Goal: Task Accomplishment & Management: Use online tool/utility

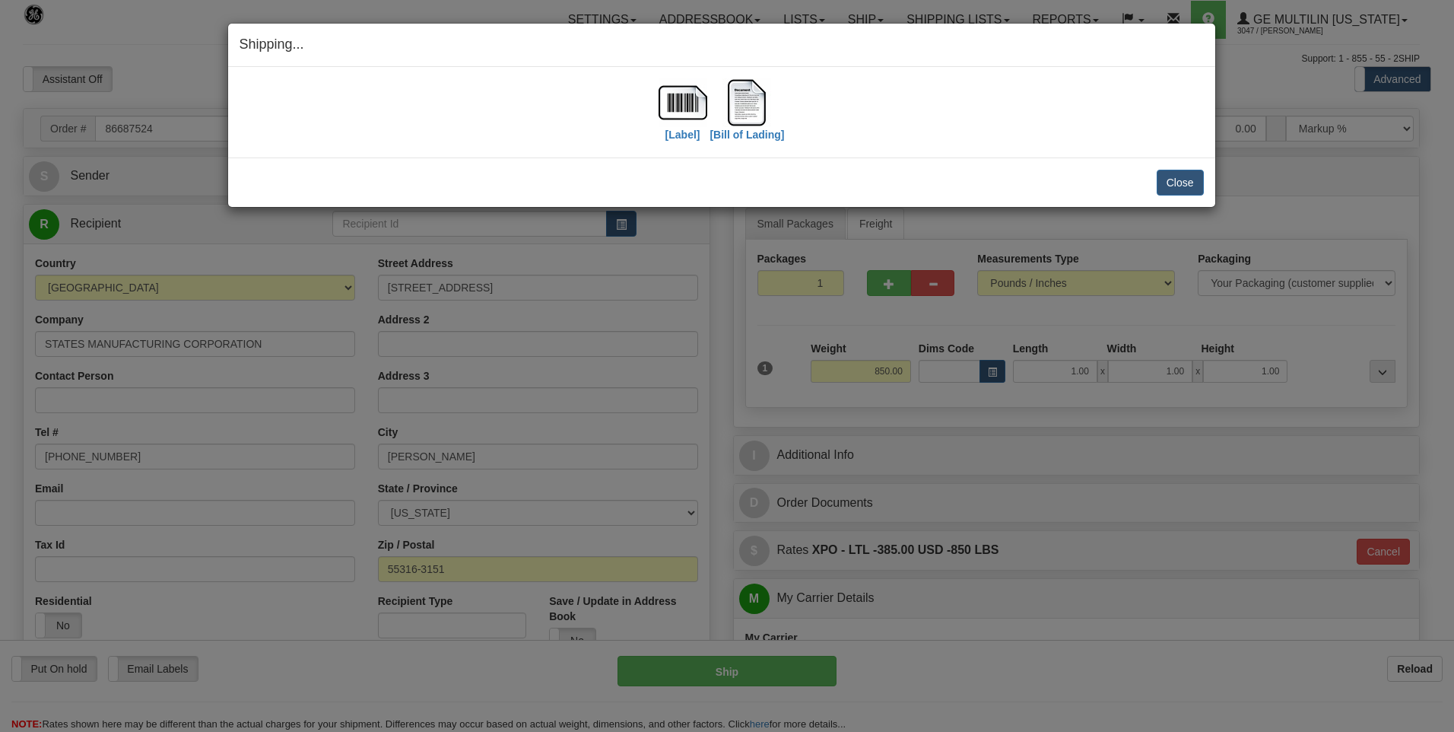
select select "0"
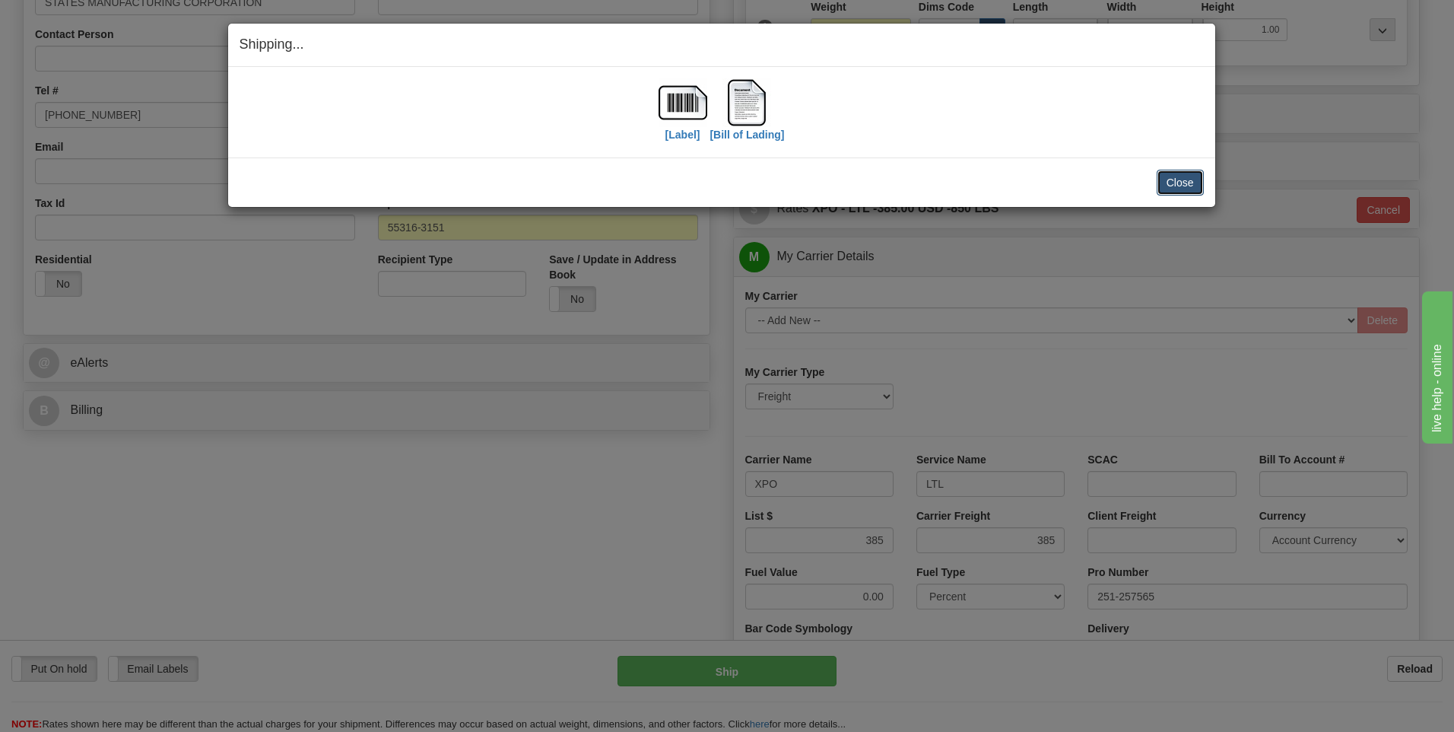
click at [1165, 186] on button "Close" at bounding box center [1180, 183] width 47 height 26
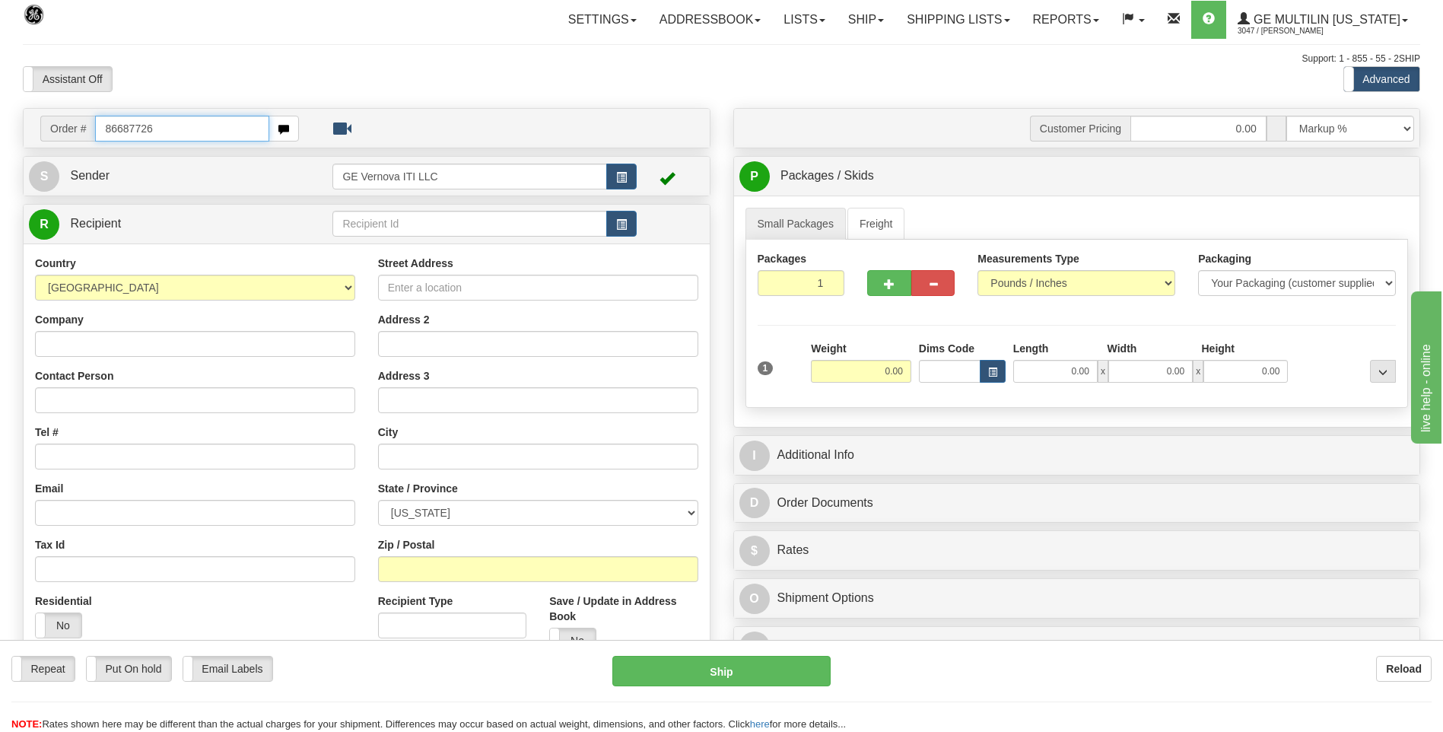
type input "86687726"
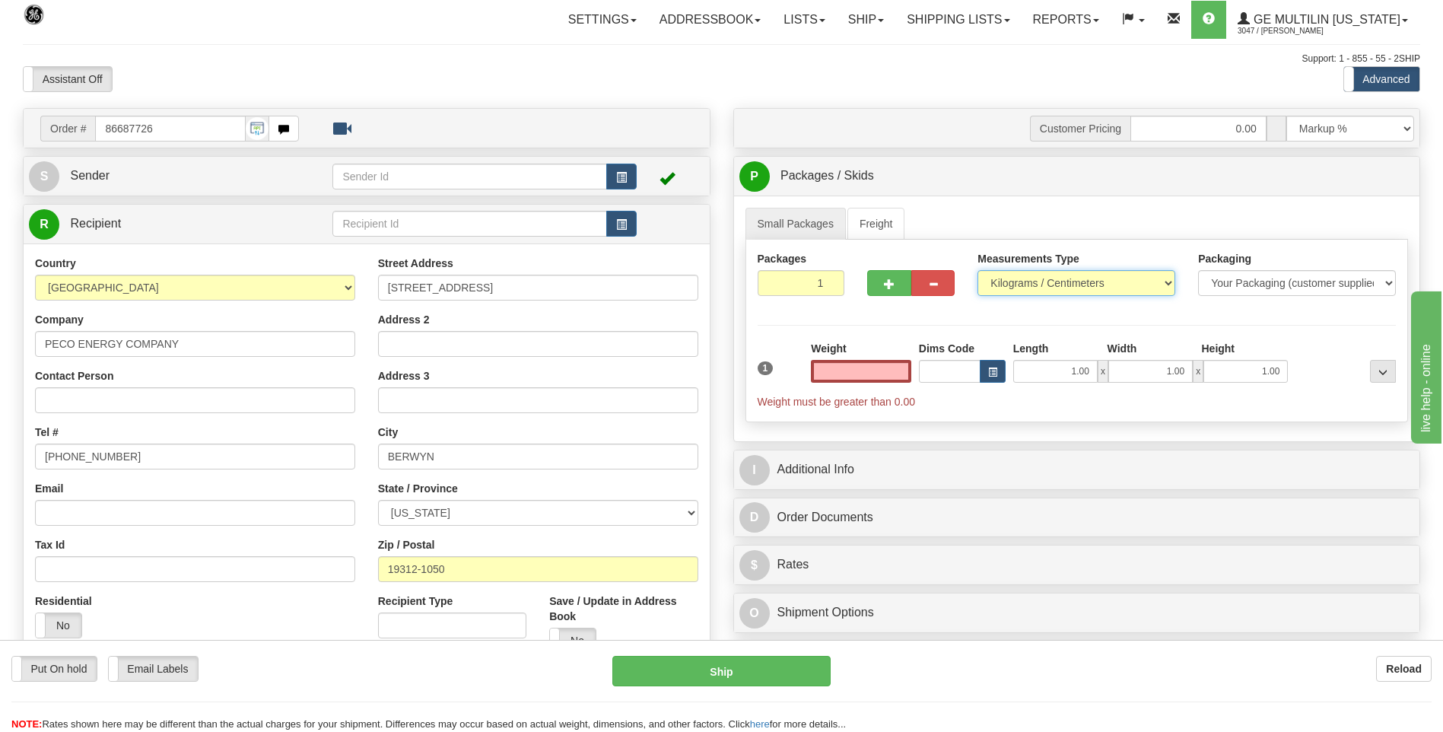
type input "0.00"
click at [1018, 289] on select "Pounds / Inches Kilograms / Centimeters" at bounding box center [1076, 283] width 198 height 26
select select "0"
click at [977, 270] on select "Pounds / Inches Kilograms / Centimeters" at bounding box center [1076, 283] width 198 height 26
click at [904, 370] on input "0.00" at bounding box center [861, 371] width 100 height 23
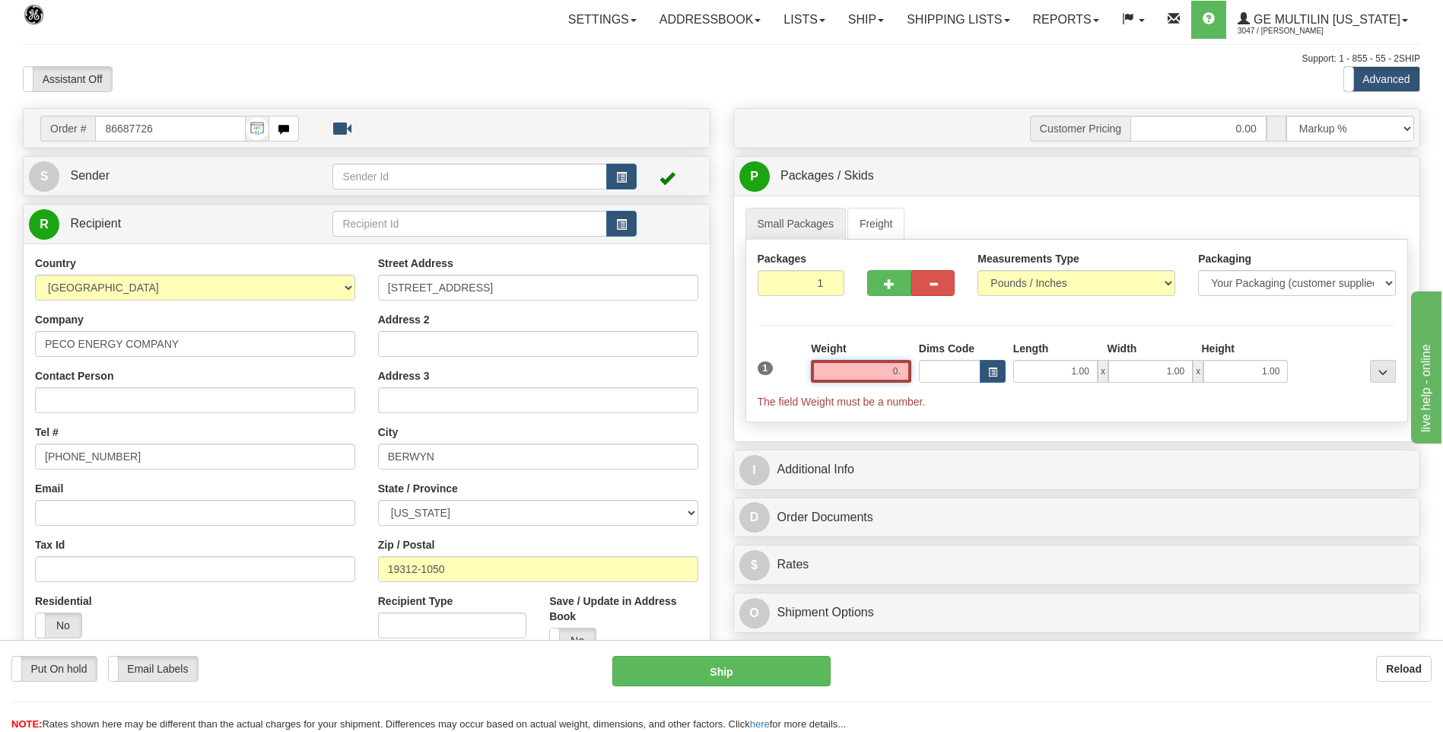
type input "0"
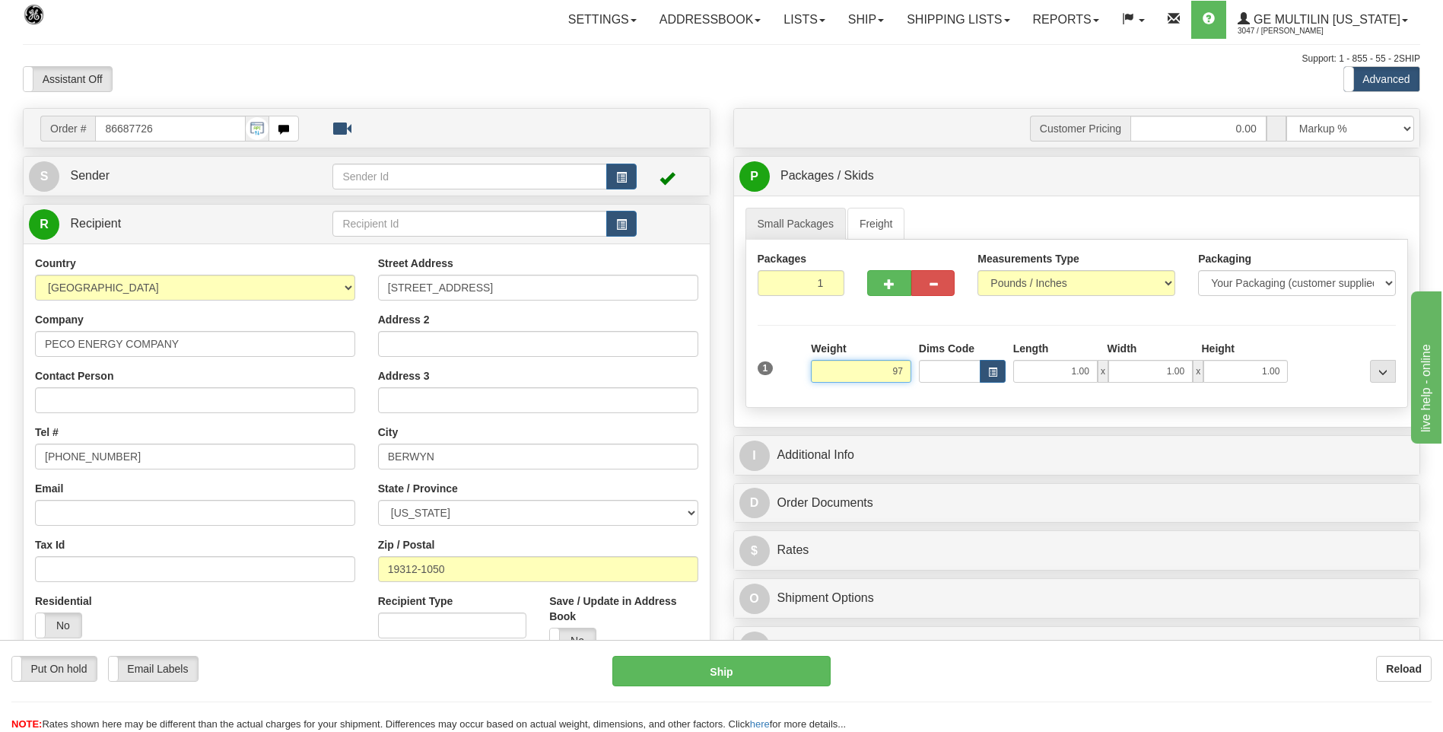
click button "Delete" at bounding box center [0, 0] width 0 height 0
type input "97.00"
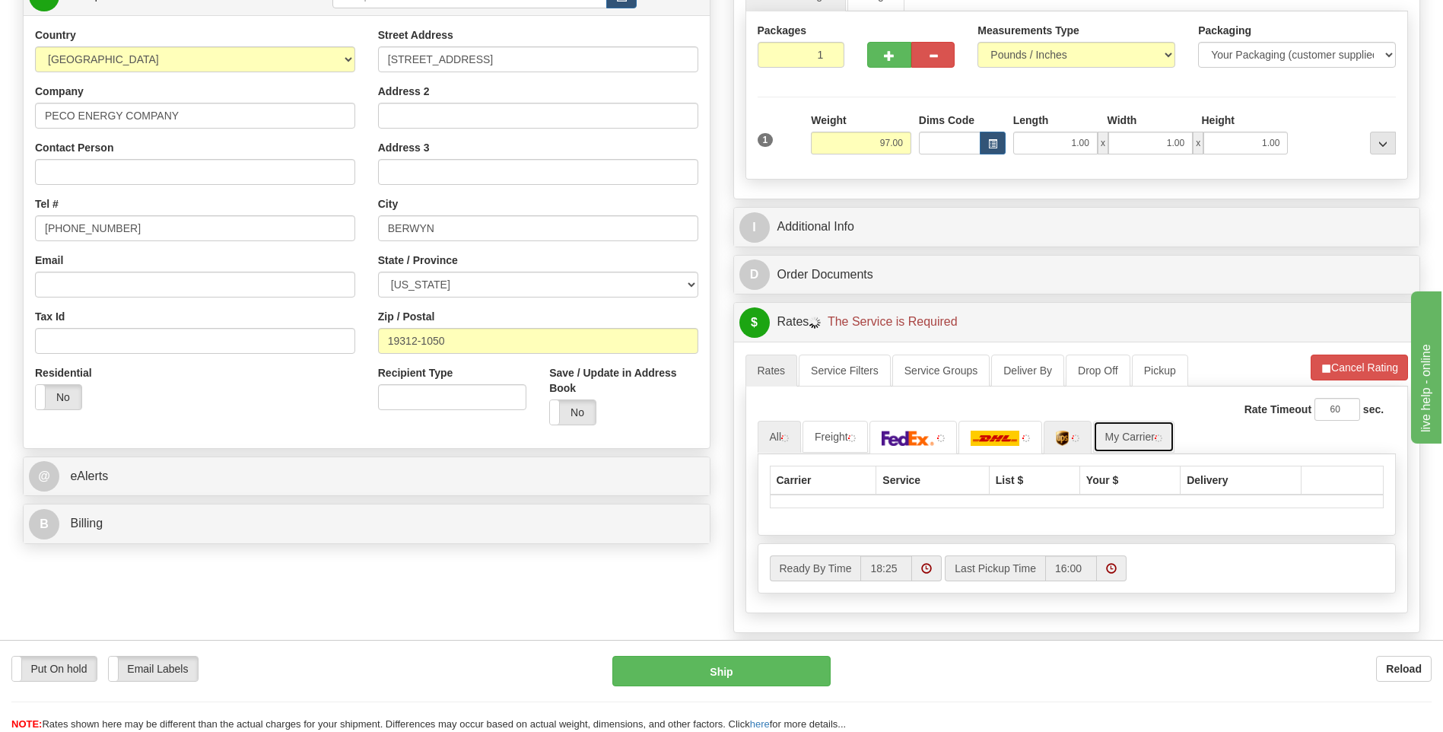
click at [1111, 431] on ul "All Freight My Carrier" at bounding box center [1077, 437] width 639 height 33
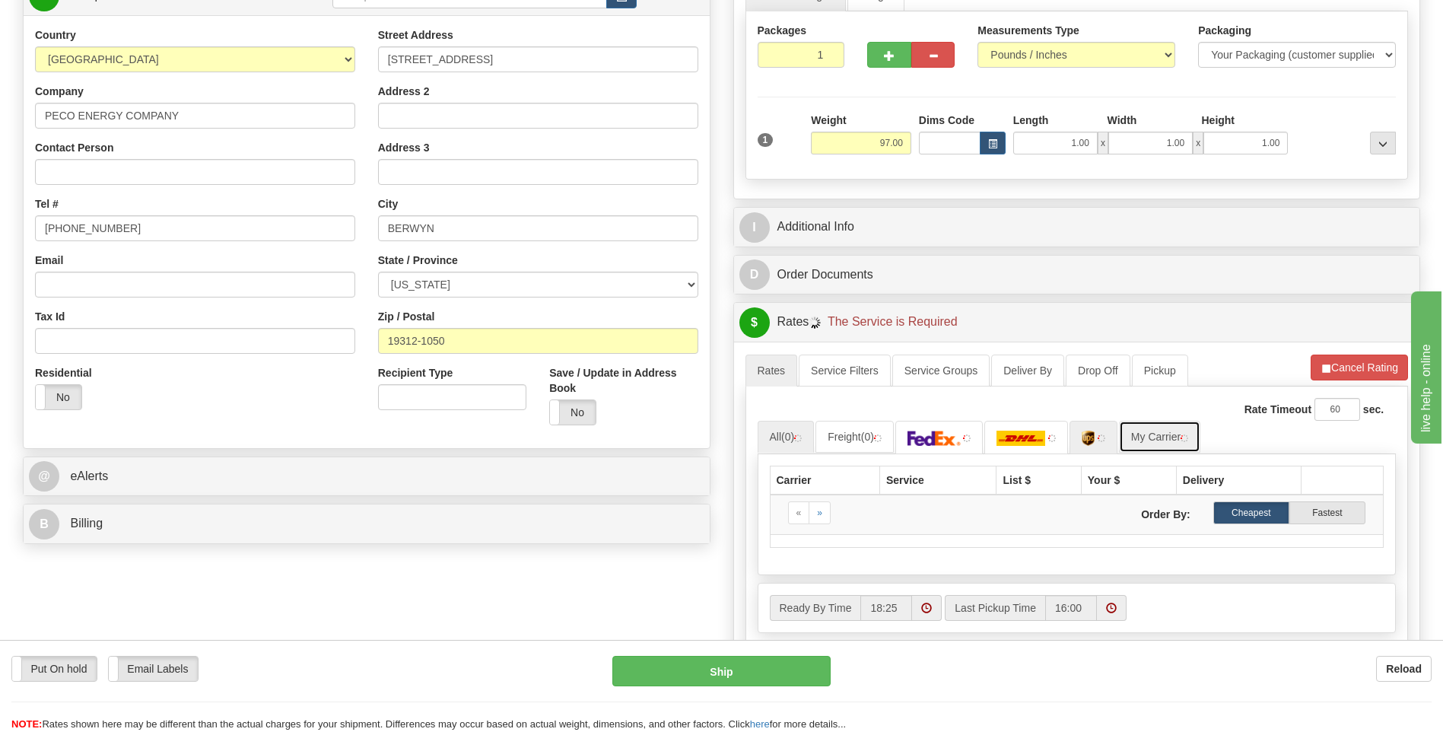
scroll to position [380, 0]
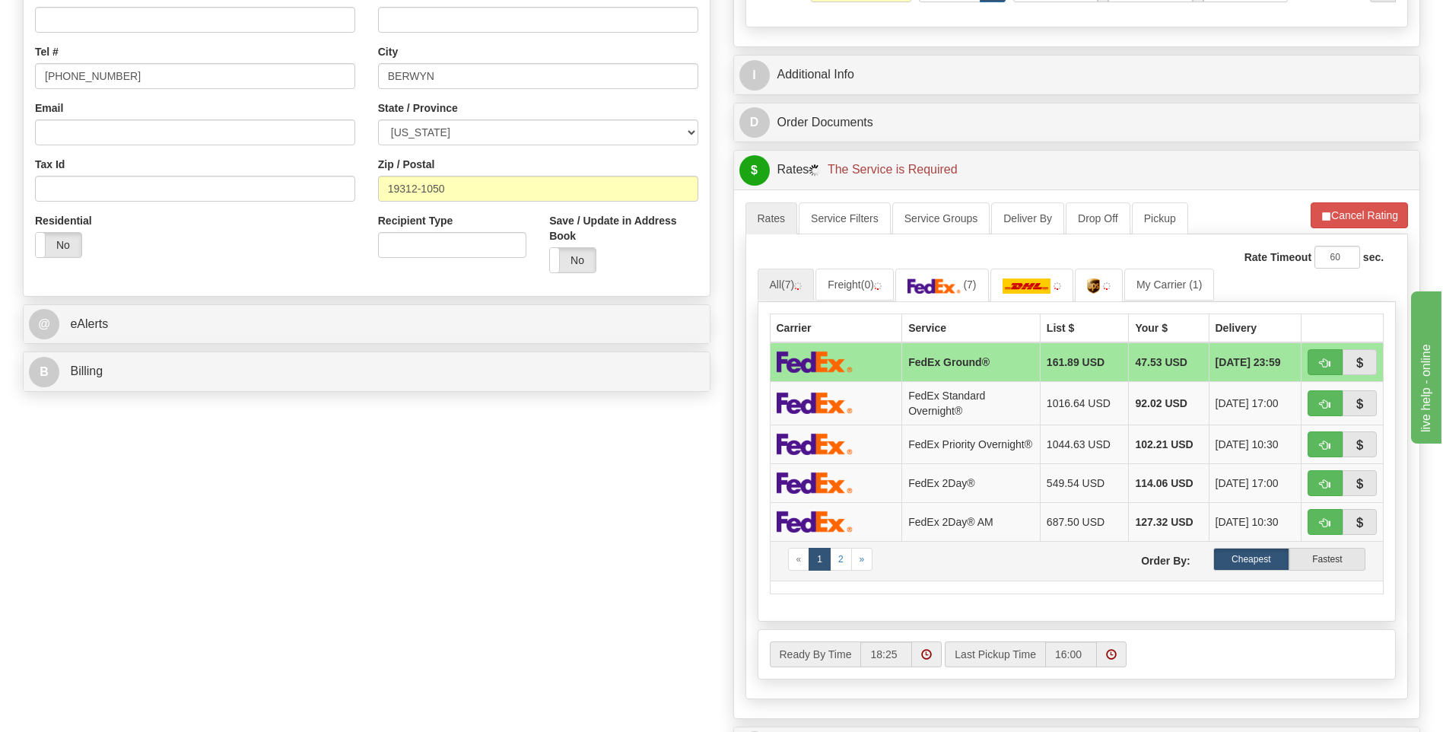
click at [882, 553] on nav "« 1 2 »" at bounding box center [927, 561] width 278 height 27
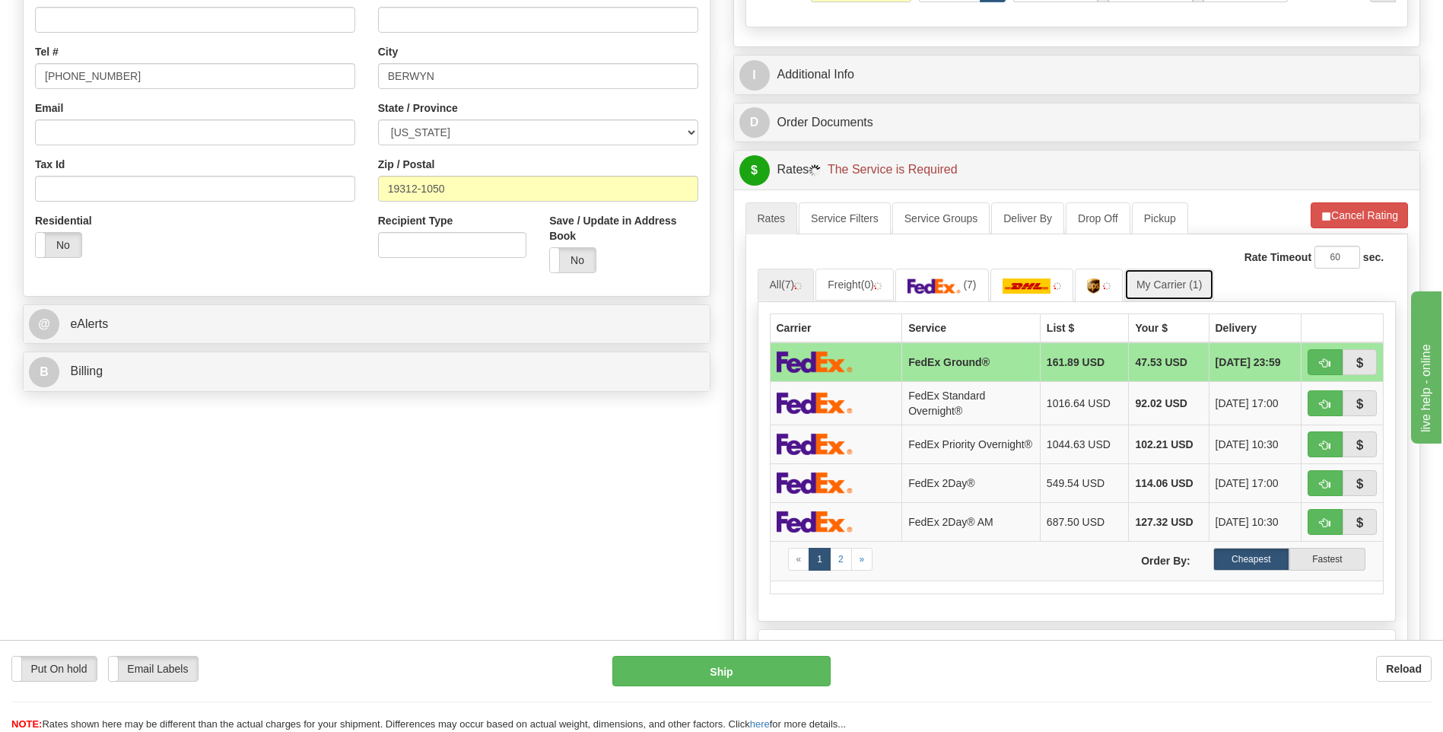
click at [1156, 291] on link "My Carrier (1)" at bounding box center [1169, 285] width 90 height 32
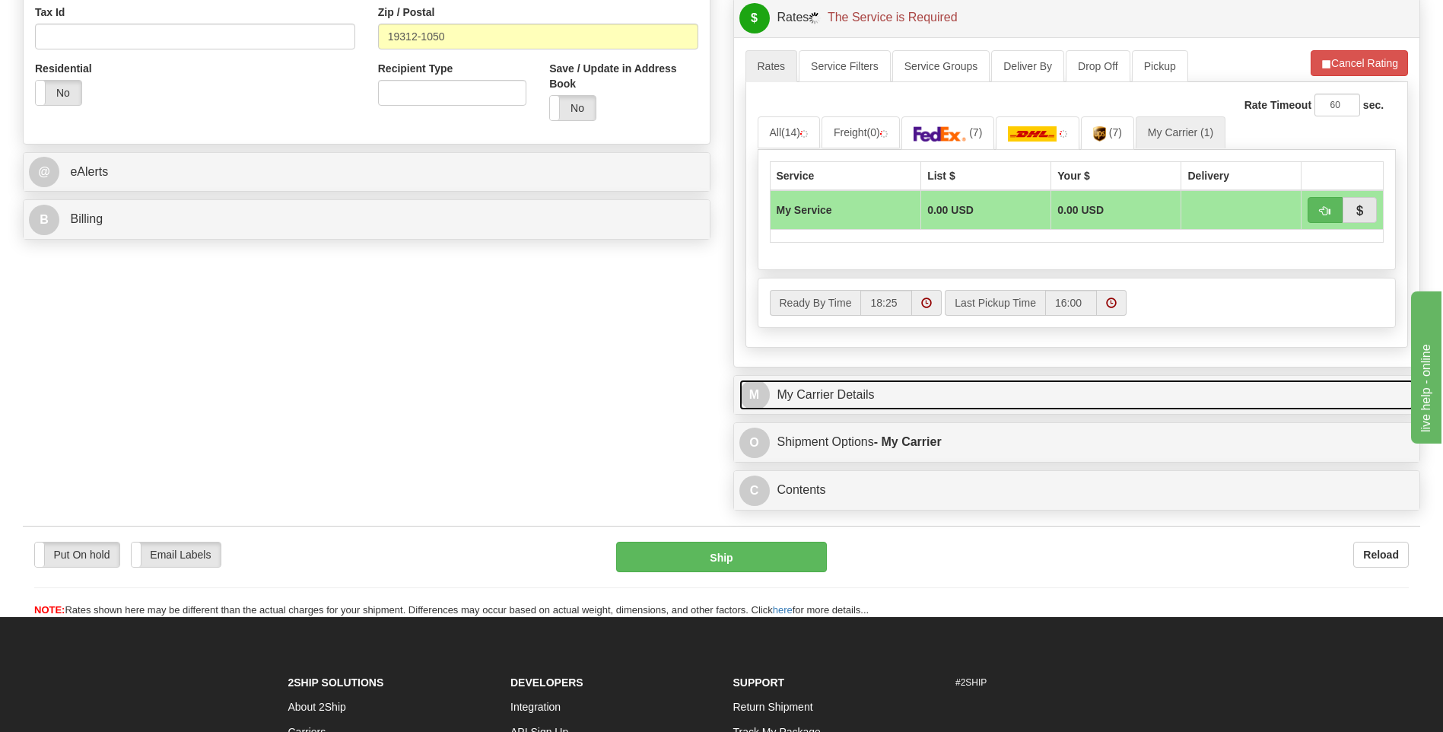
click at [917, 397] on link "M My Carrier Details" at bounding box center [1076, 395] width 675 height 31
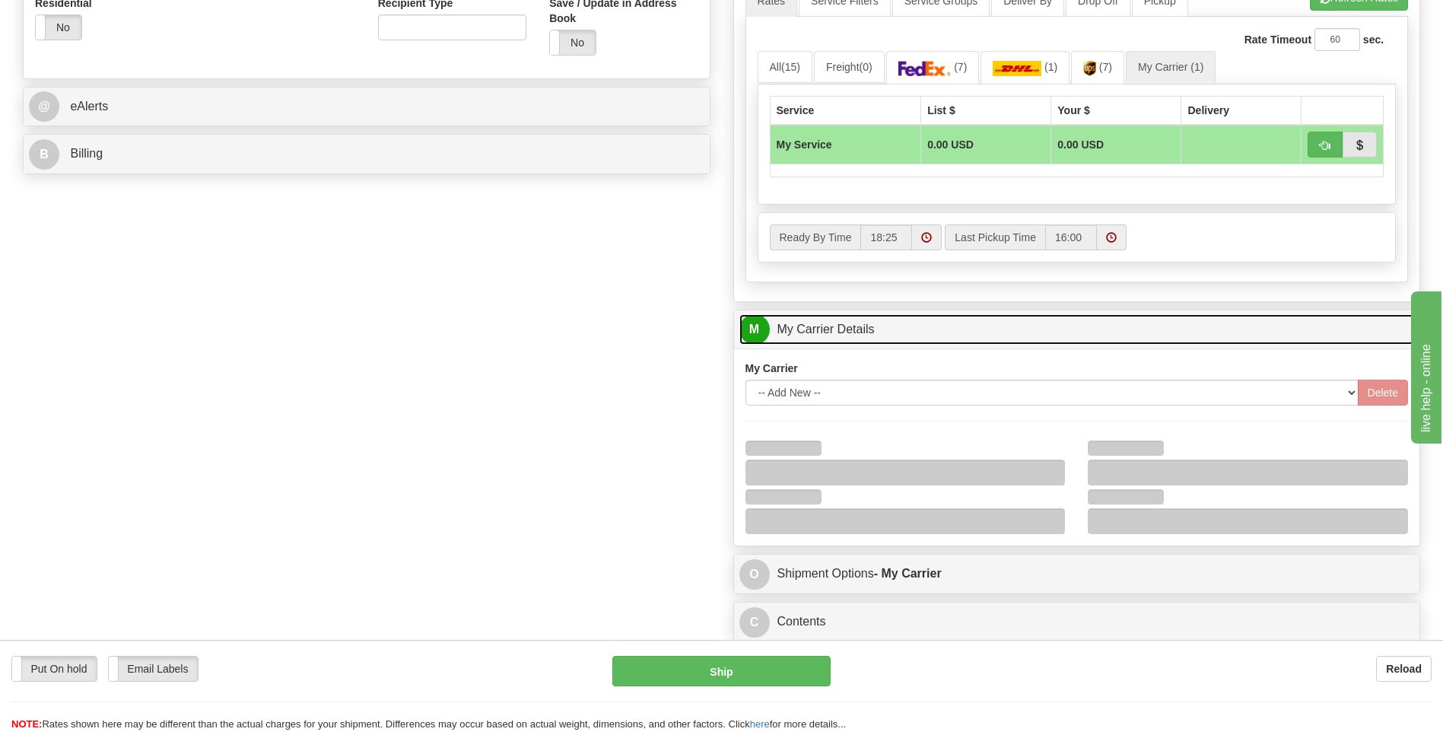
scroll to position [685, 0]
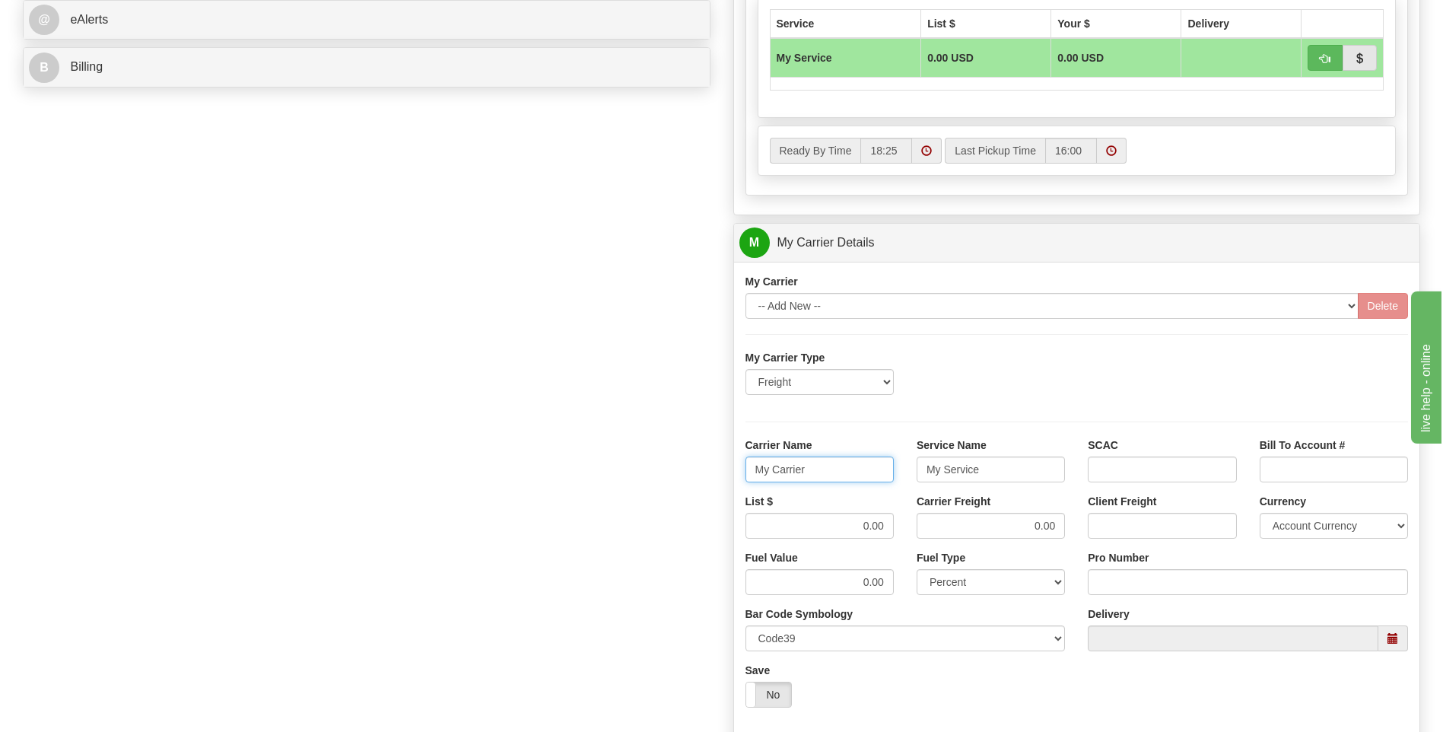
drag, startPoint x: 705, startPoint y: 471, endPoint x: 680, endPoint y: 474, distance: 25.3
click at [680, 474] on div "Order # 86687726 S Sender" at bounding box center [721, 157] width 1420 height 1468
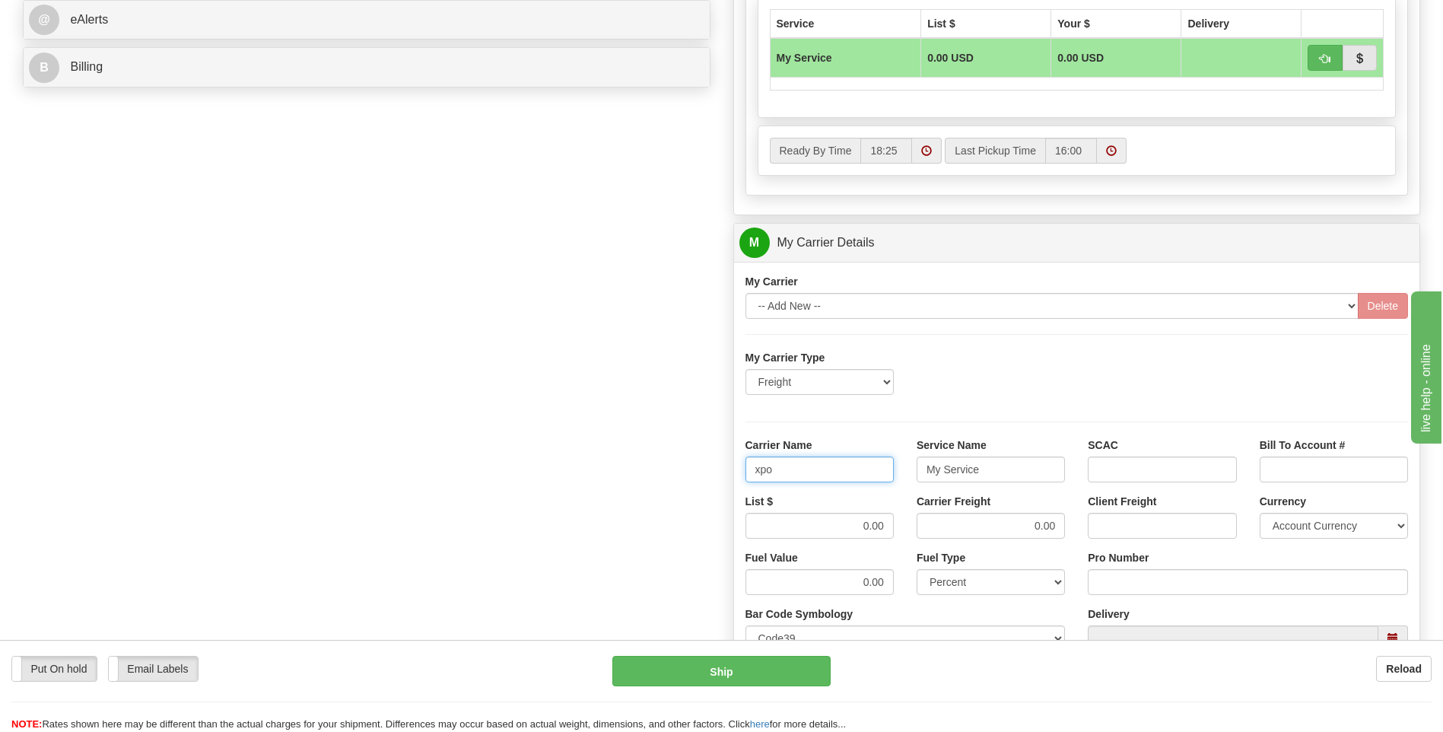
type input "xpo"
type input "ltl"
drag, startPoint x: 802, startPoint y: 519, endPoint x: 920, endPoint y: 524, distance: 117.3
click at [922, 525] on div "List $ 0.00 Carrier Freight 0.00 Client Freight Currency Account Currency ARN A…" at bounding box center [1077, 522] width 686 height 56
type input "385"
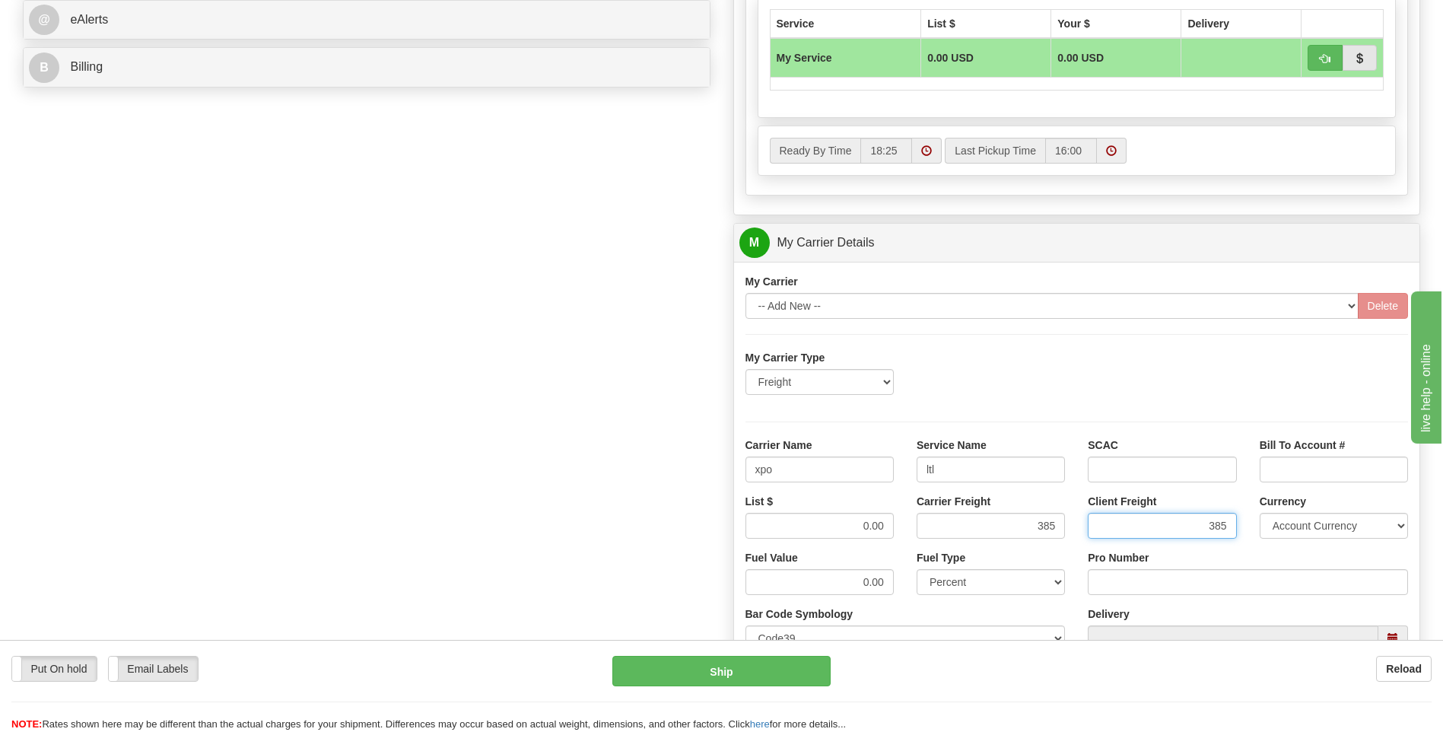
type input "385"
click at [1105, 573] on input "Pro Number" at bounding box center [1248, 582] width 320 height 26
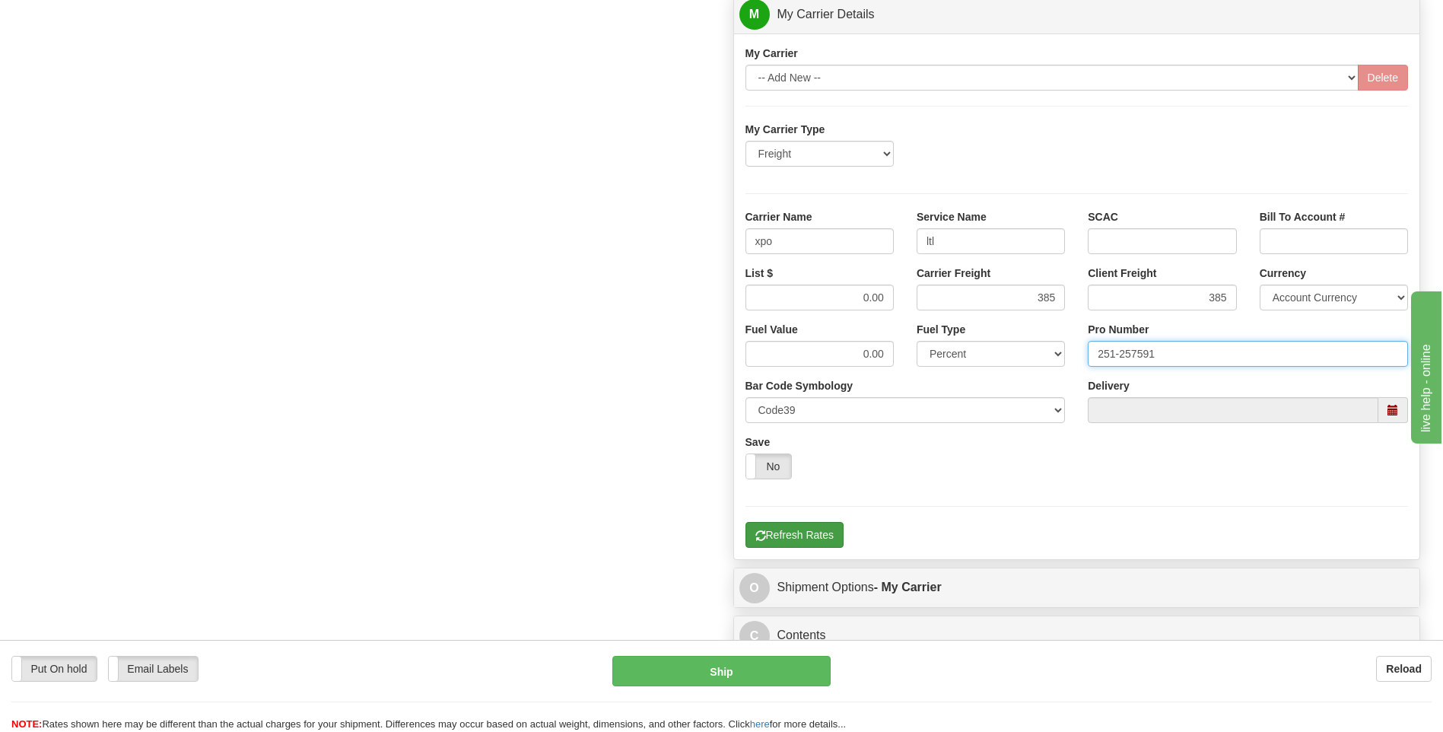
type input "251-257591"
click at [814, 526] on button "Refresh Rates" at bounding box center [794, 535] width 98 height 26
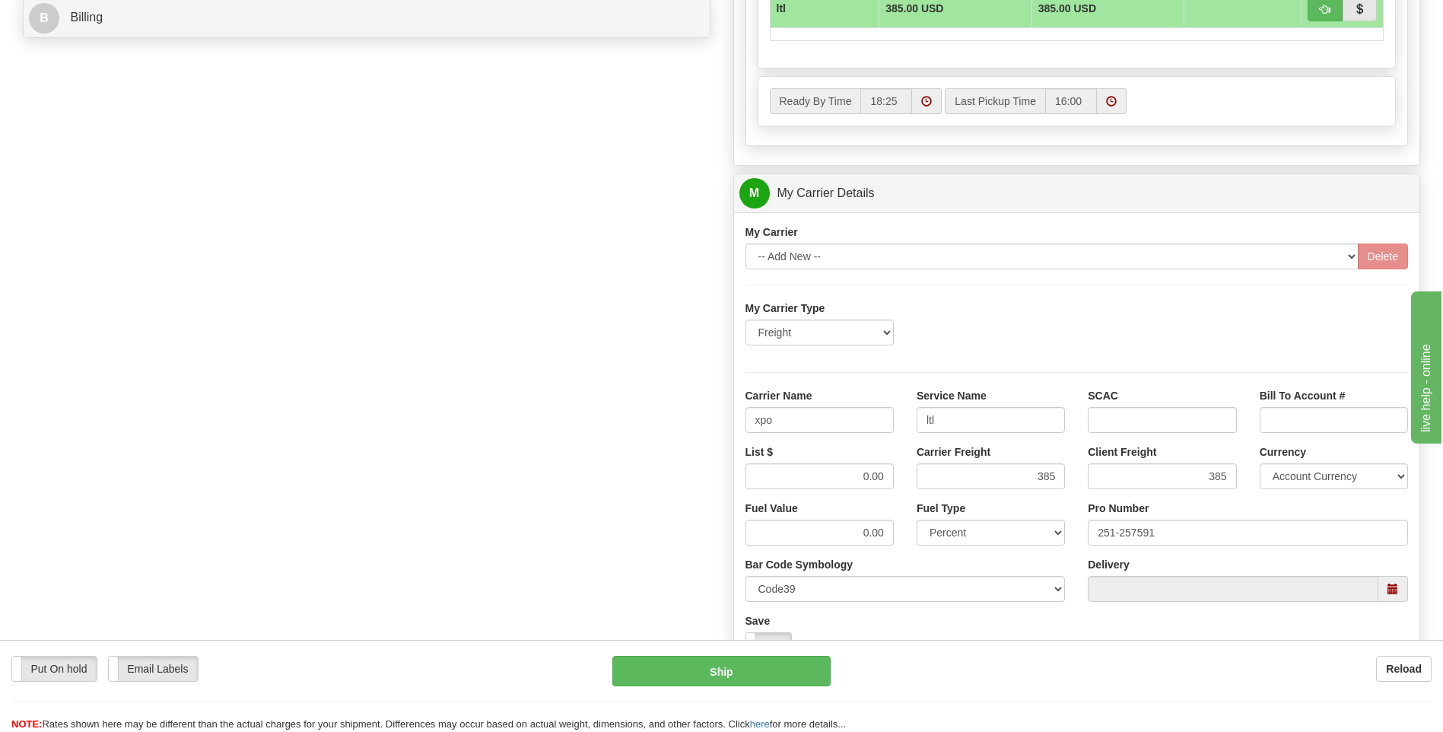
scroll to position [874, 0]
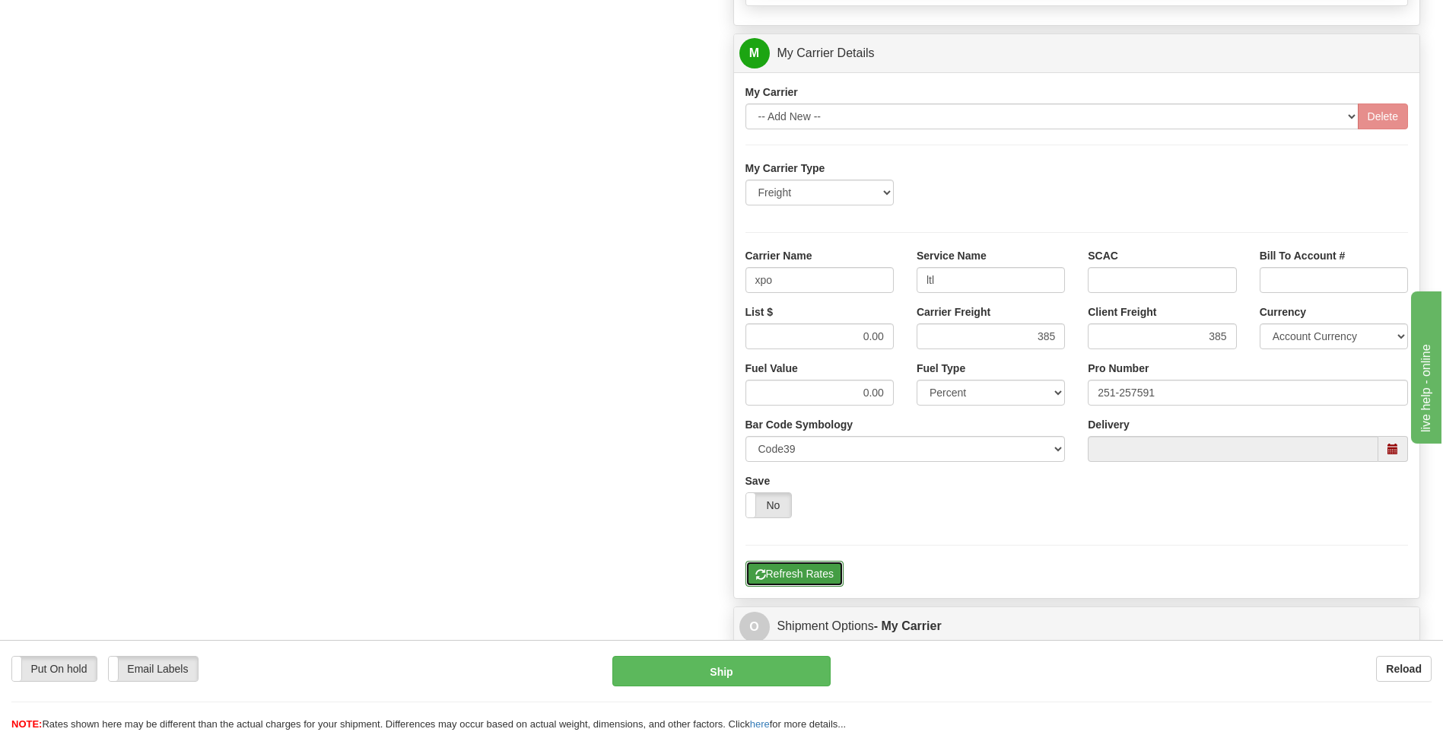
click at [810, 575] on button "Refresh Rates" at bounding box center [794, 574] width 98 height 26
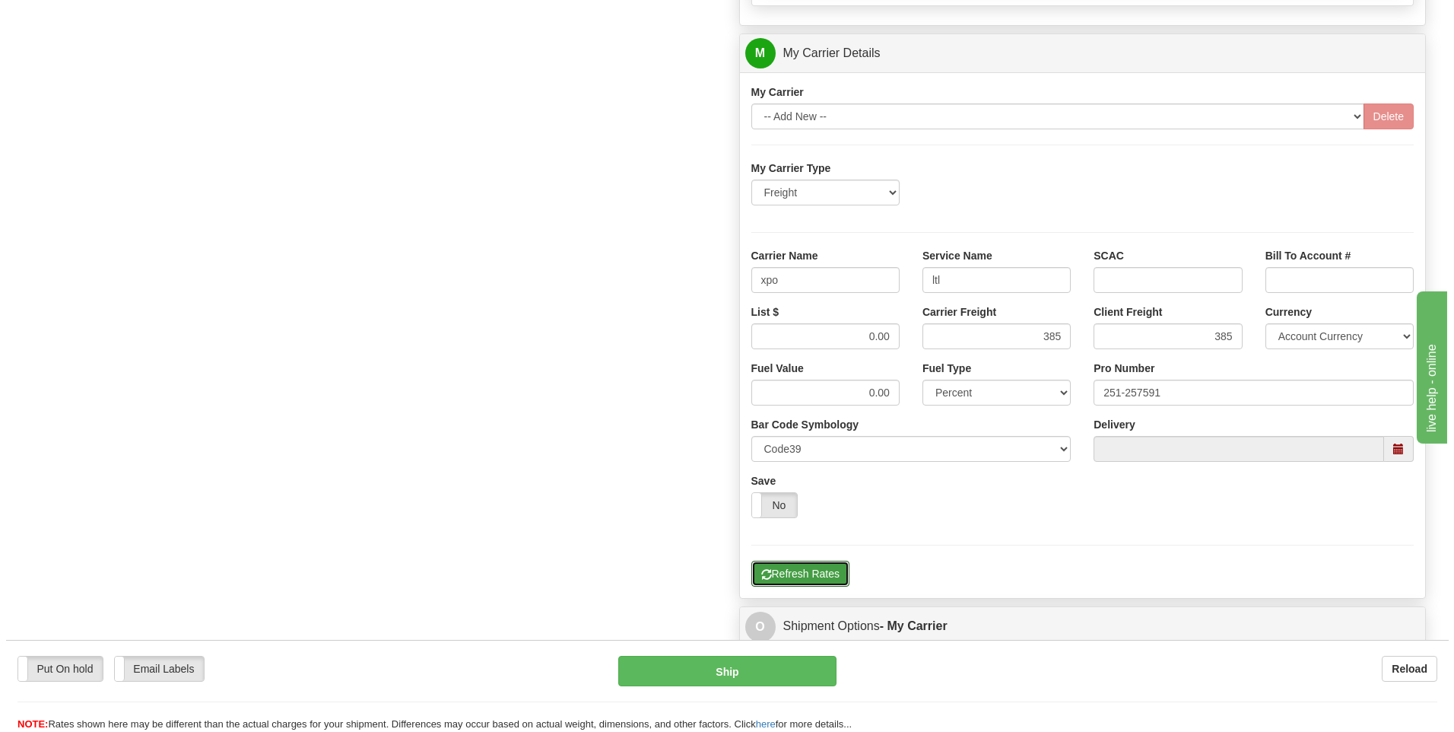
scroll to position [456, 0]
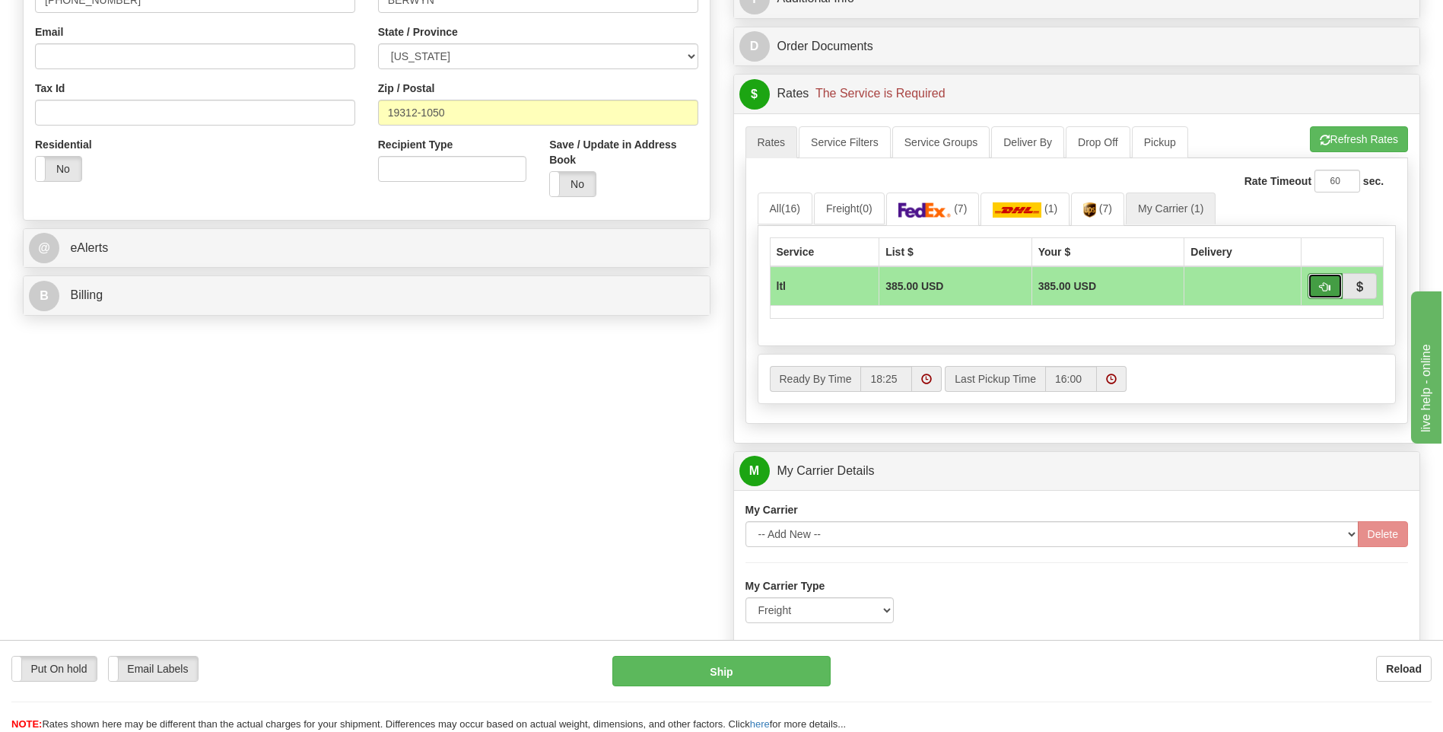
click at [1322, 286] on span "button" at bounding box center [1325, 287] width 11 height 10
type input "00"
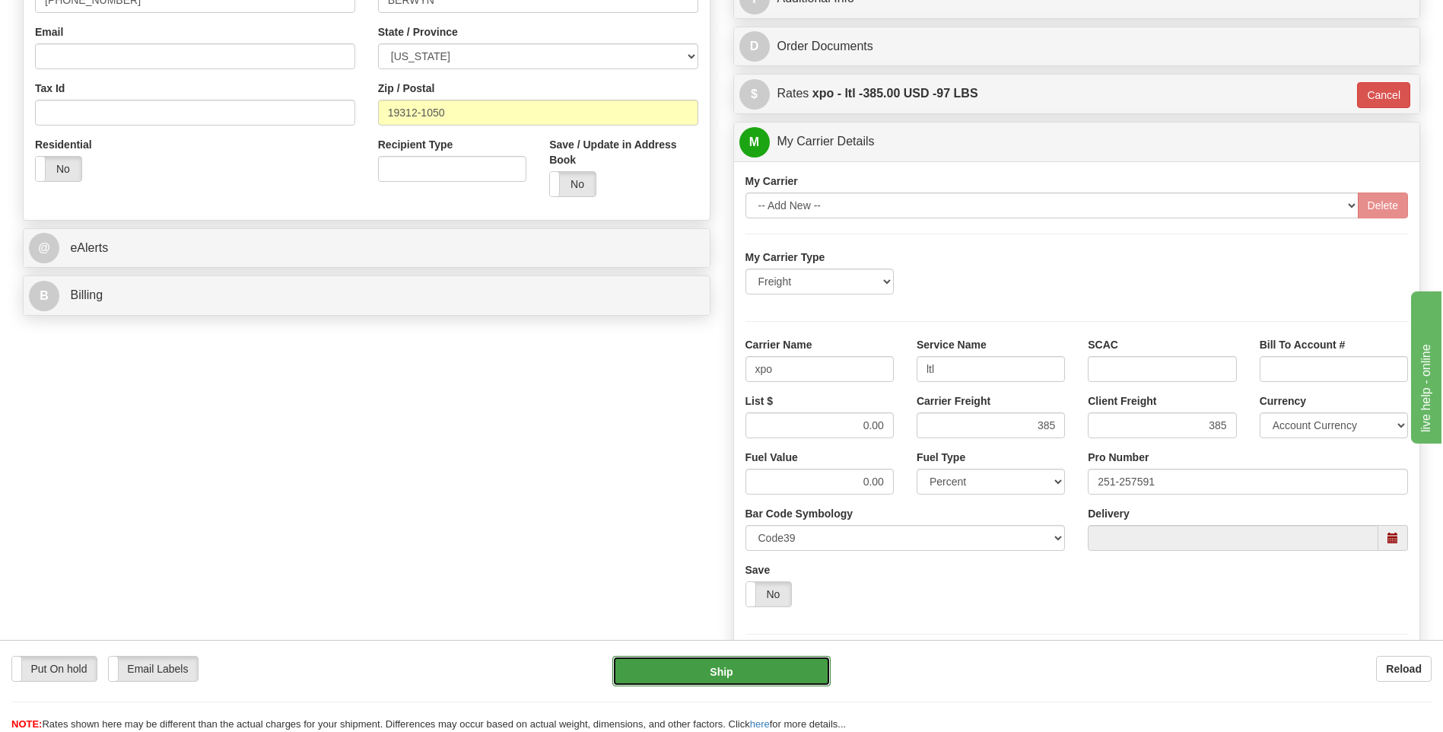
click at [753, 662] on button "Ship" at bounding box center [721, 671] width 218 height 30
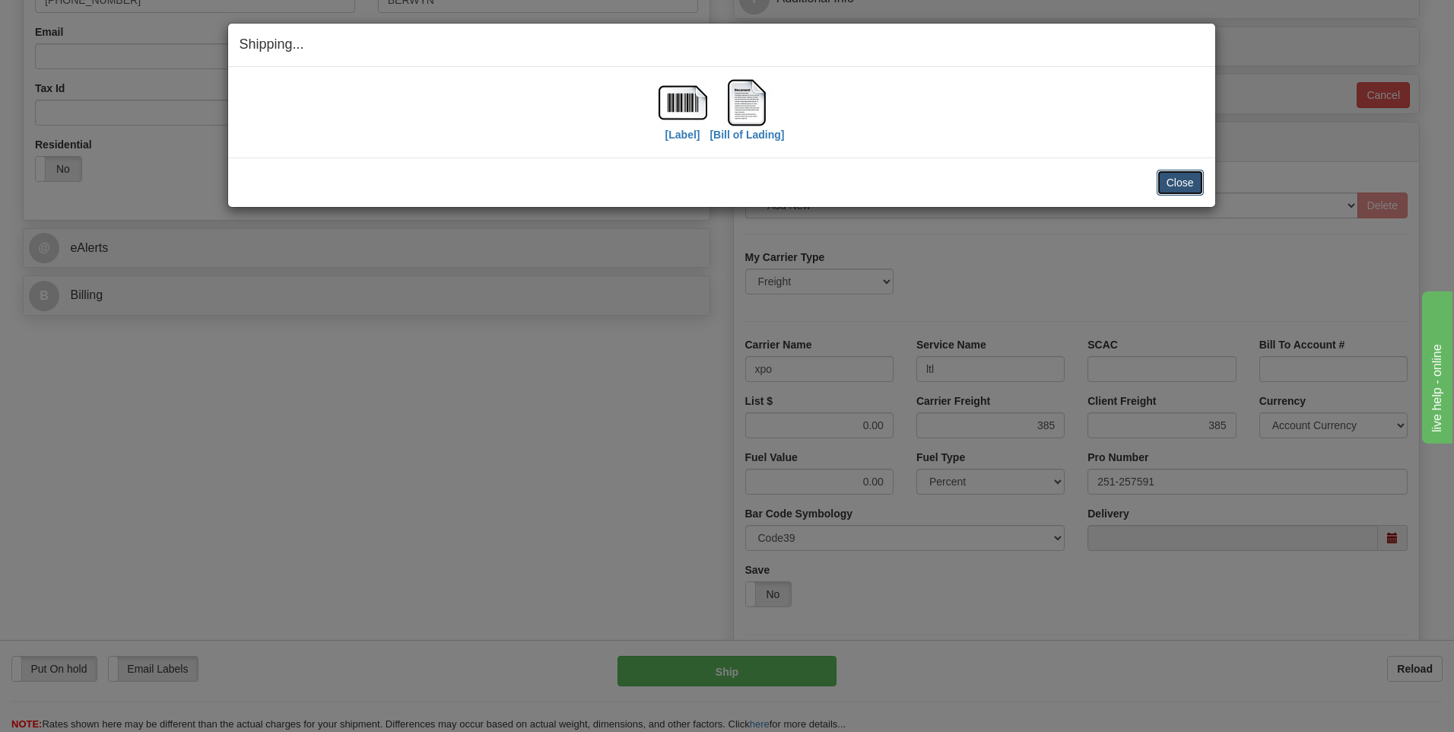
click at [1171, 183] on button "Close" at bounding box center [1180, 183] width 47 height 26
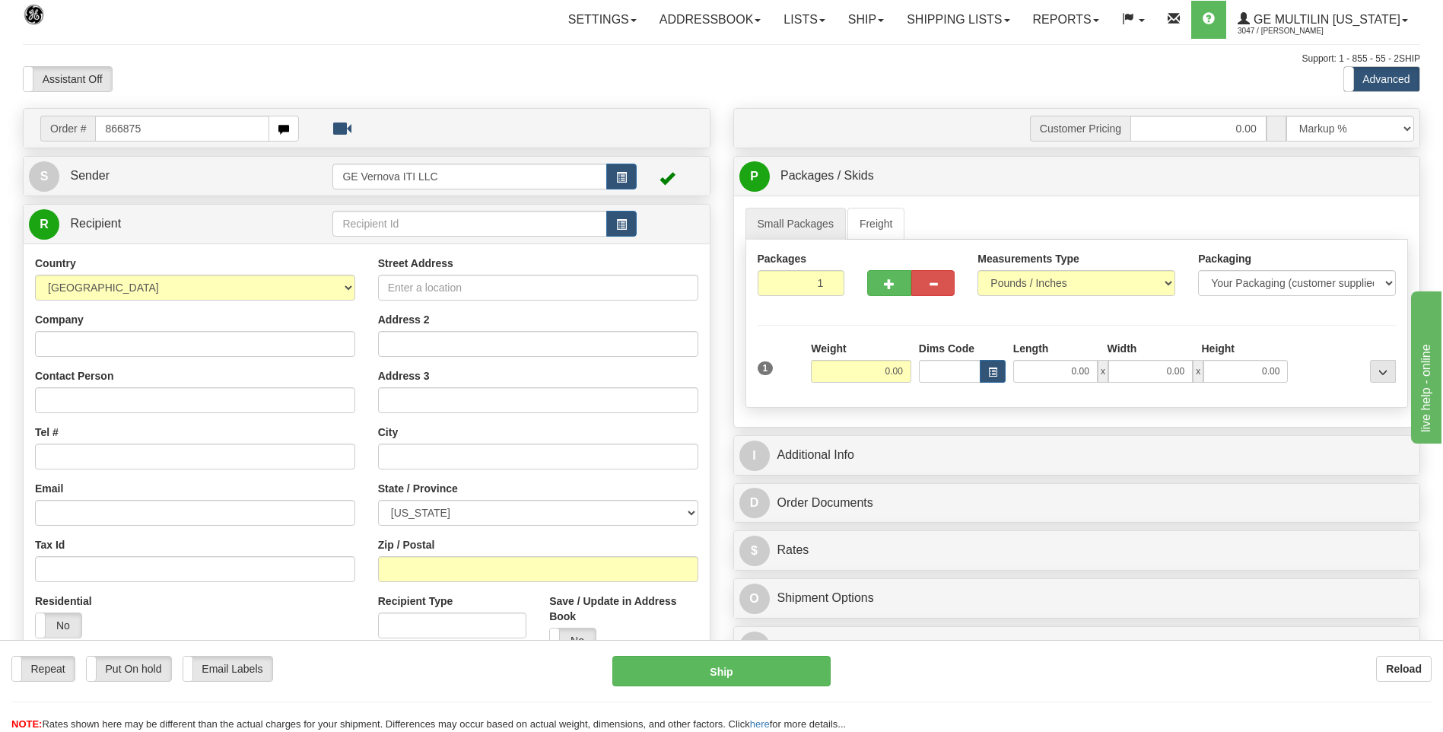
type input "866875"
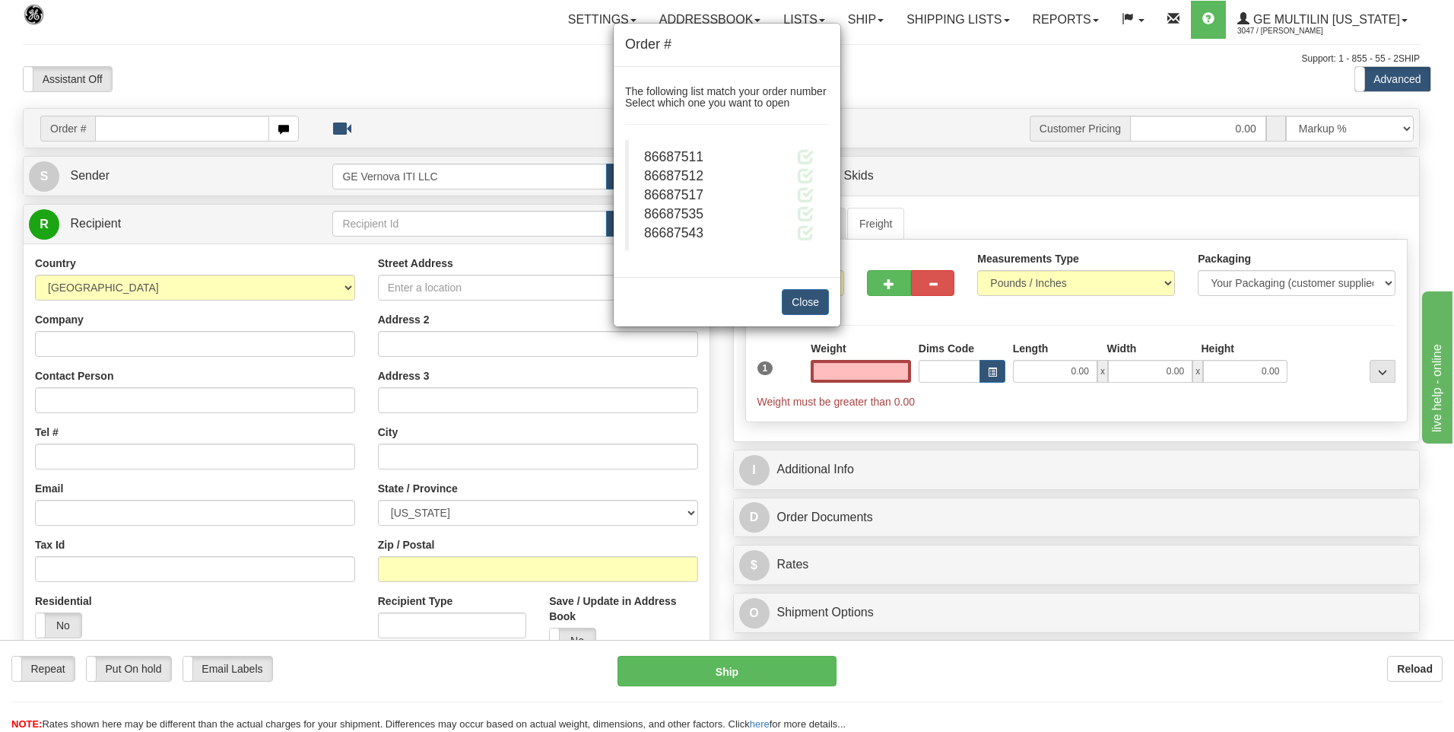
click button "Delete" at bounding box center [0, 0] width 0 height 0
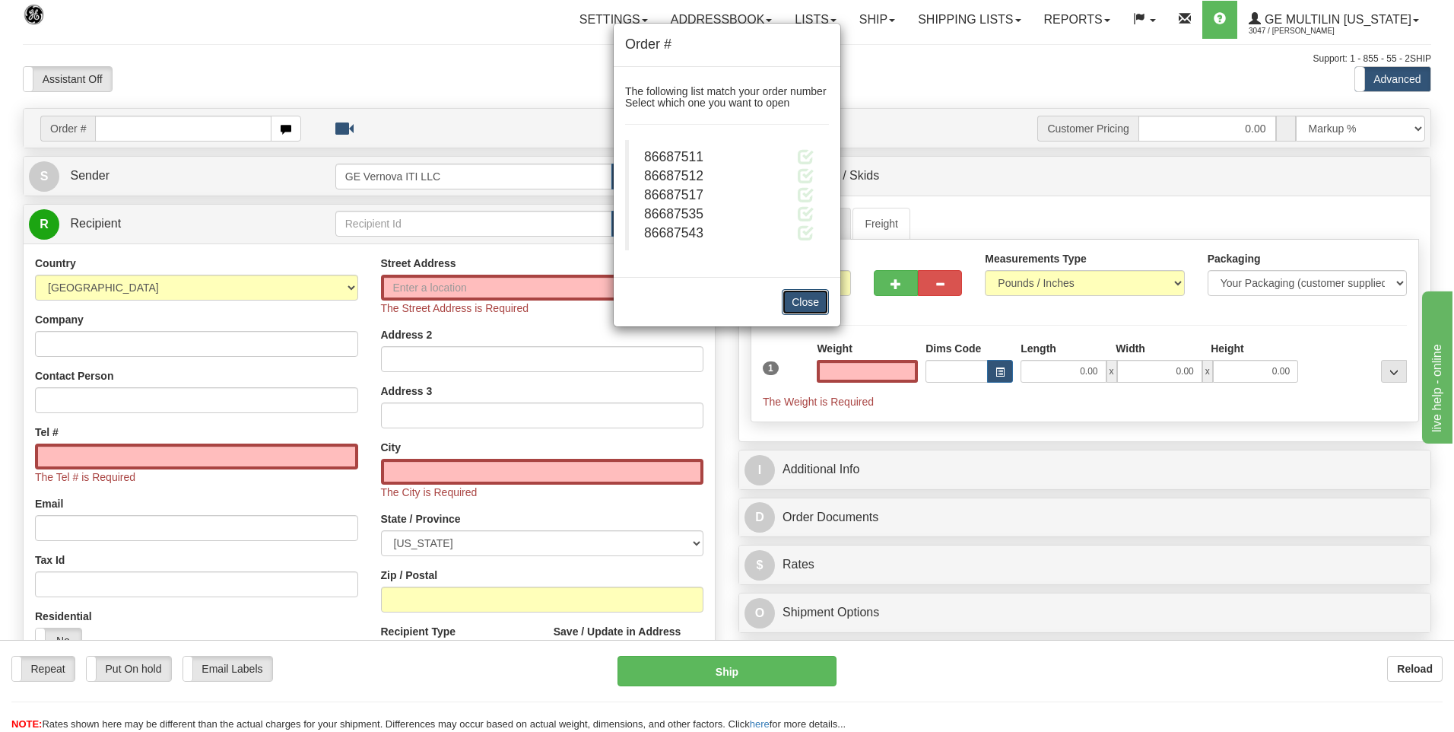
type input "0.00"
click at [785, 305] on button "Close" at bounding box center [805, 302] width 47 height 26
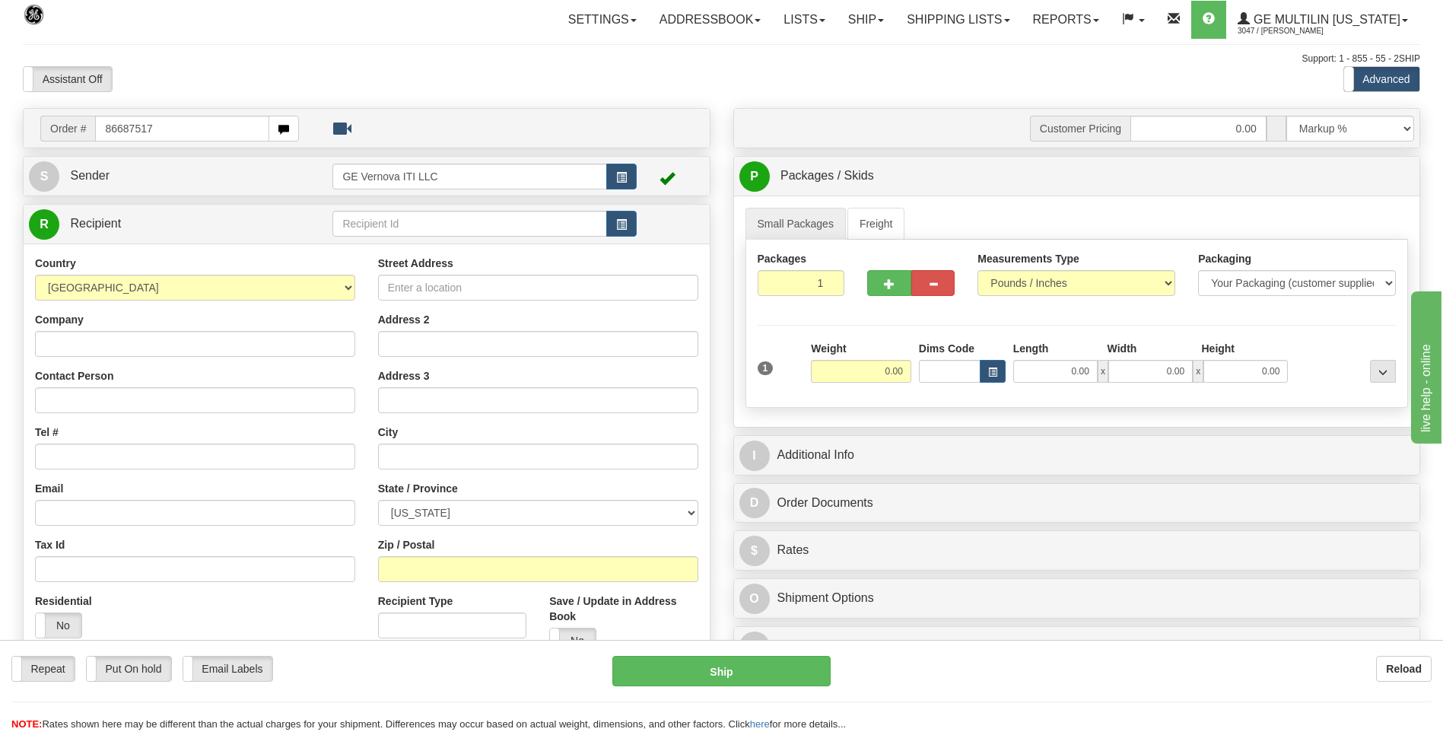
type input "86687517"
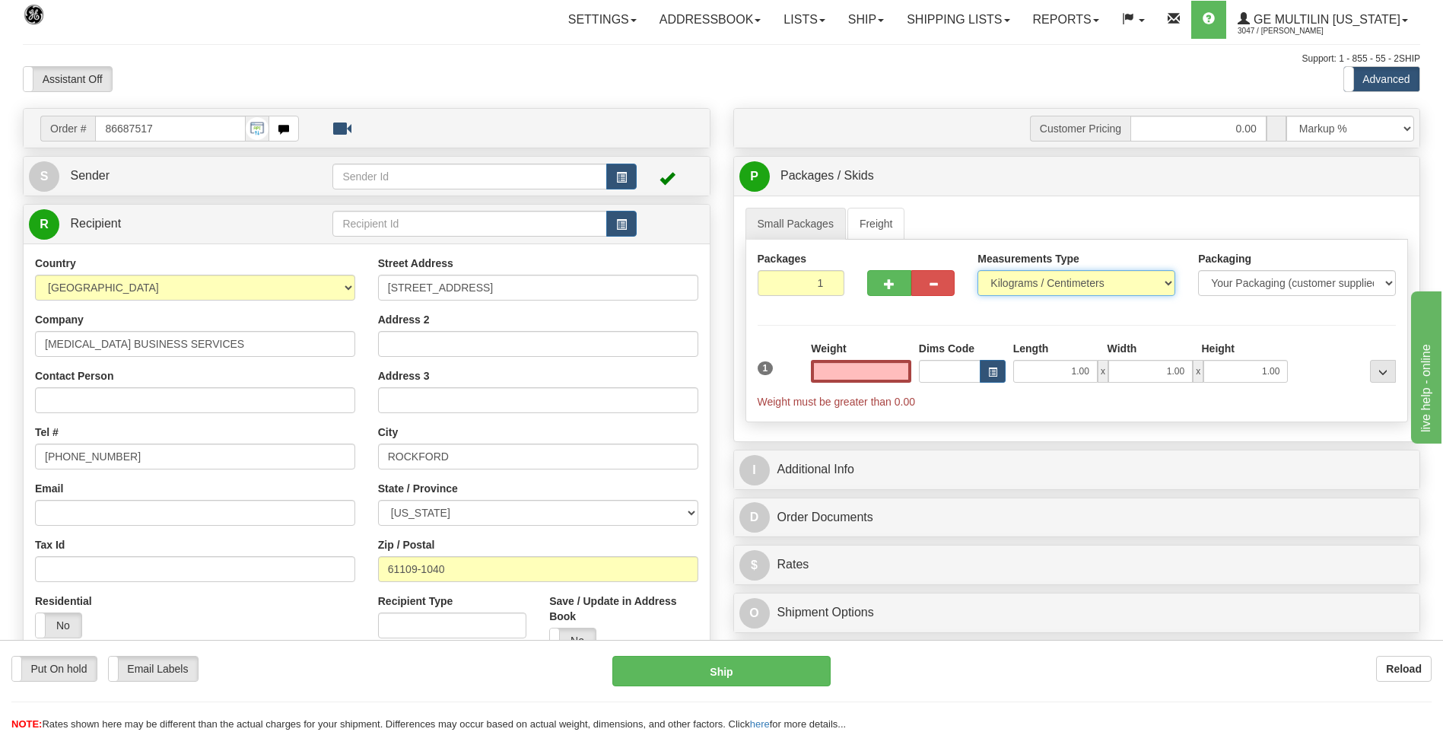
type input "0.00"
drag, startPoint x: 1018, startPoint y: 273, endPoint x: 1038, endPoint y: 297, distance: 31.4
click at [1019, 276] on select "Pounds / Inches Kilograms / Centimeters" at bounding box center [1076, 283] width 198 height 26
select select "0"
click at [977, 270] on select "Pounds / Inches Kilograms / Centimeters" at bounding box center [1076, 283] width 198 height 26
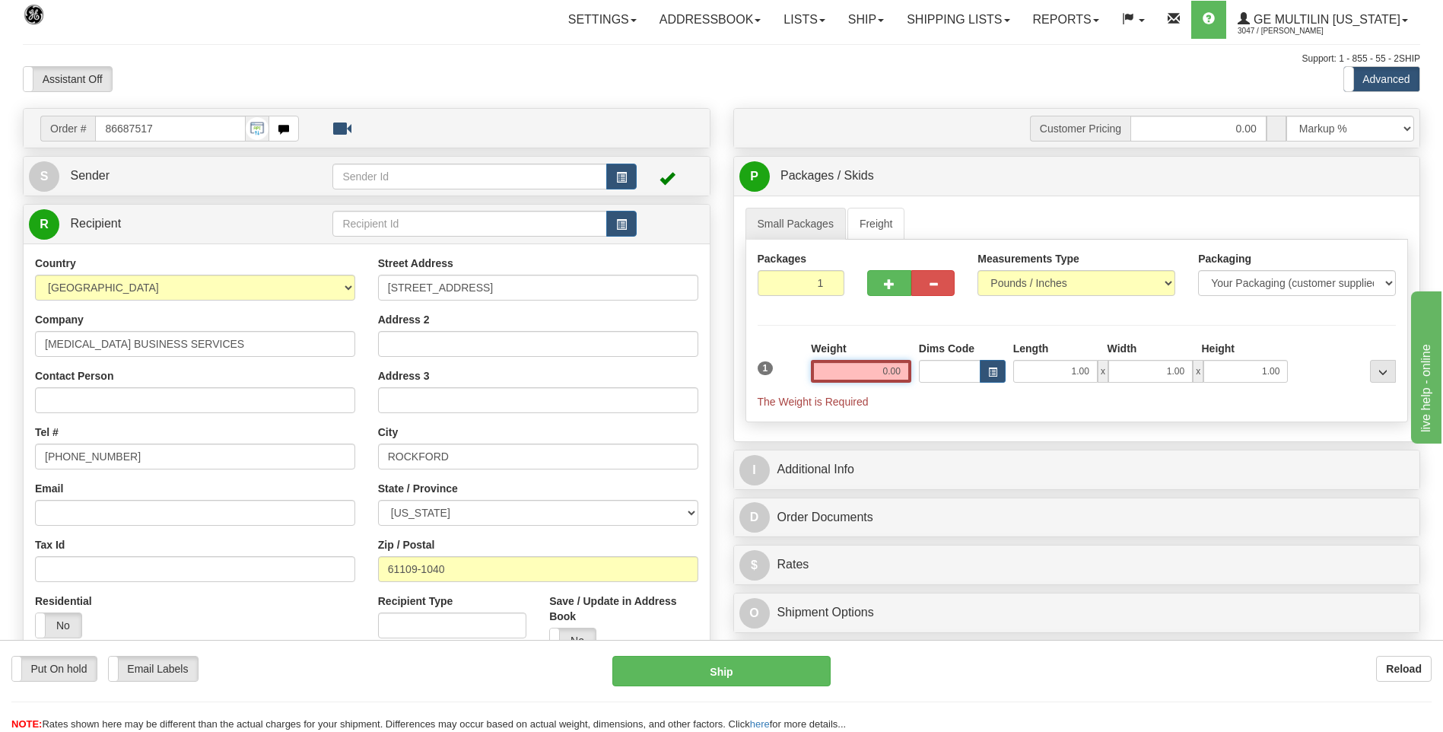
click at [901, 364] on input "0.00" at bounding box center [861, 371] width 100 height 23
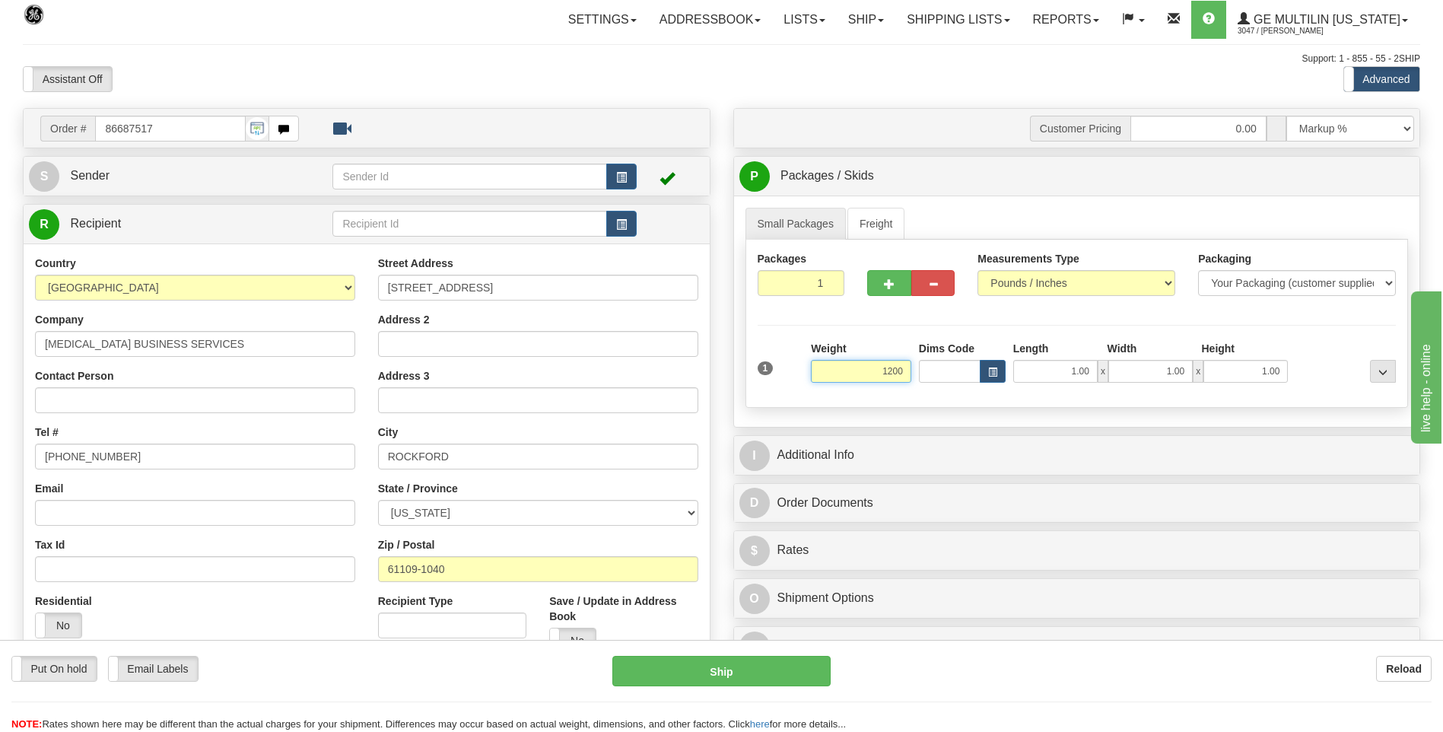
click button "Delete" at bounding box center [0, 0] width 0 height 0
type input "1200.00"
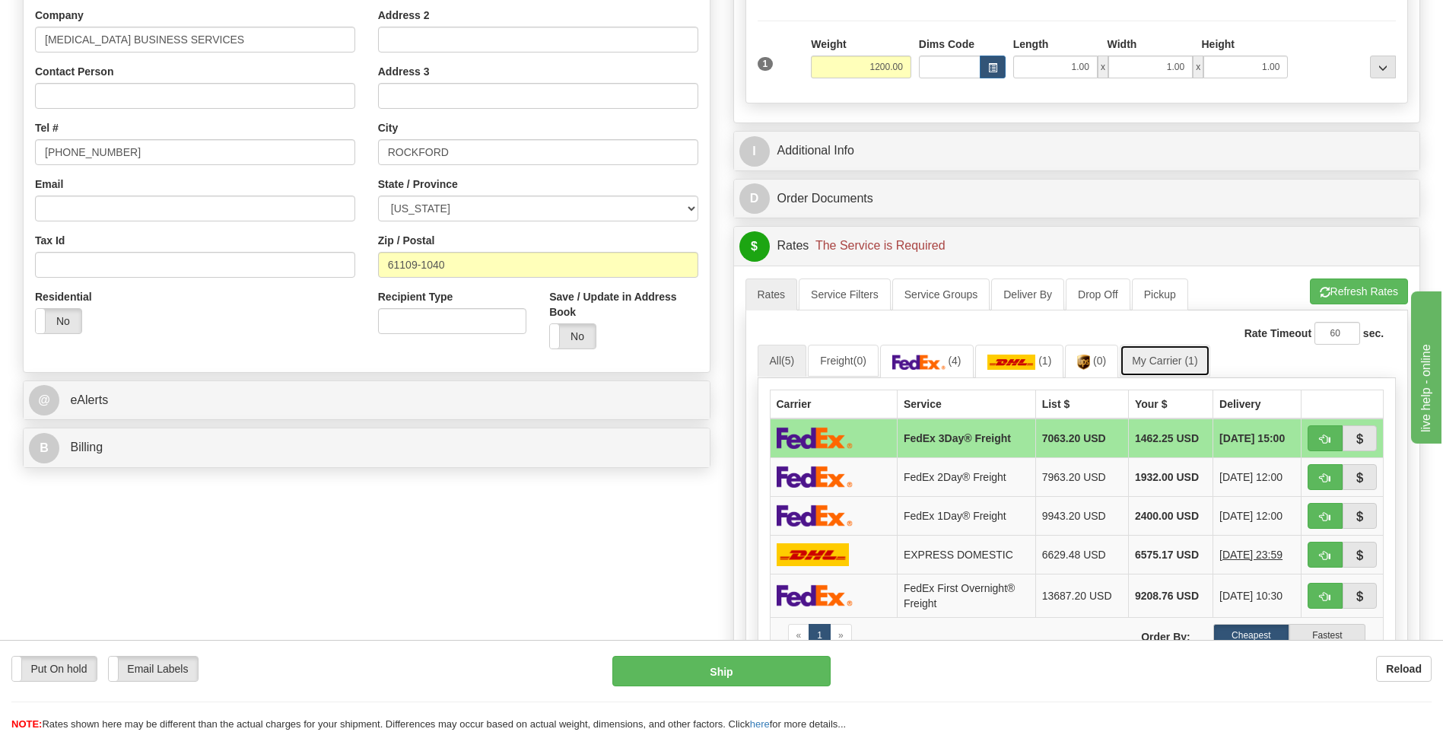
click at [1185, 370] on link "My Carrier (1)" at bounding box center [1165, 361] width 90 height 32
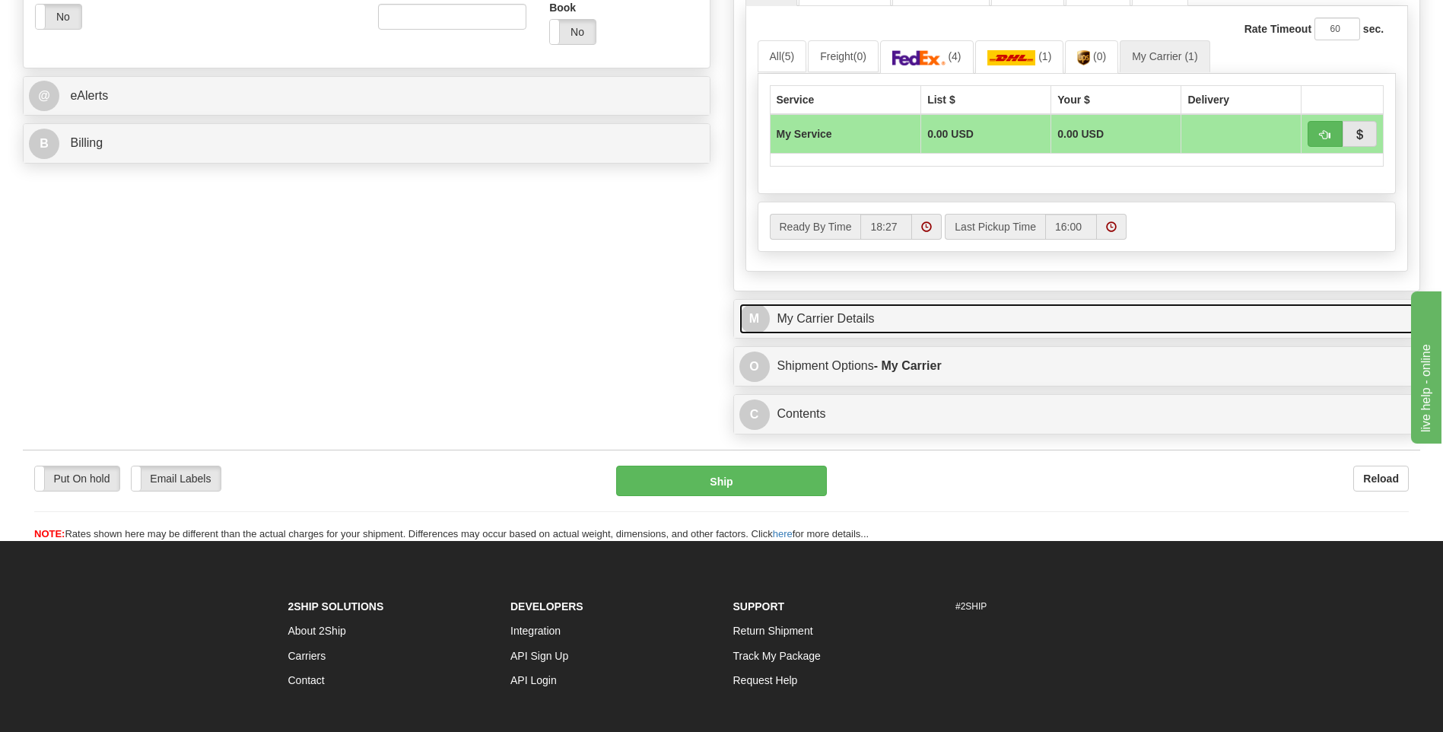
click at [825, 322] on link "M My Carrier Details" at bounding box center [1076, 318] width 675 height 31
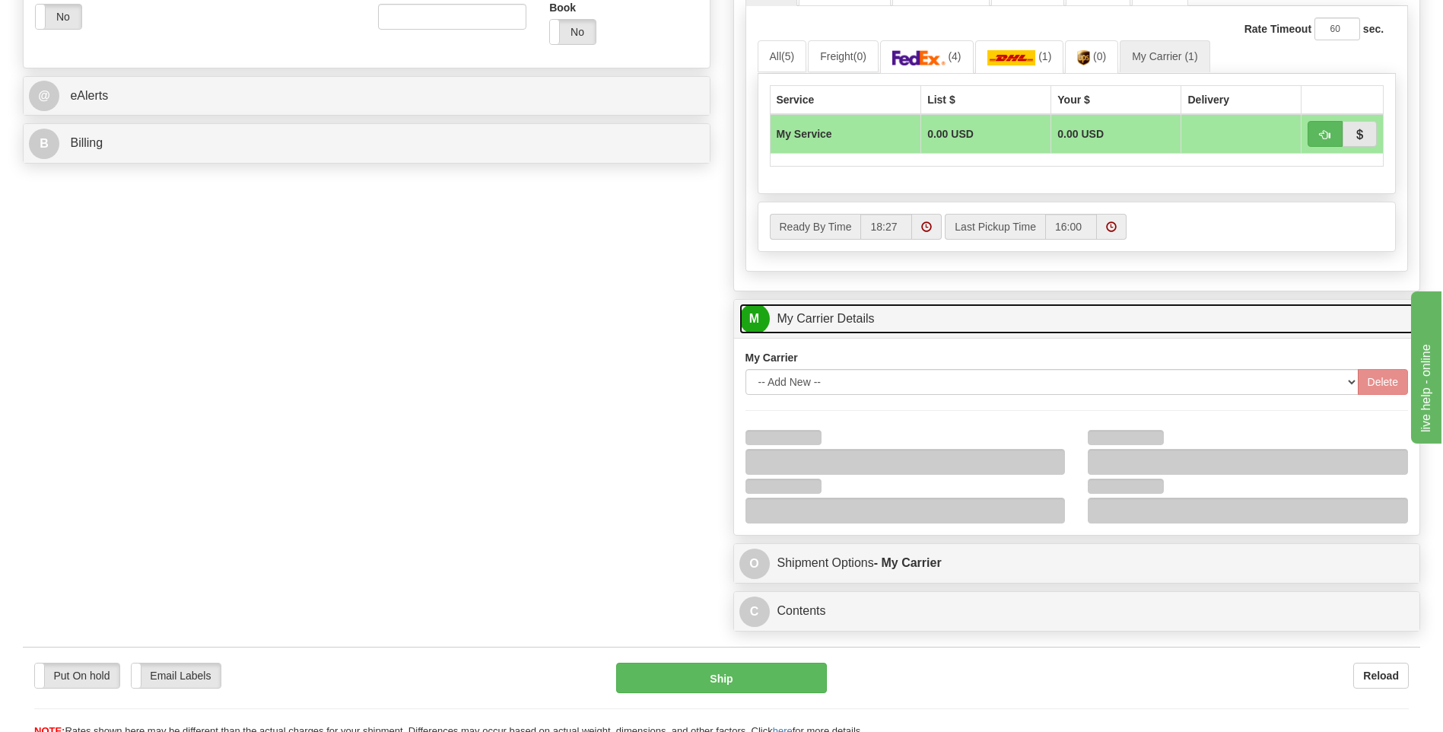
scroll to position [837, 0]
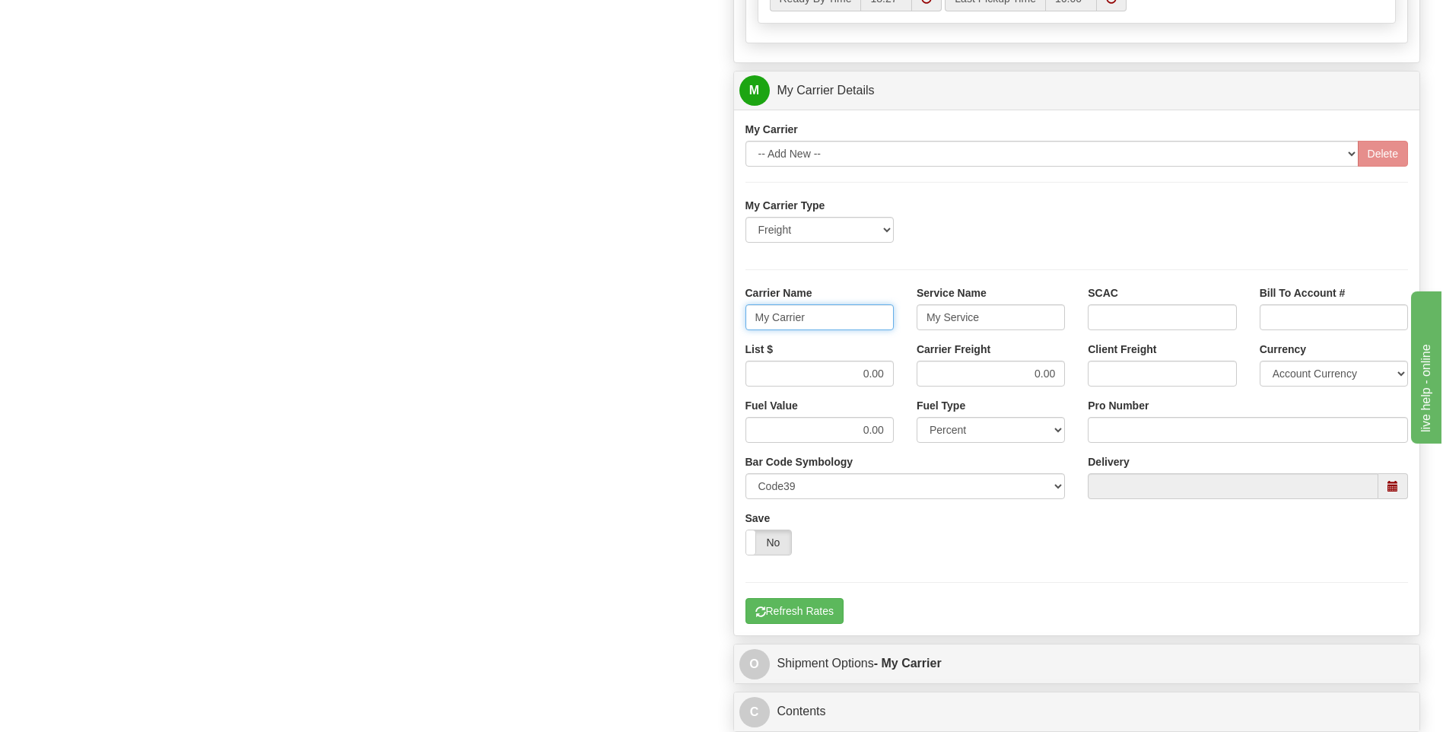
drag, startPoint x: 828, startPoint y: 319, endPoint x: 676, endPoint y: 323, distance: 152.2
click at [676, 323] on div "Order # 86687517 S Sender" at bounding box center [721, 5] width 1420 height 1468
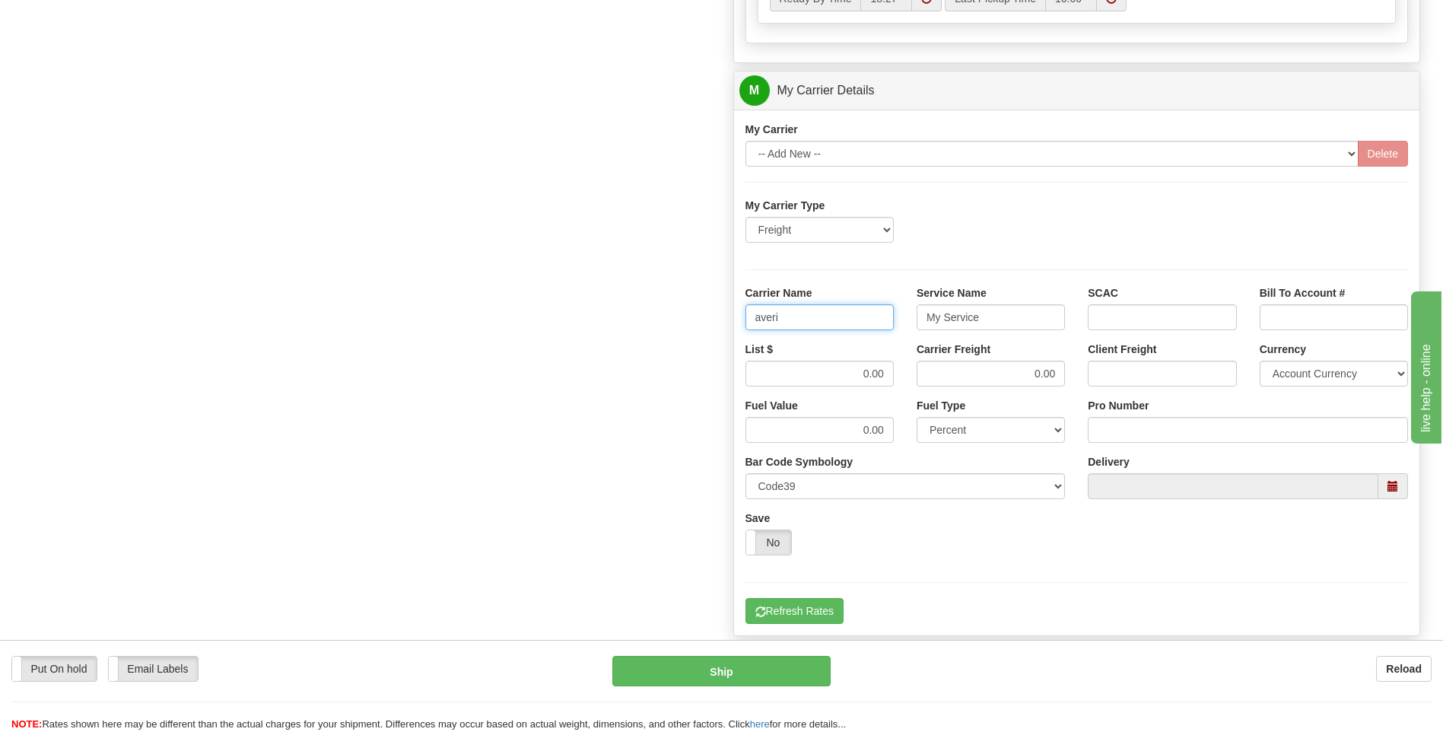
type input "averi"
type input "ltl"
drag, startPoint x: 828, startPoint y: 373, endPoint x: 926, endPoint y: 380, distance: 98.4
click at [926, 380] on div "List $ 0.00 Carrier Freight 0.00 Client Freight Currency Account Currency ARN A…" at bounding box center [1077, 370] width 686 height 56
type input "400"
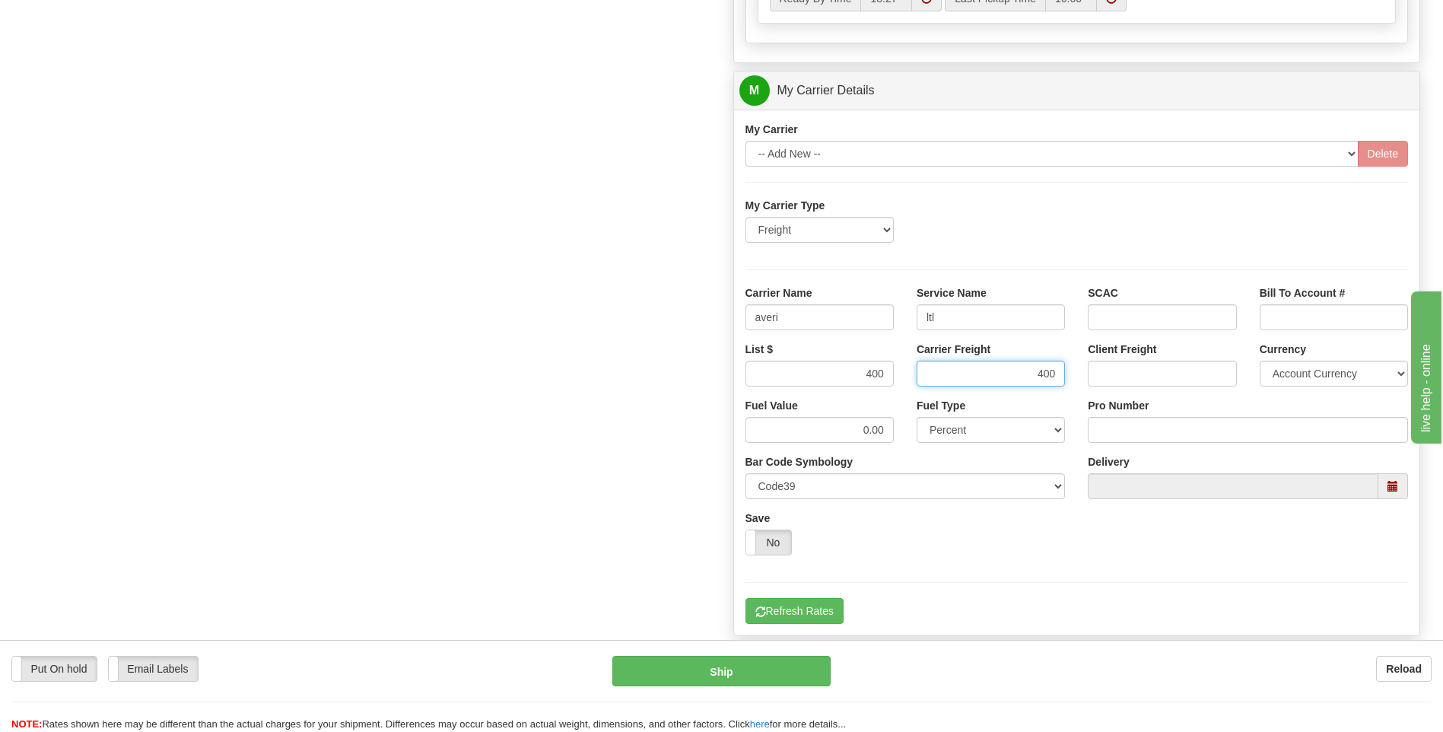
type input "400"
click at [1145, 424] on input "Pro Number" at bounding box center [1248, 430] width 320 height 26
type input "0760160917"
click at [818, 601] on button "Refresh Rates" at bounding box center [794, 611] width 98 height 26
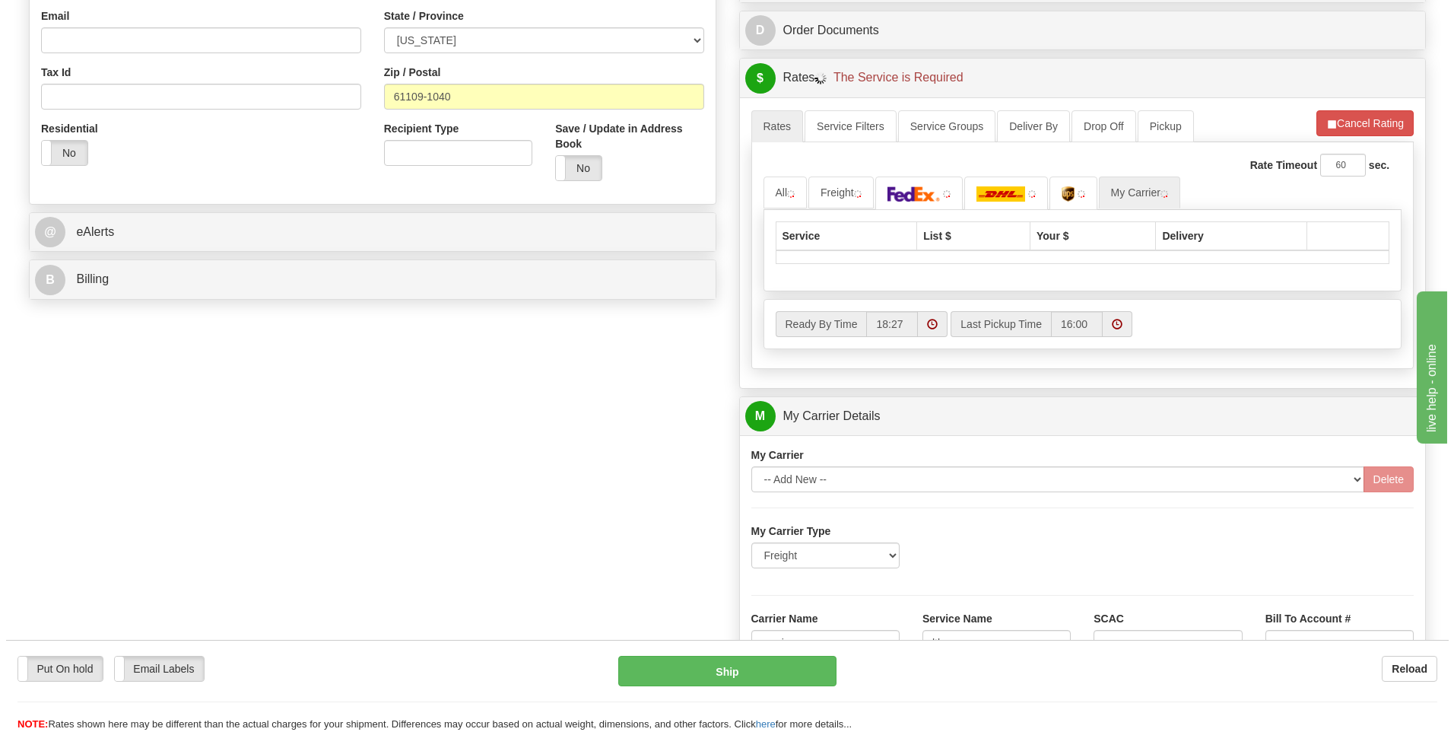
scroll to position [265, 0]
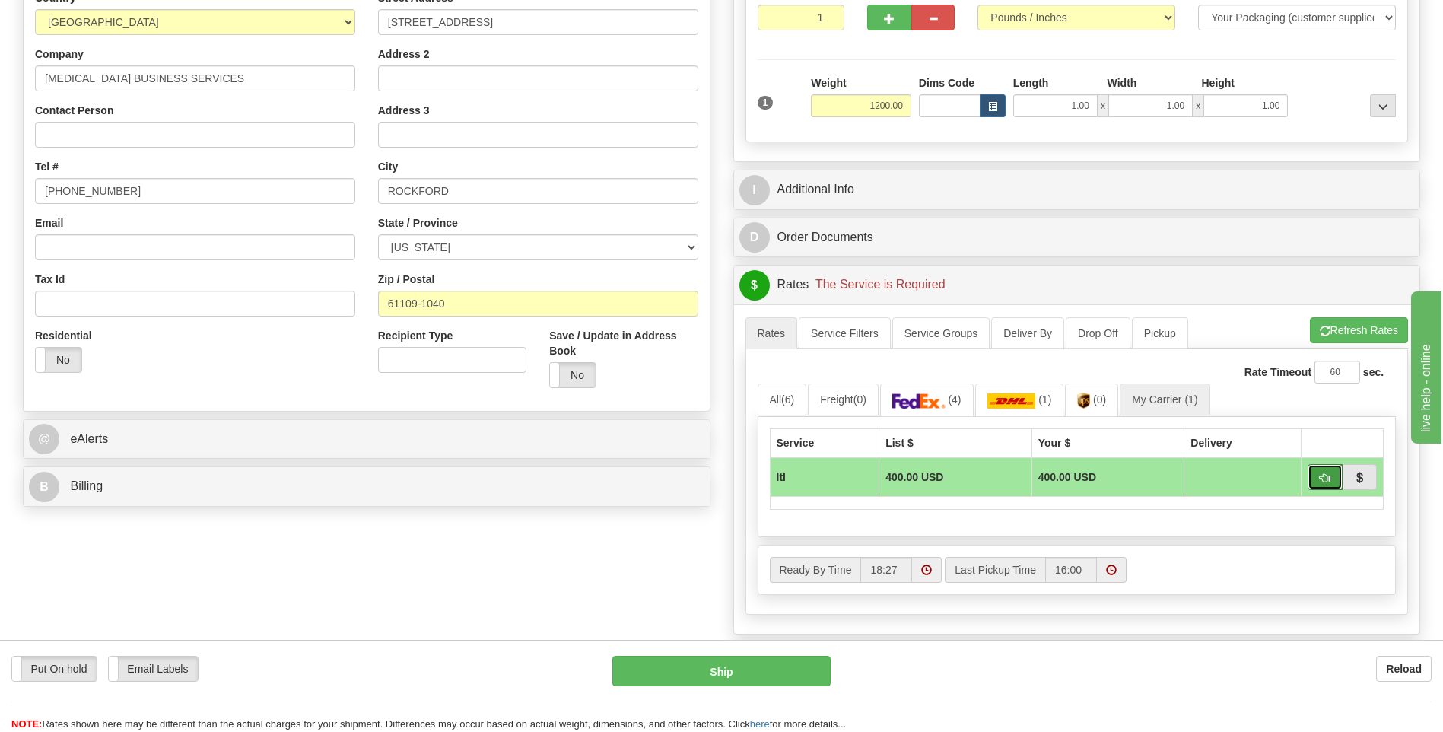
click at [1320, 476] on span "button" at bounding box center [1325, 478] width 11 height 10
type input "00"
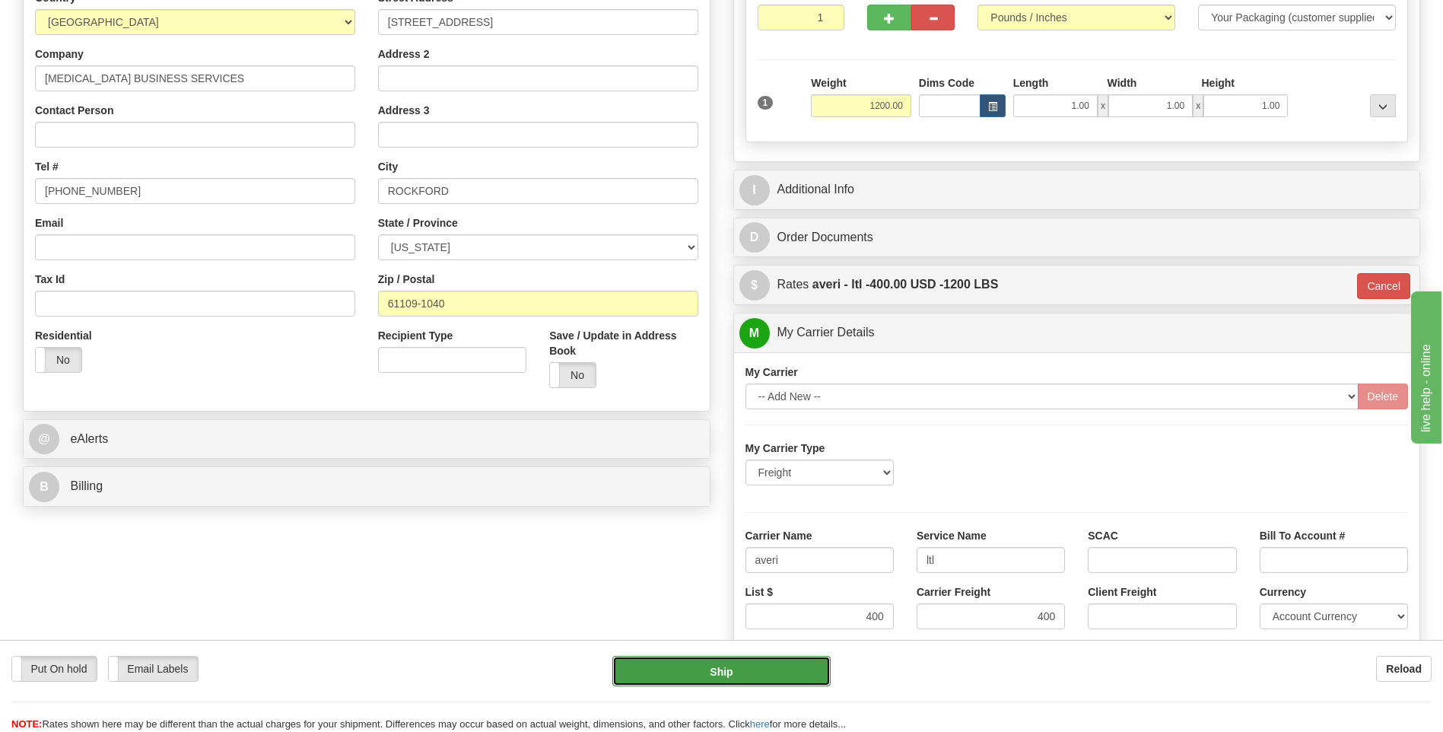
click at [714, 683] on button "Ship" at bounding box center [721, 671] width 218 height 30
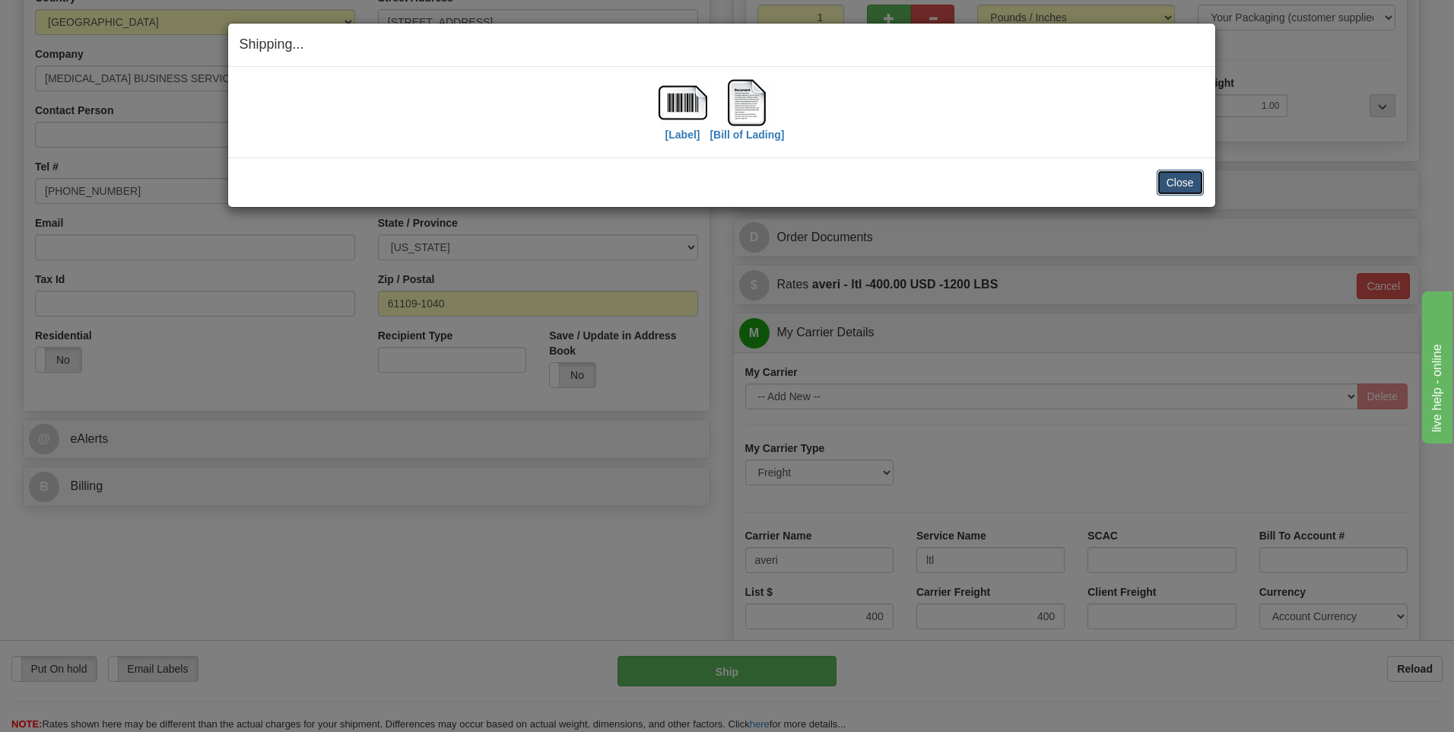
click at [1160, 181] on button "Close" at bounding box center [1180, 183] width 47 height 26
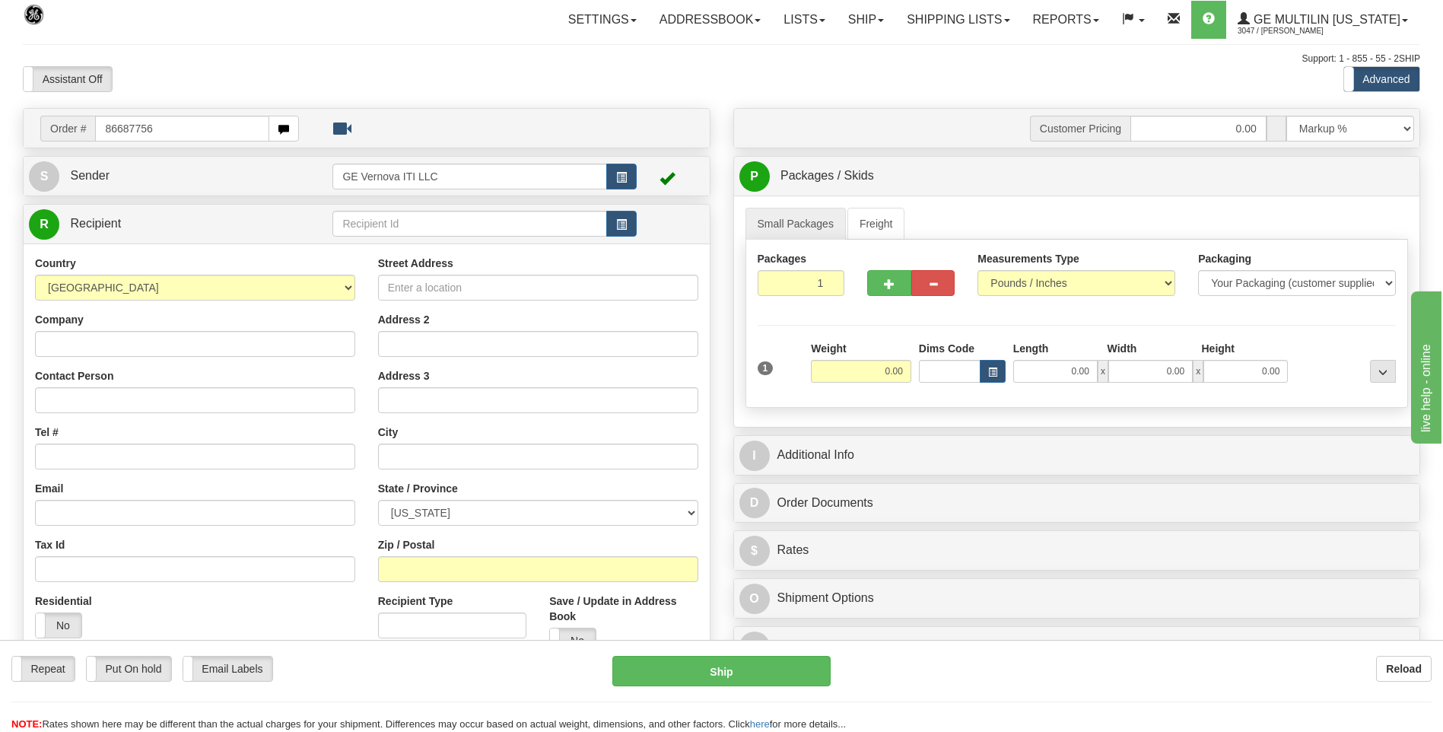
type input "86687756"
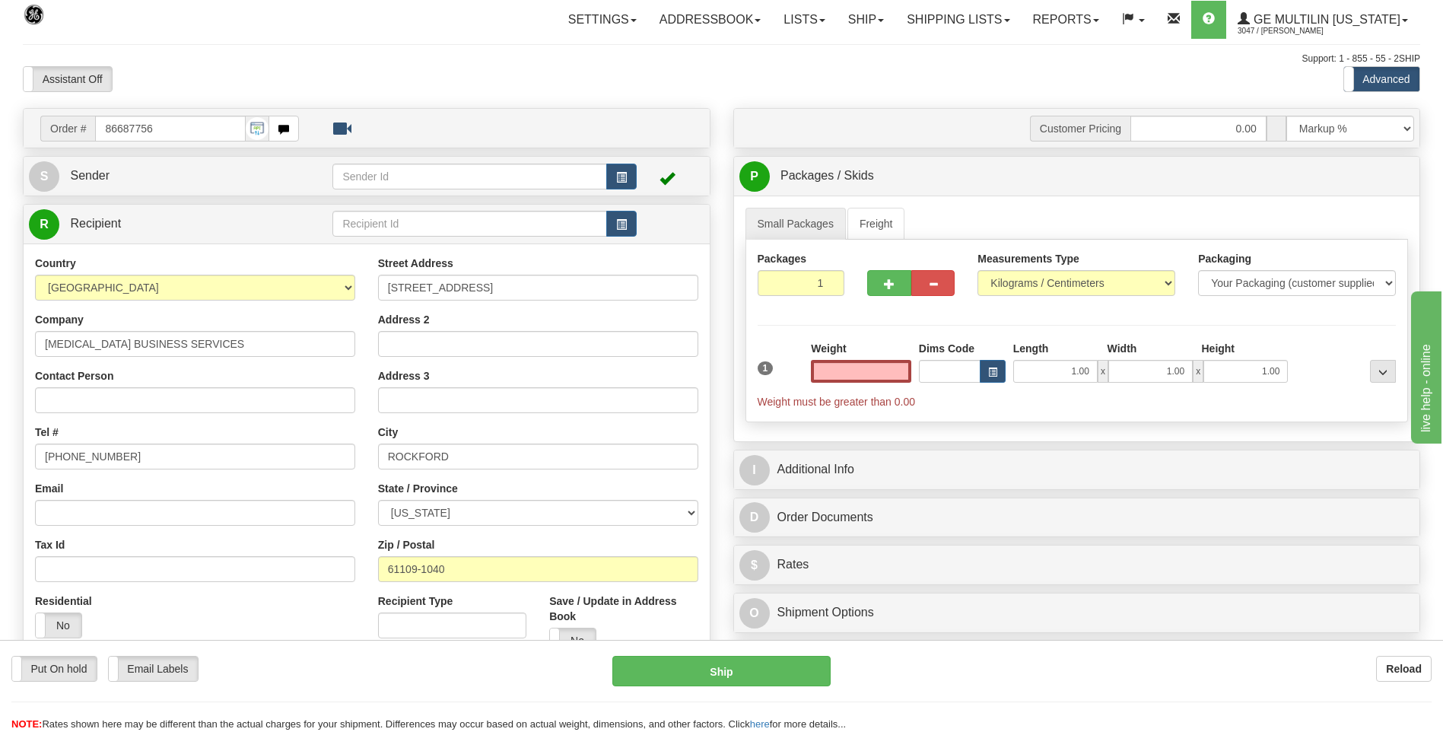
type input "0.00"
click at [1005, 269] on div "Measurements Type Pounds / Inches Kilograms / Centimeters" at bounding box center [1076, 273] width 198 height 45
click at [1011, 291] on select "Pounds / Inches Kilograms / Centimeters" at bounding box center [1076, 283] width 198 height 26
select select "0"
click at [977, 270] on select "Pounds / Inches Kilograms / Centimeters" at bounding box center [1076, 283] width 198 height 26
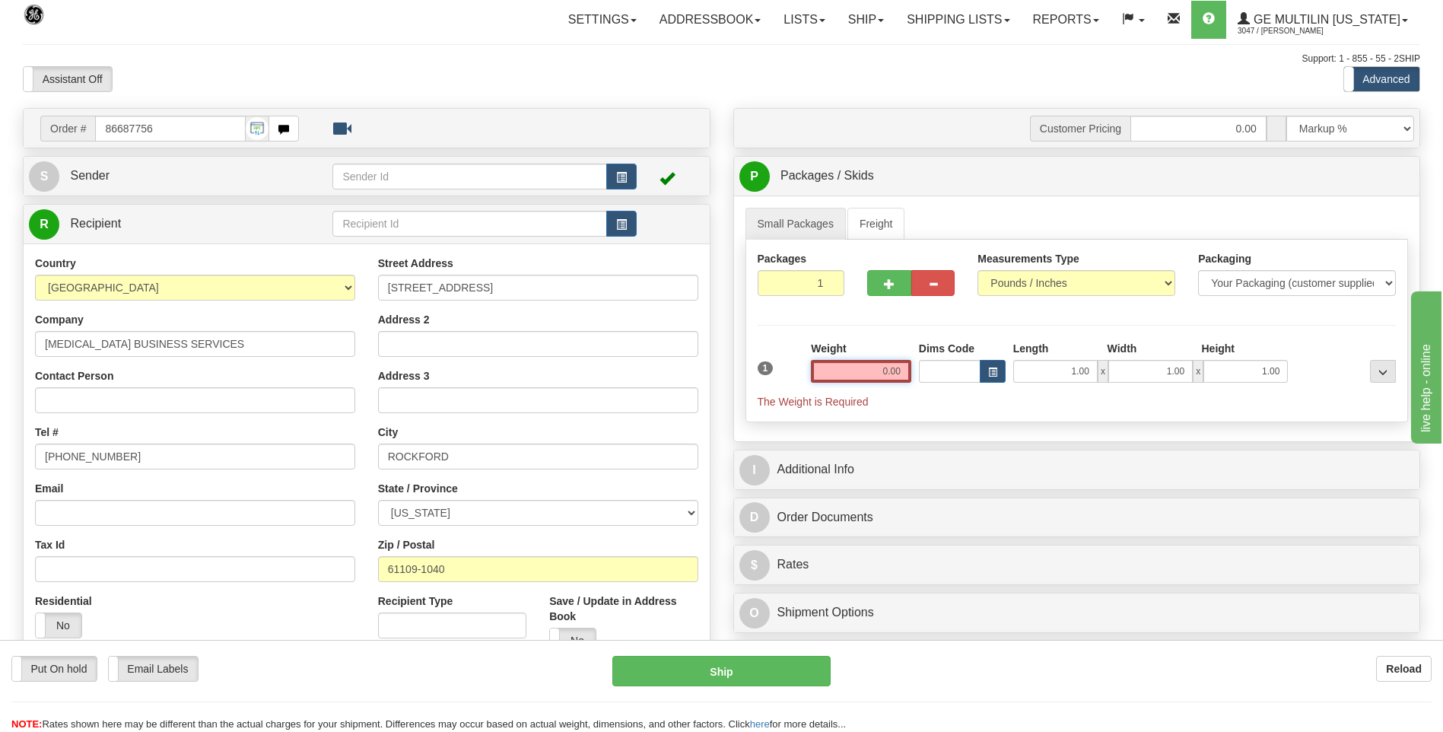
click at [908, 365] on input "0.00" at bounding box center [861, 371] width 100 height 23
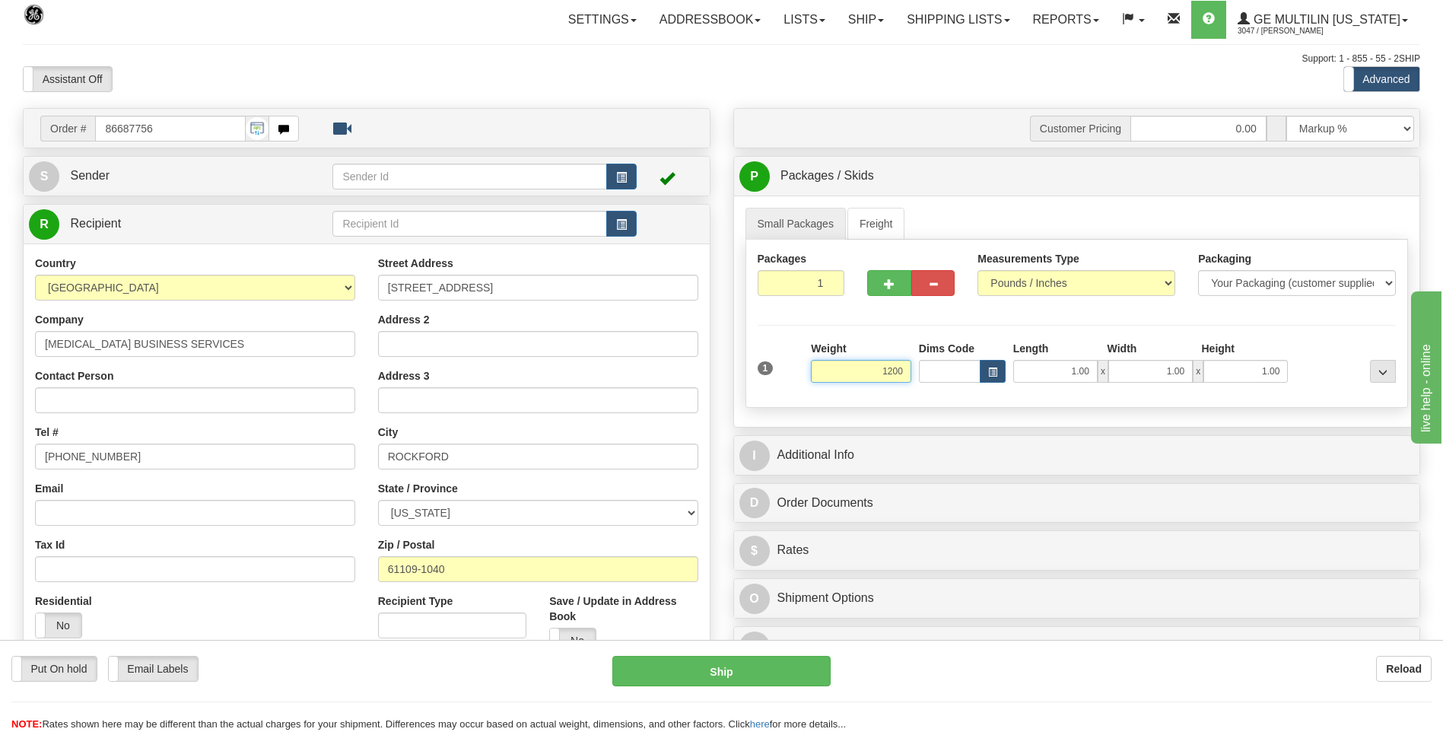
click button "Delete" at bounding box center [0, 0] width 0 height 0
type input "1200.00"
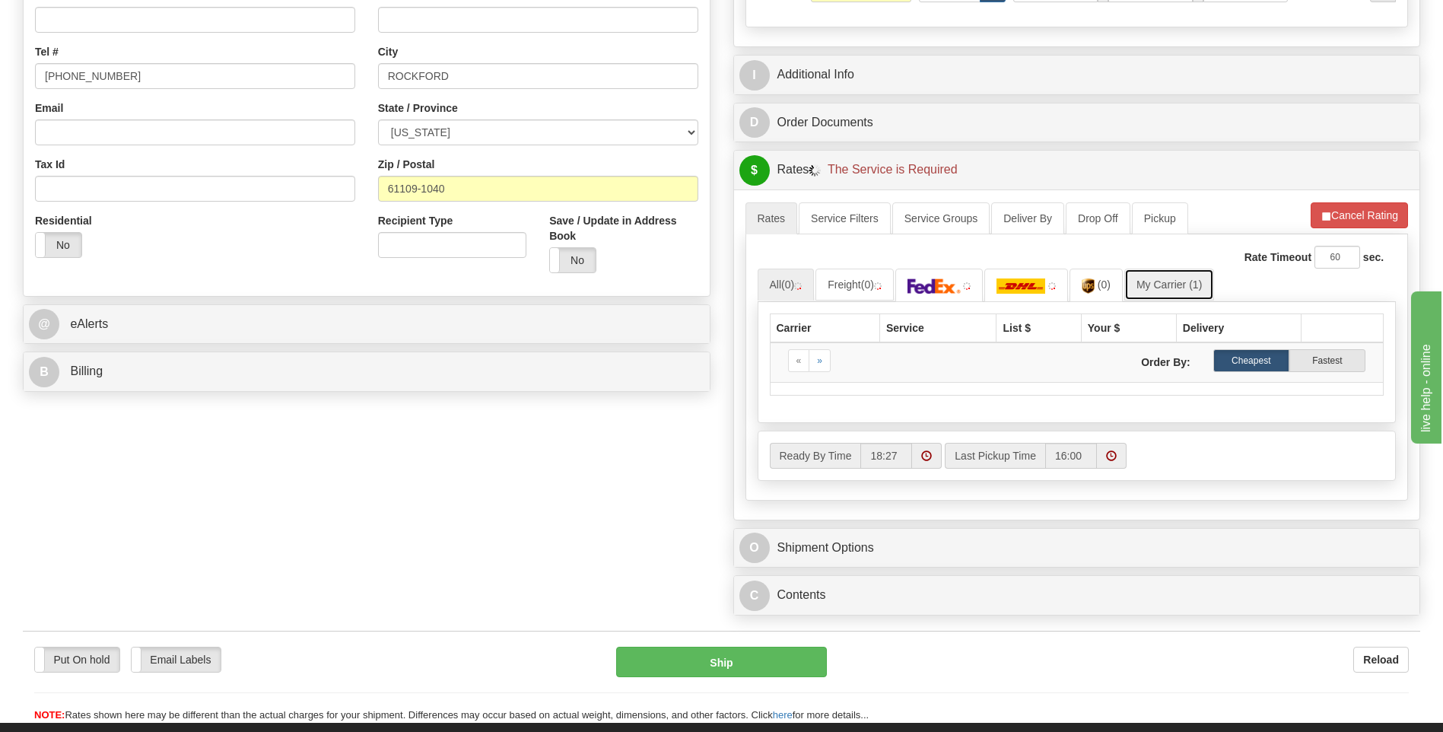
click at [1161, 291] on link "My Carrier (1)" at bounding box center [1169, 285] width 90 height 32
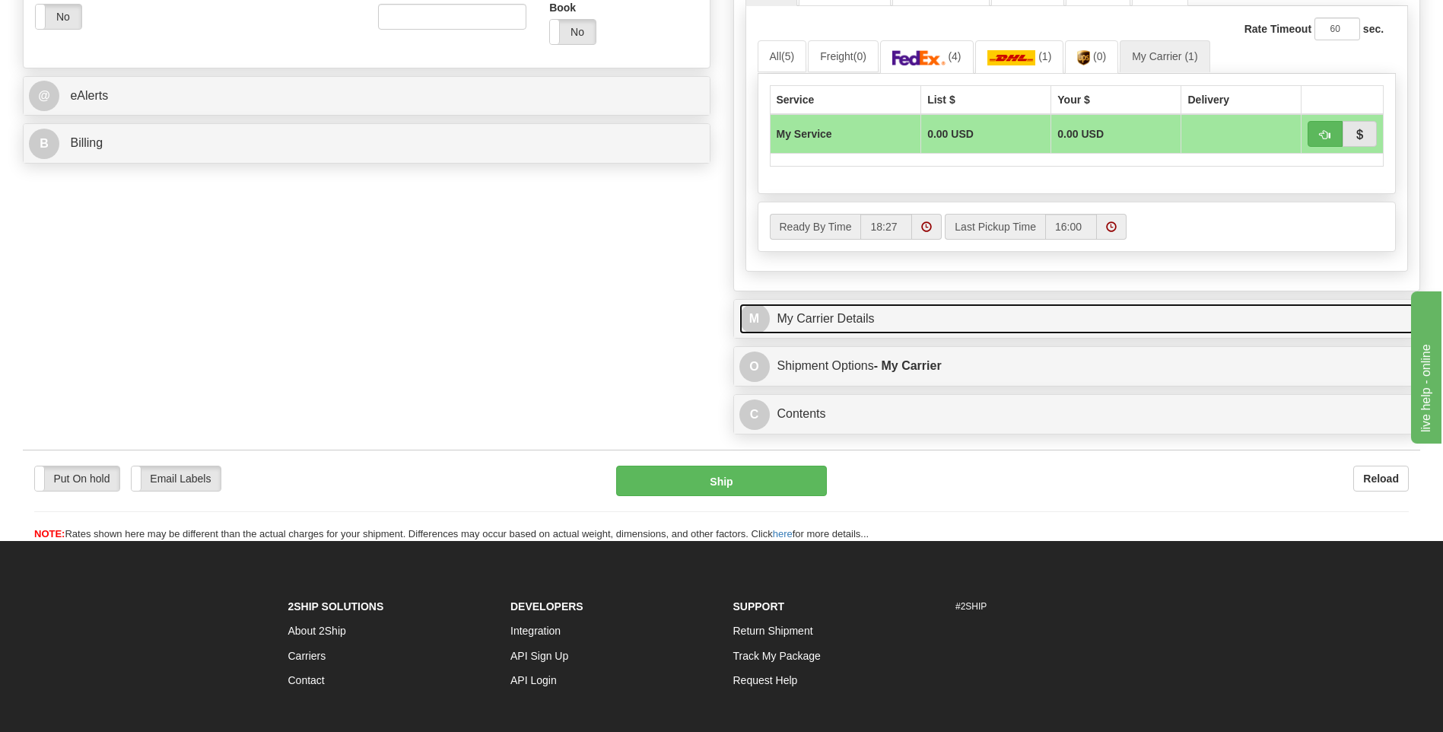
click at [898, 319] on link "M My Carrier Details" at bounding box center [1076, 318] width 675 height 31
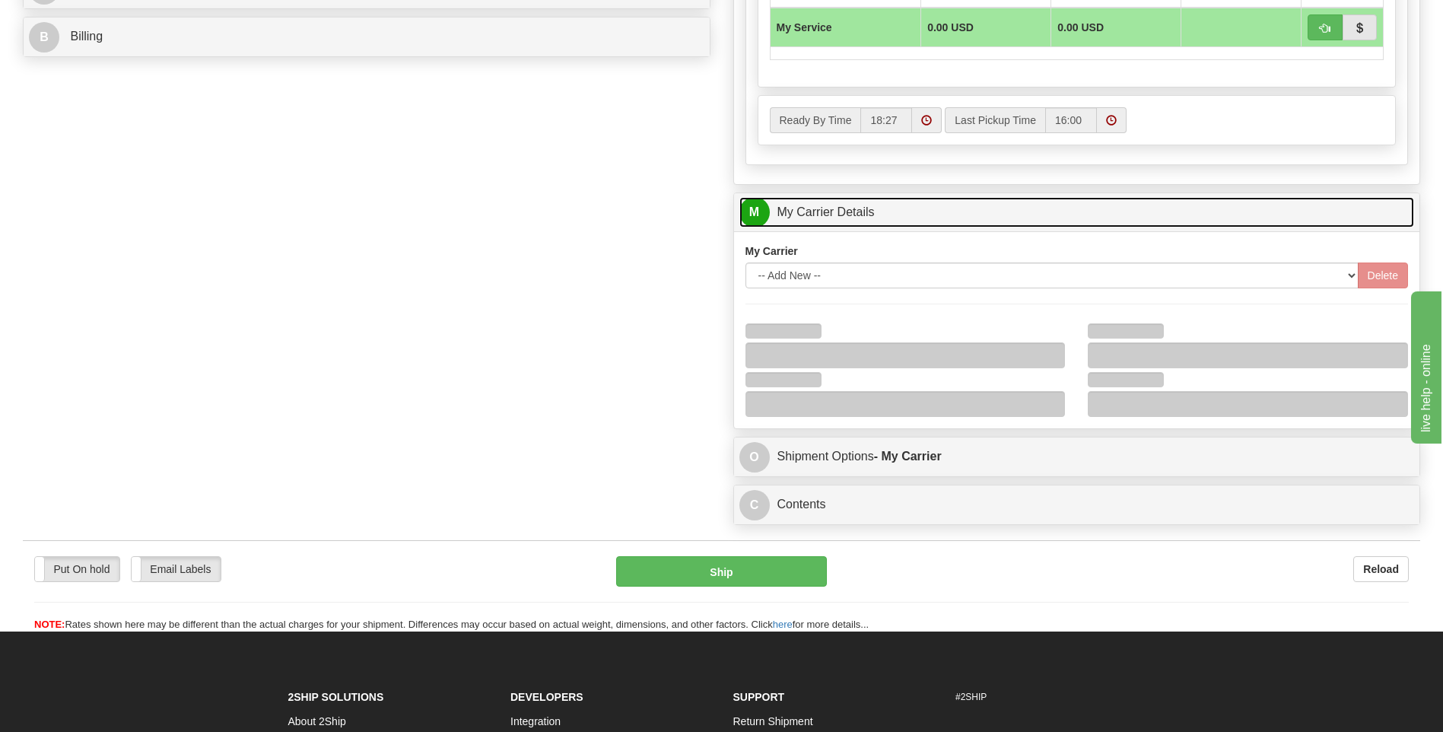
scroll to position [898, 0]
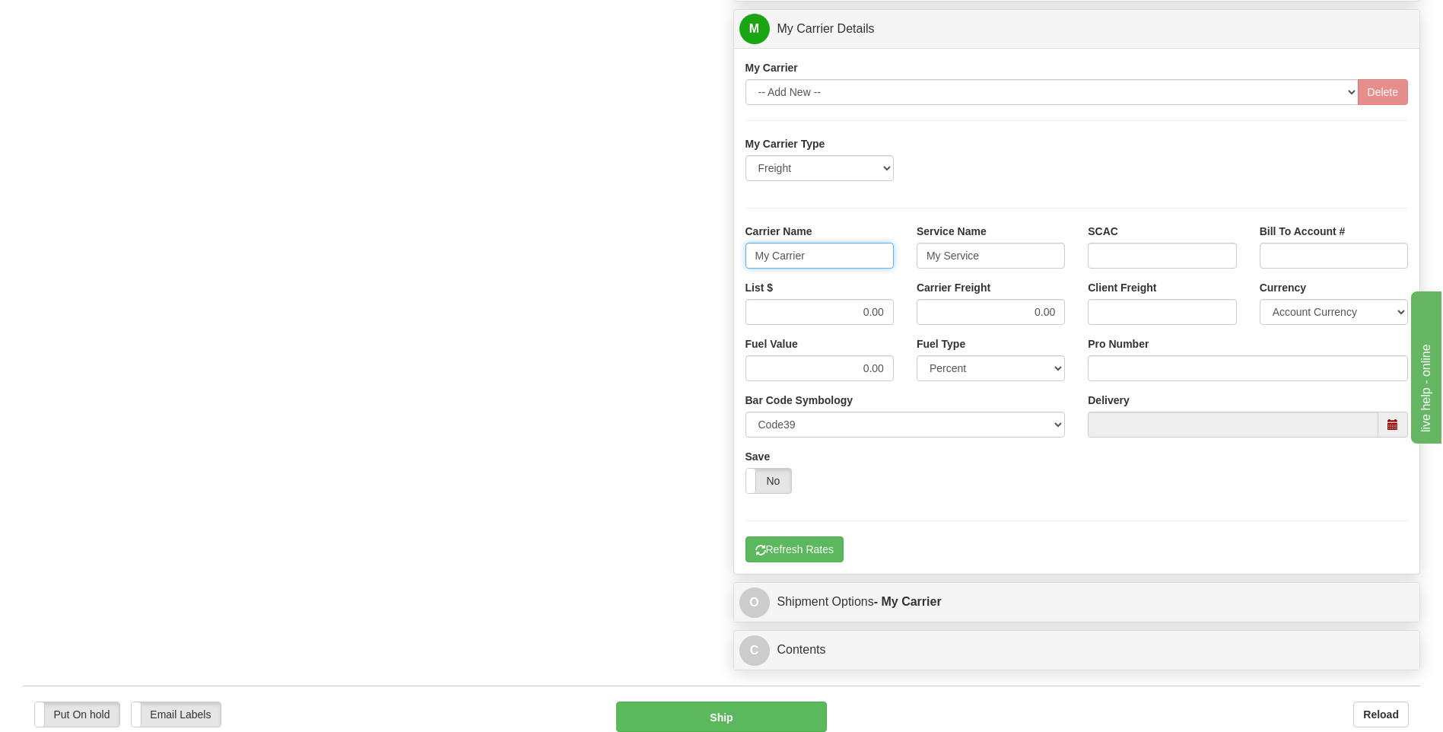
drag, startPoint x: 761, startPoint y: 255, endPoint x: 670, endPoint y: 249, distance: 90.7
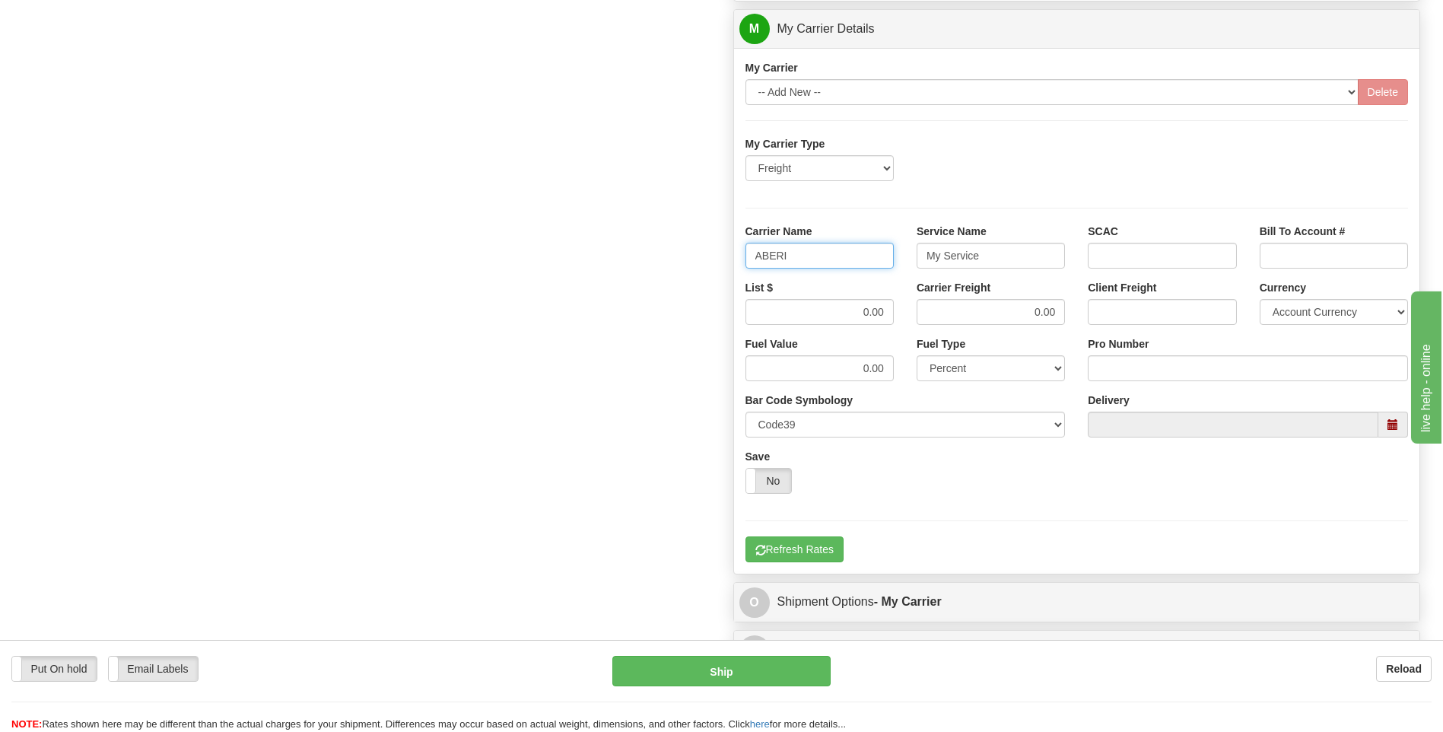
type input "ABERI"
type input "LTL"
drag, startPoint x: 868, startPoint y: 318, endPoint x: 929, endPoint y: 314, distance: 61.0
click at [929, 314] on div "List $ 0.00 Carrier Freight 0.00 Client Freight Currency Account Currency ARN A…" at bounding box center [1077, 308] width 686 height 56
type input ".01"
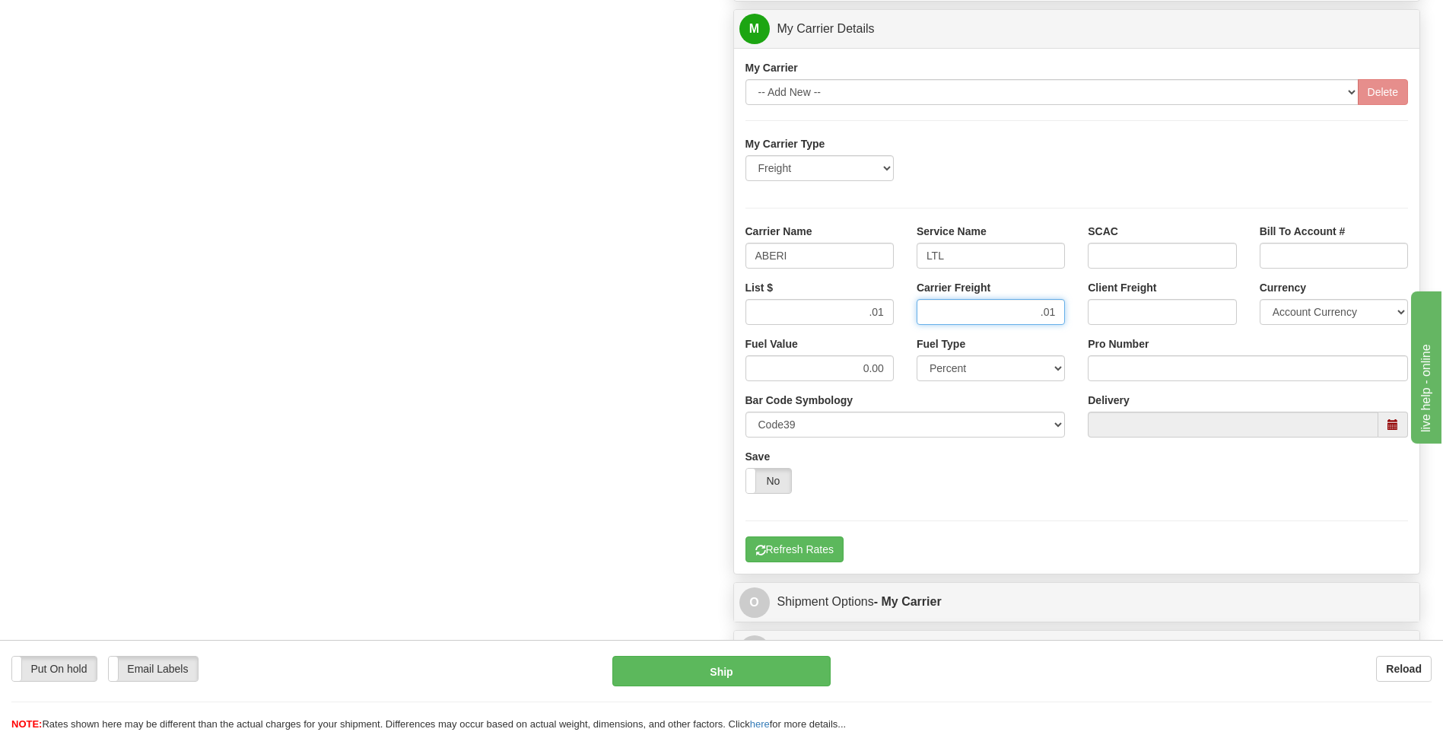
type input ".01"
drag, startPoint x: 1098, startPoint y: 364, endPoint x: 1091, endPoint y: 351, distance: 15.0
click at [1101, 366] on input "Pro Number" at bounding box center [1248, 368] width 320 height 26
type input "0760160917"
click at [814, 547] on button "Refresh Rates" at bounding box center [794, 549] width 98 height 26
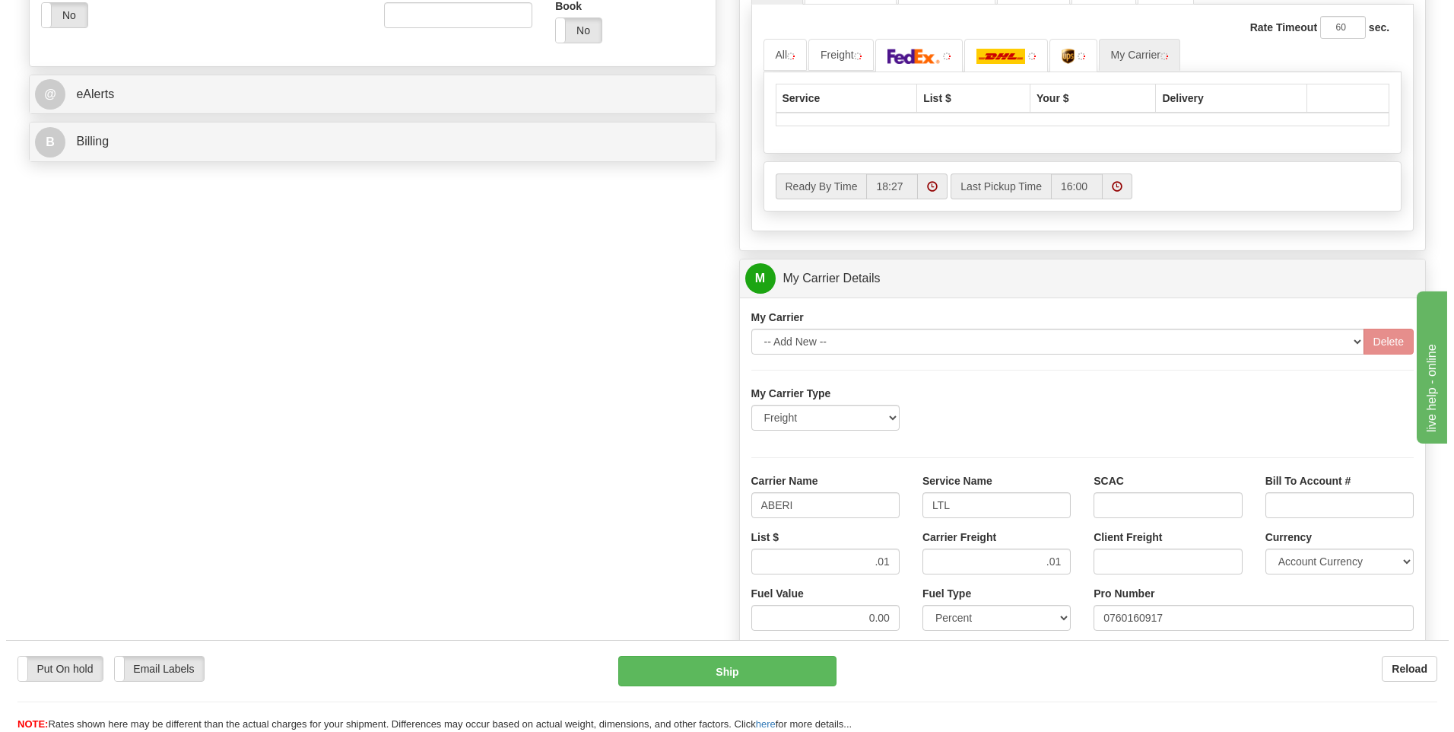
scroll to position [366, 0]
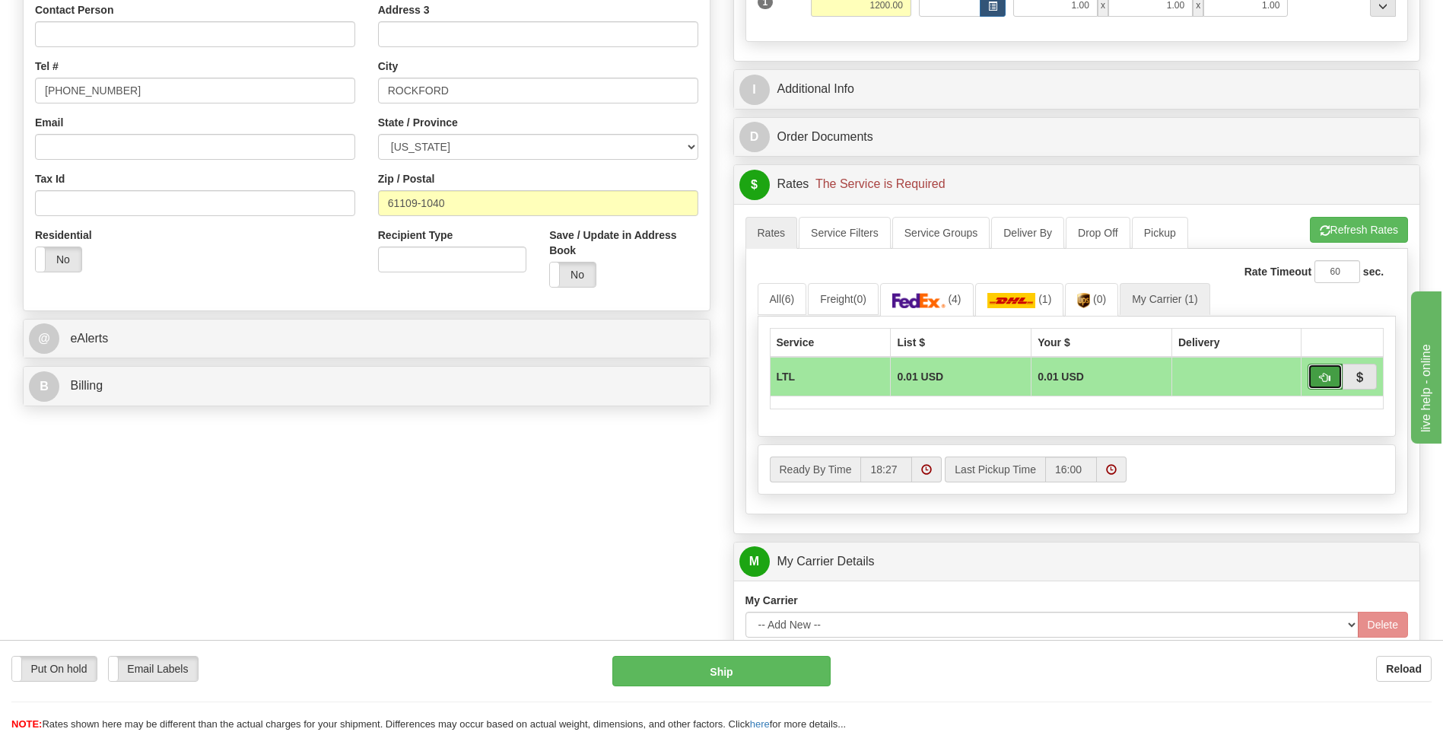
click at [1322, 373] on span "button" at bounding box center [1325, 378] width 11 height 10
type input "00"
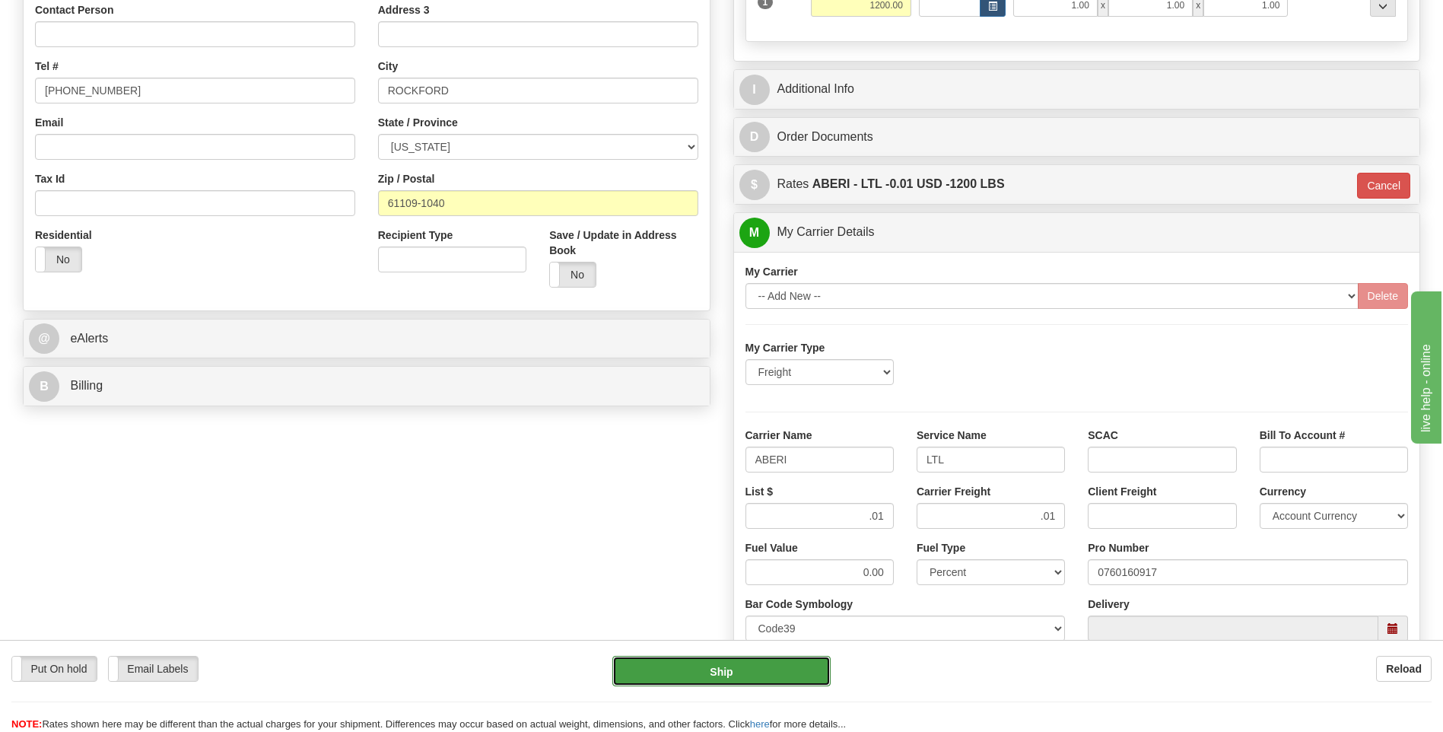
click at [761, 676] on button "Ship" at bounding box center [721, 671] width 218 height 30
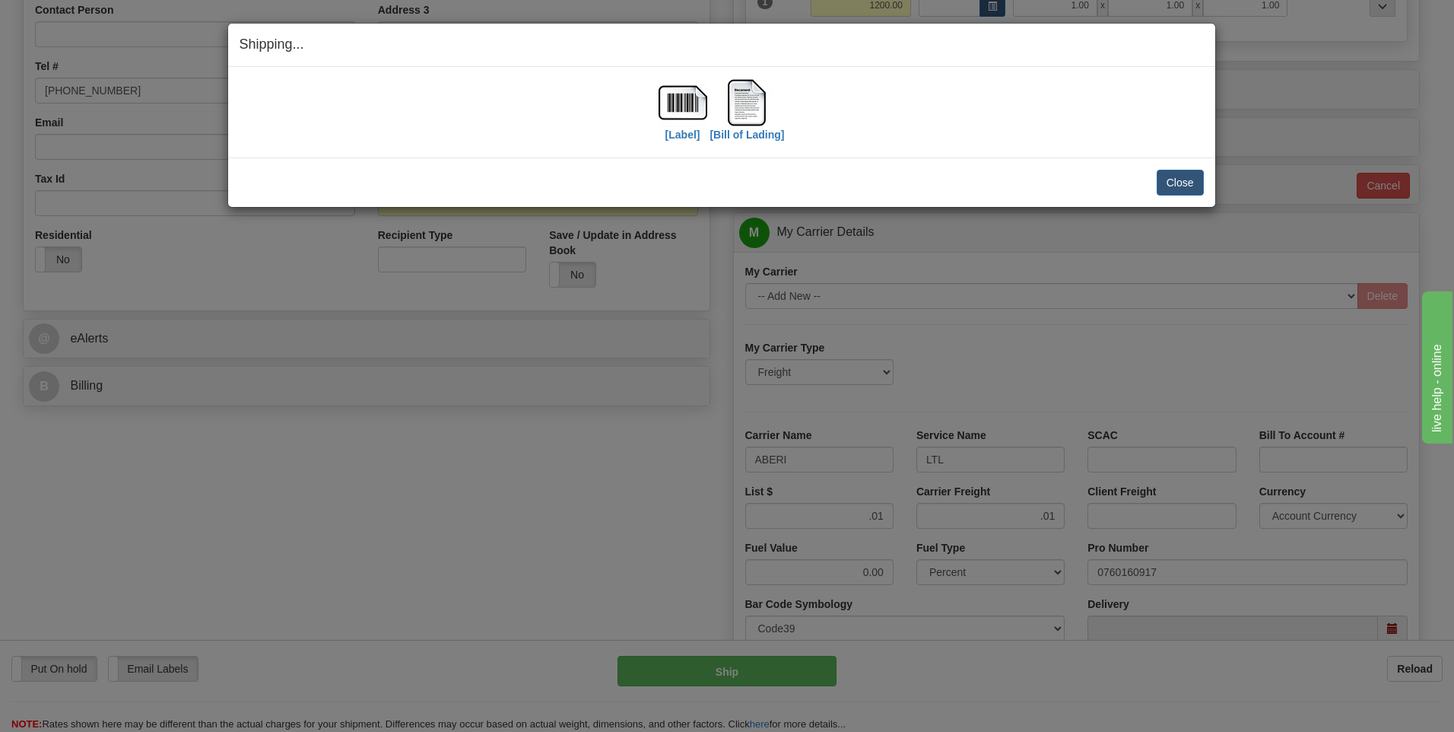
drag, startPoint x: 1148, startPoint y: 173, endPoint x: 1166, endPoint y: 176, distance: 18.4
click at [1151, 173] on div "Close Cancel" at bounding box center [722, 183] width 964 height 26
click at [1168, 176] on button "Close" at bounding box center [1180, 183] width 47 height 26
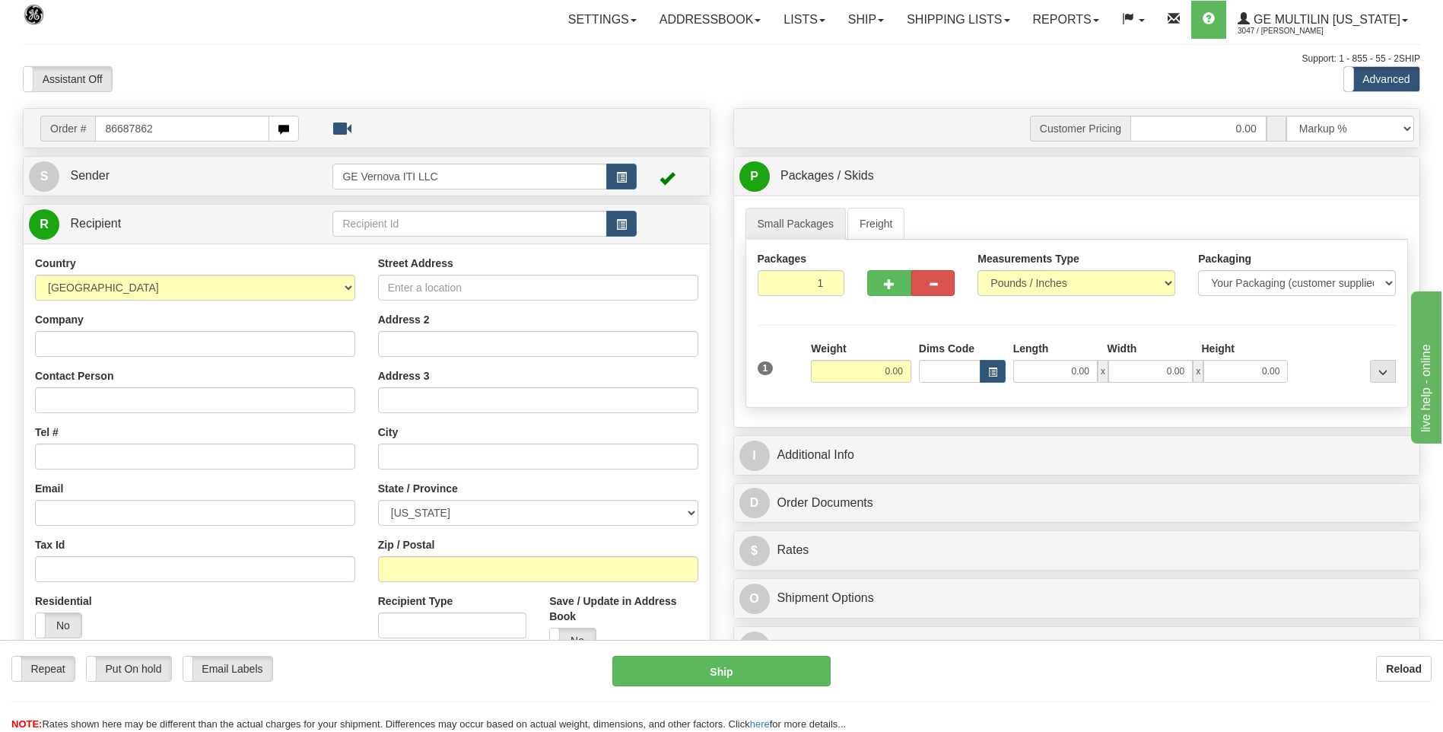
type input "86687862"
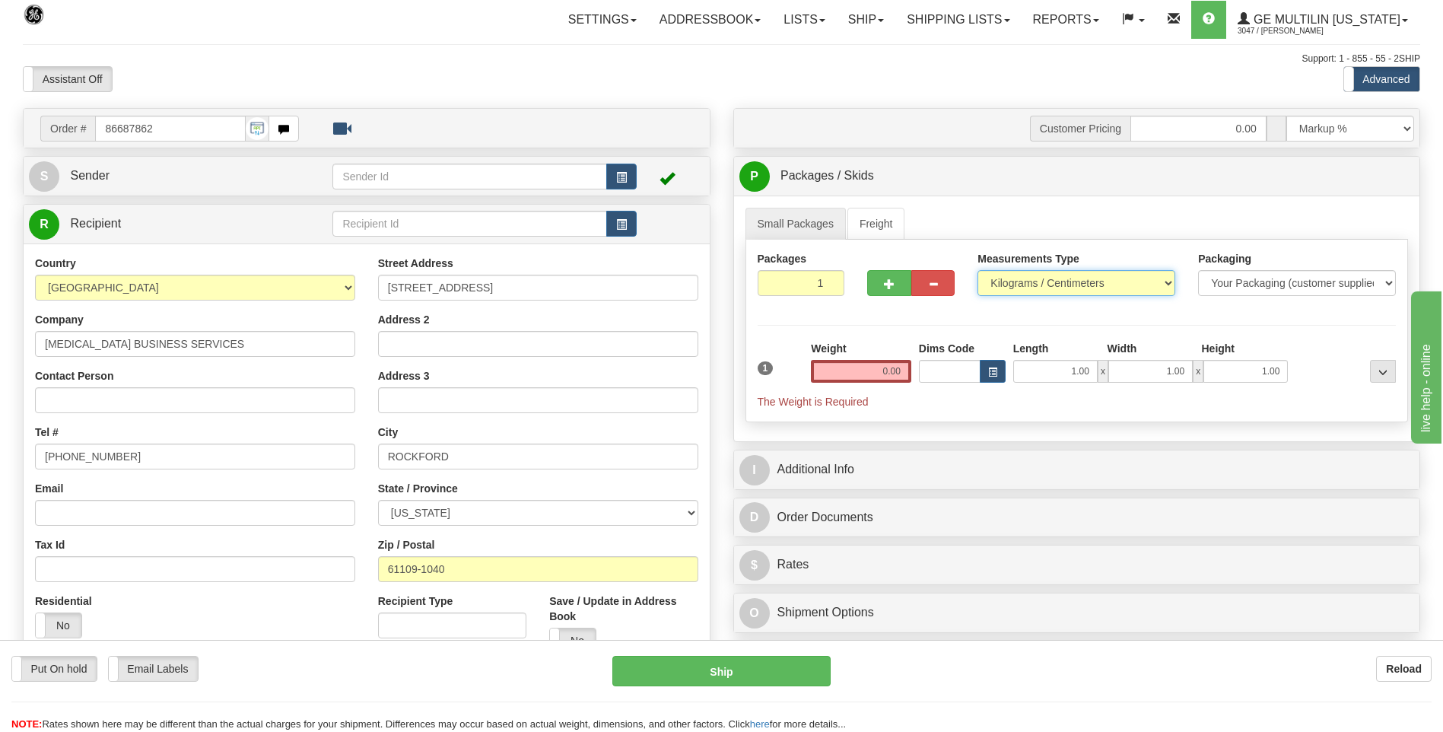
click at [1000, 272] on select "Pounds / Inches Kilograms / Centimeters" at bounding box center [1076, 283] width 198 height 26
select select "0"
click at [977, 270] on select "Pounds / Inches Kilograms / Centimeters" at bounding box center [1076, 283] width 198 height 26
click at [898, 369] on input "0.00" at bounding box center [861, 371] width 100 height 23
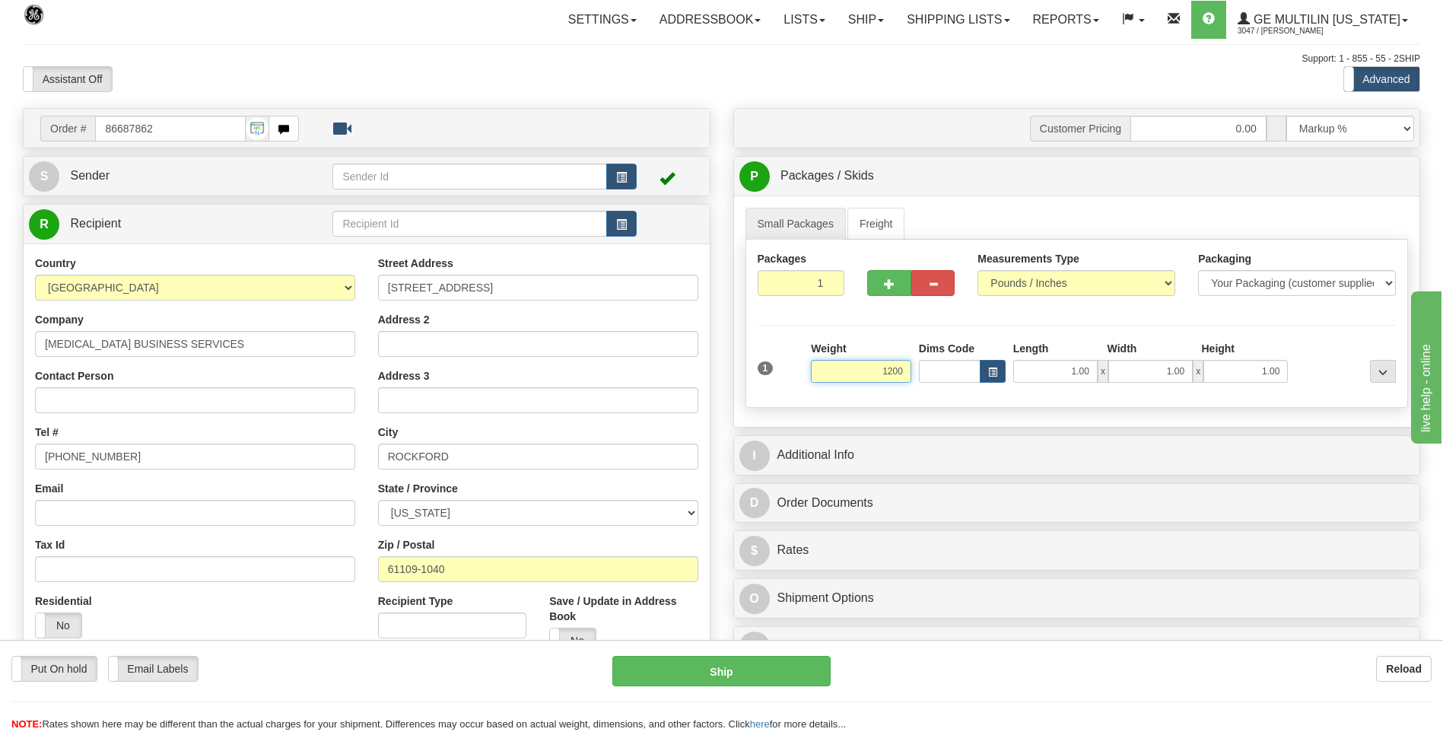
type input "1200.00"
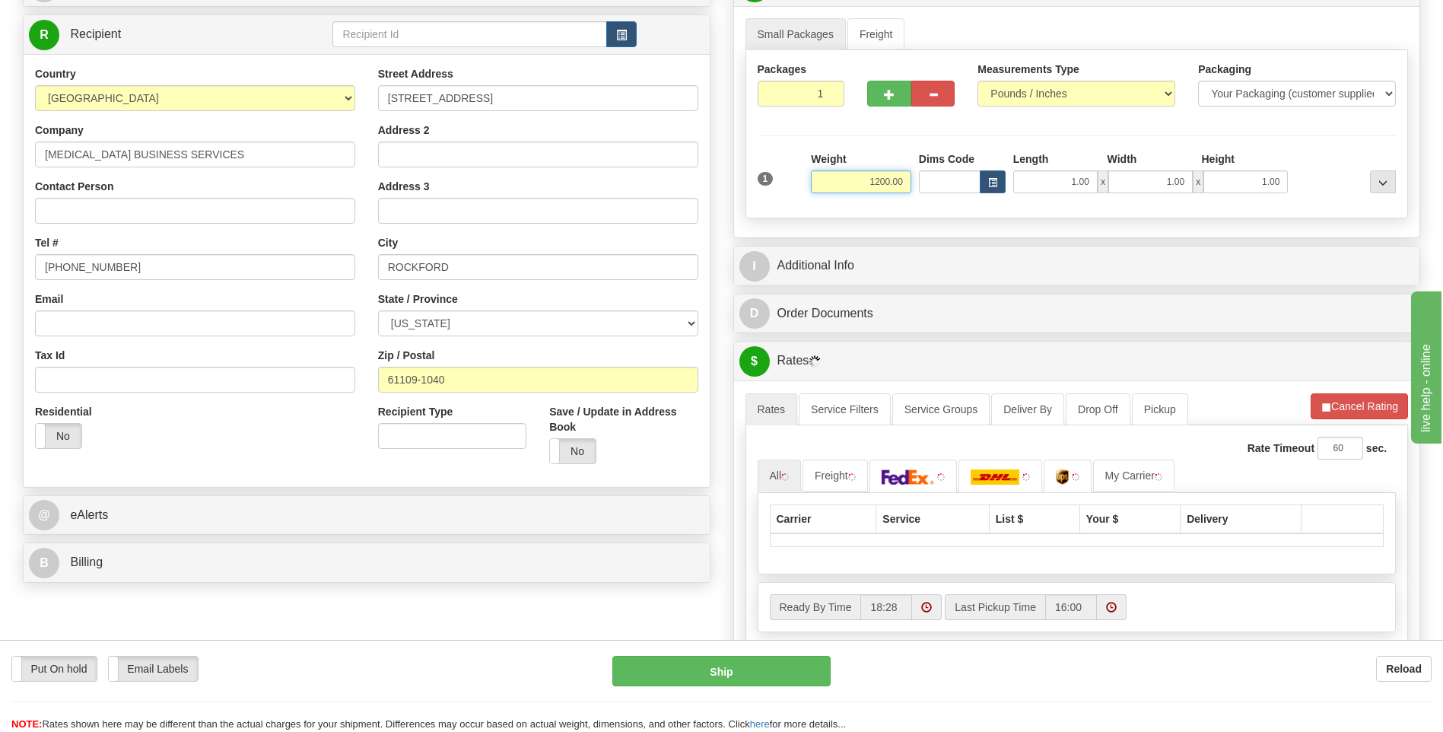
scroll to position [304, 0]
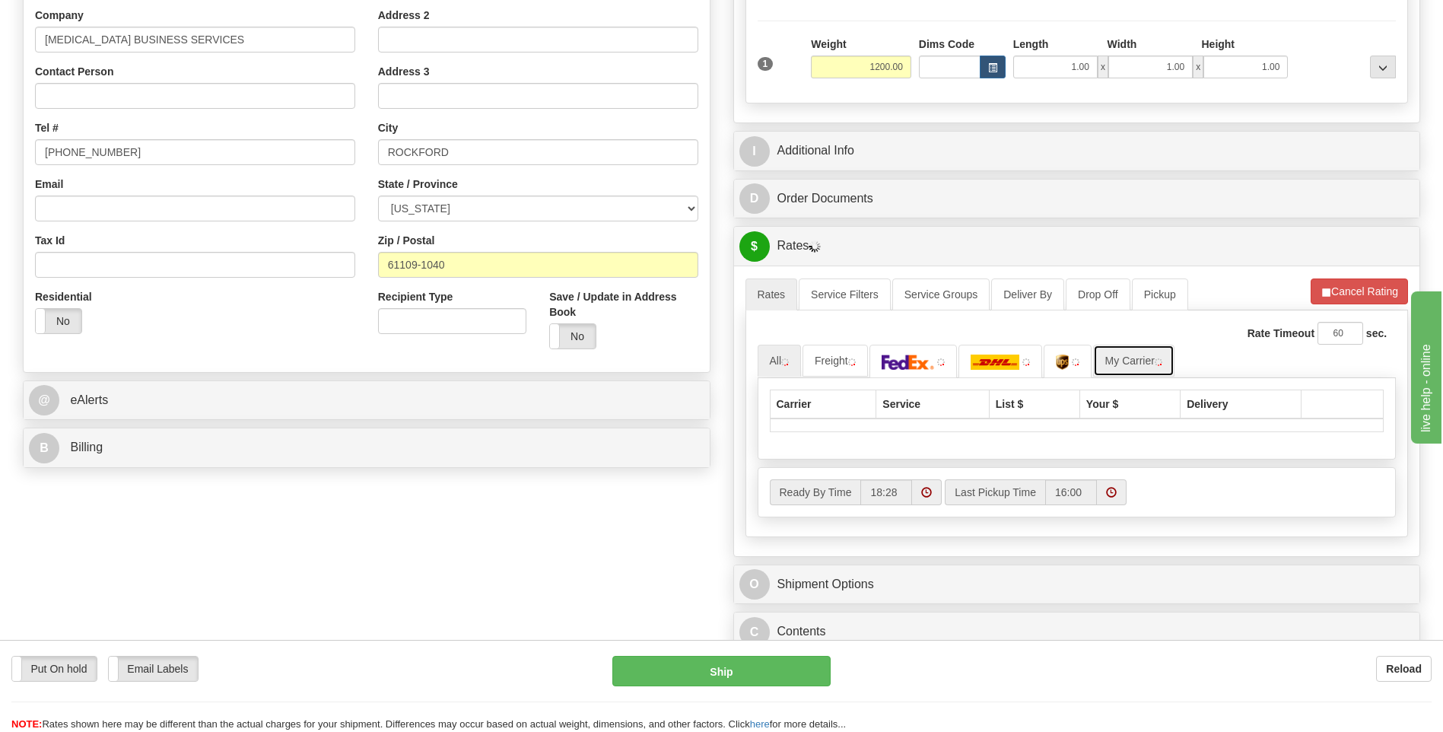
click at [1159, 360] on link "My Carrier" at bounding box center [1133, 361] width 81 height 32
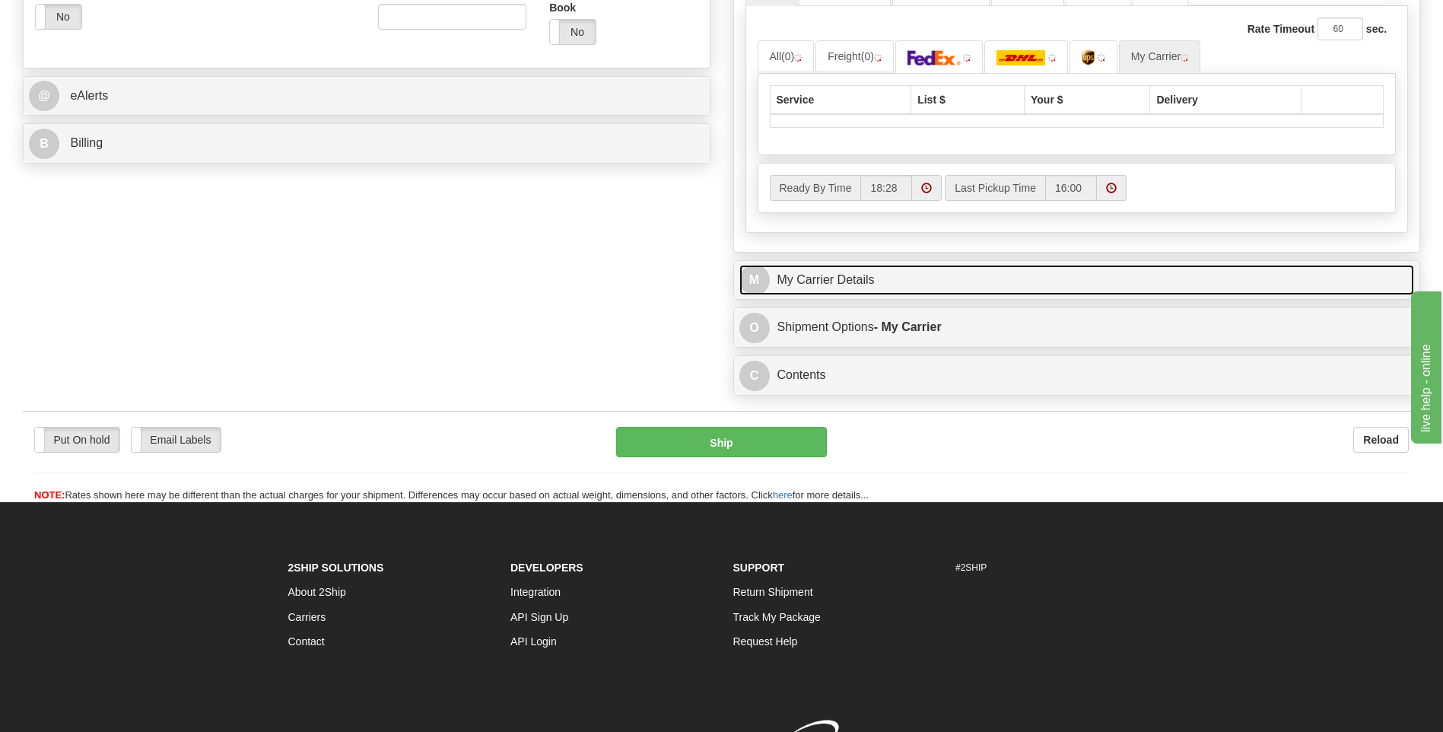
click at [872, 289] on link "M My Carrier Details" at bounding box center [1076, 280] width 675 height 31
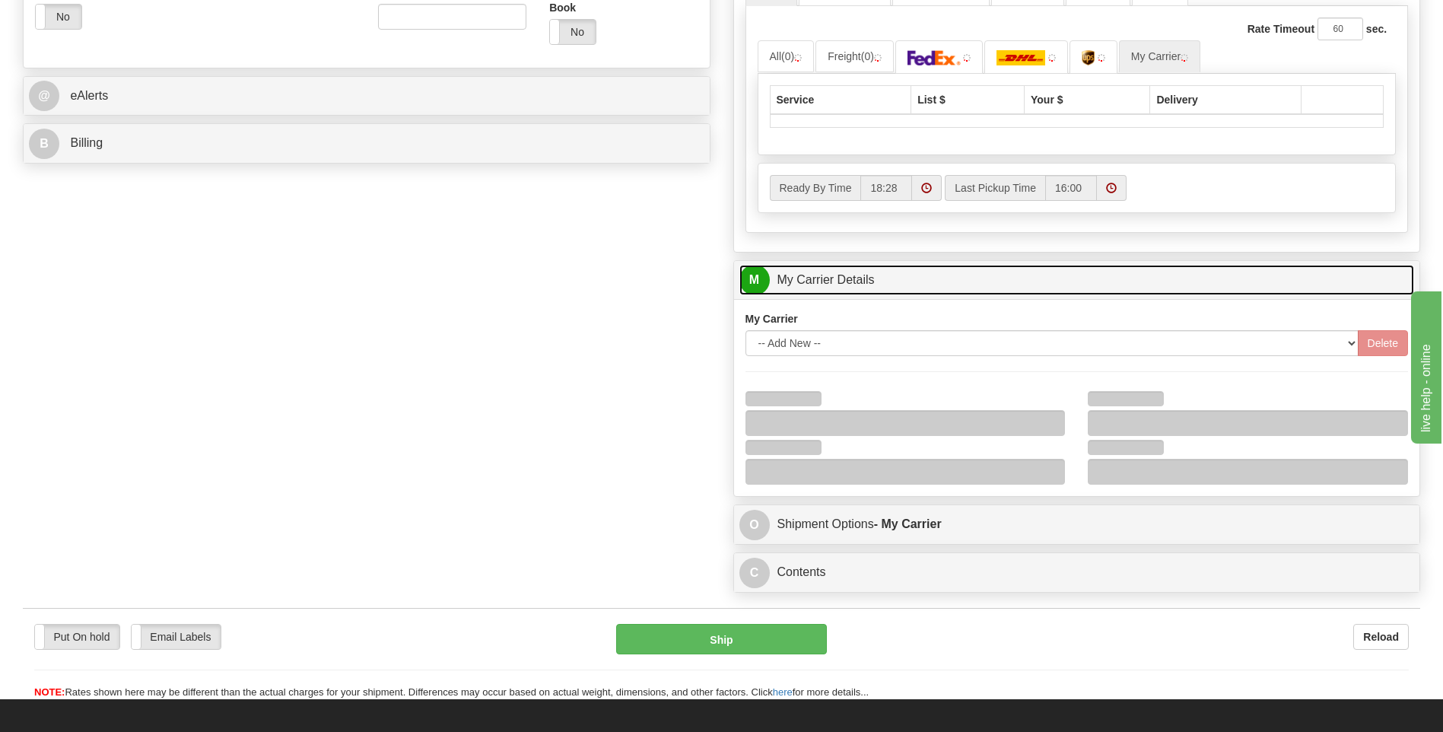
scroll to position [837, 0]
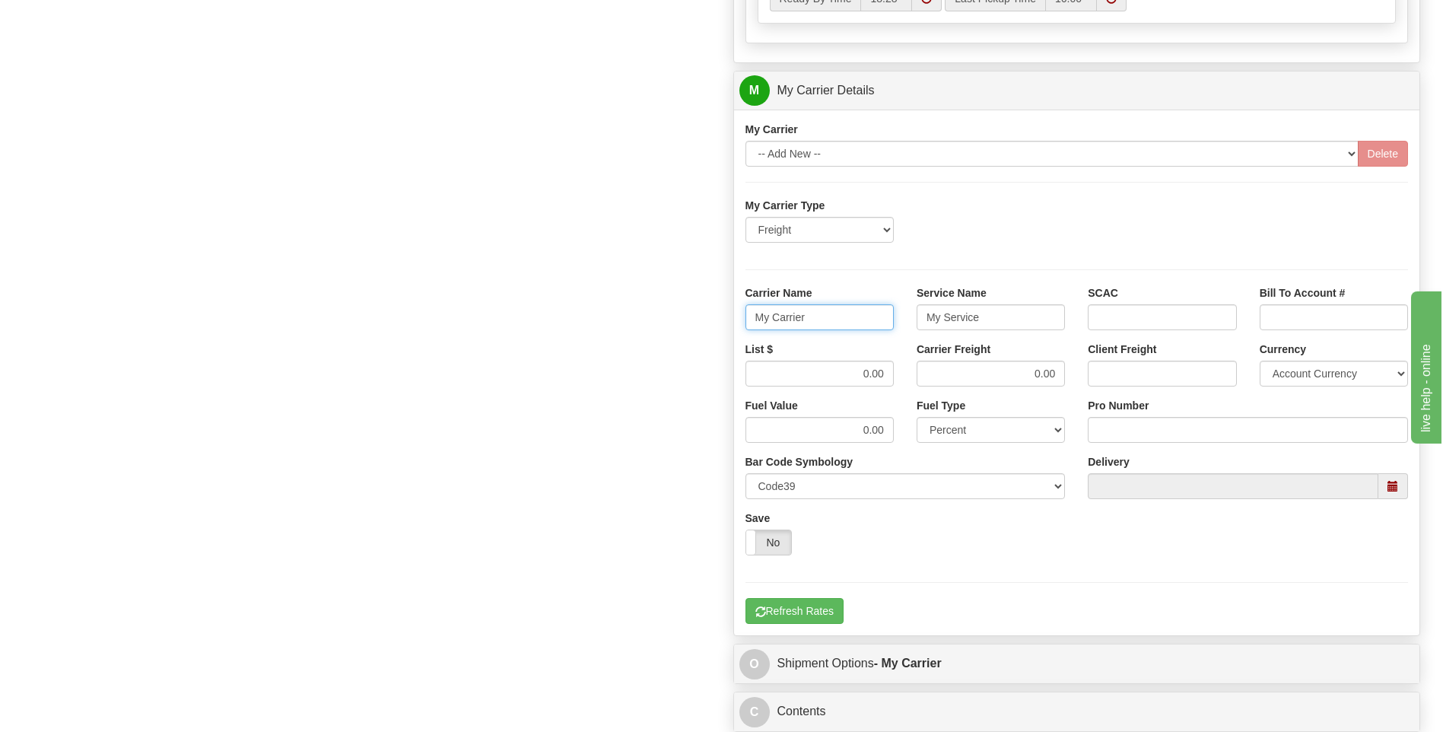
drag, startPoint x: 755, startPoint y: 317, endPoint x: 831, endPoint y: 317, distance: 76.1
click at [831, 317] on input "My Carrier" at bounding box center [819, 317] width 148 height 26
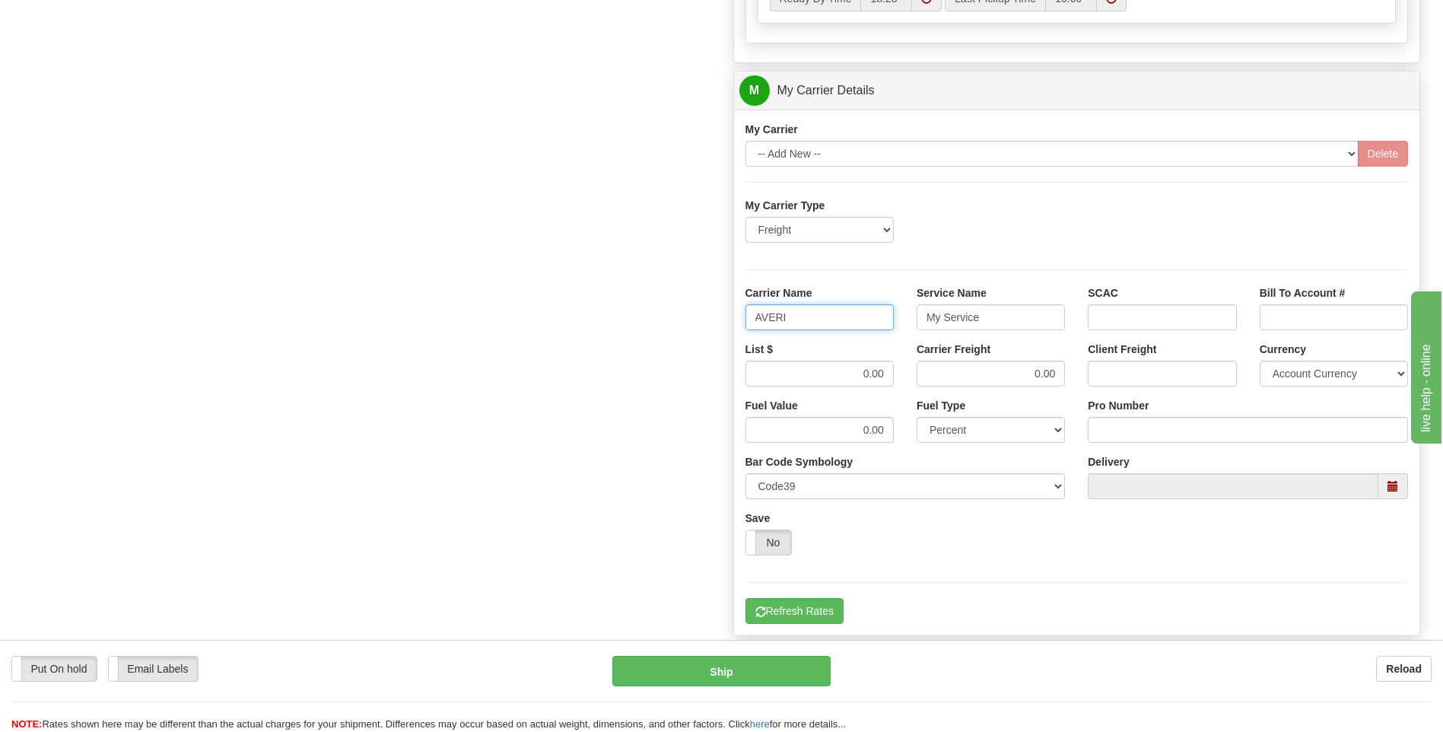
type input "AVERI"
type input "LTL"
drag, startPoint x: 847, startPoint y: 379, endPoint x: 923, endPoint y: 377, distance: 76.1
click at [923, 377] on div "List $ 0.00 Carrier Freight 0.00 Client Freight Currency Account Currency ARN A…" at bounding box center [1077, 370] width 686 height 56
type input ".01"
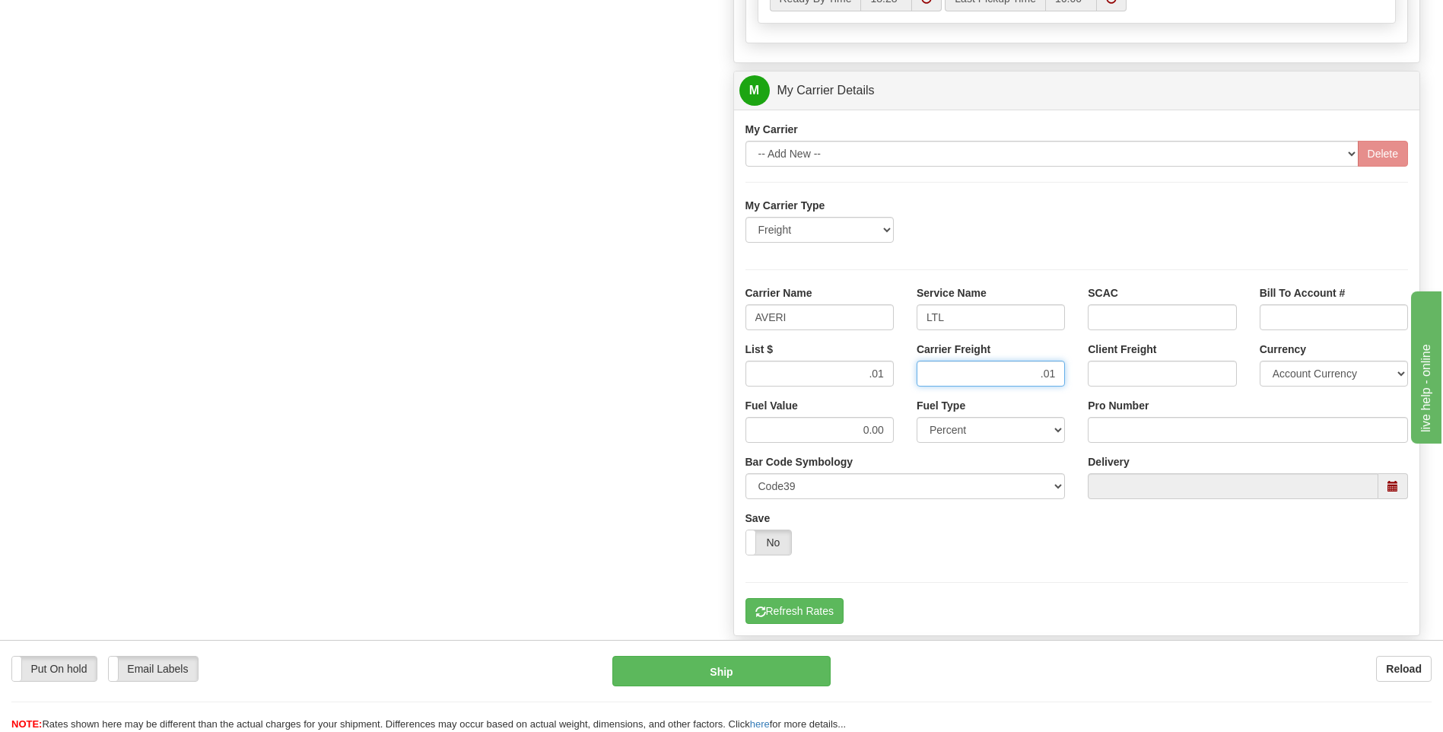
type input ".01"
click at [1164, 432] on input "Pro Number" at bounding box center [1248, 430] width 320 height 26
type input "0760160917"
click at [825, 598] on button "Refresh Rates" at bounding box center [794, 611] width 98 height 26
click at [810, 612] on button "Refresh Rates" at bounding box center [794, 611] width 98 height 26
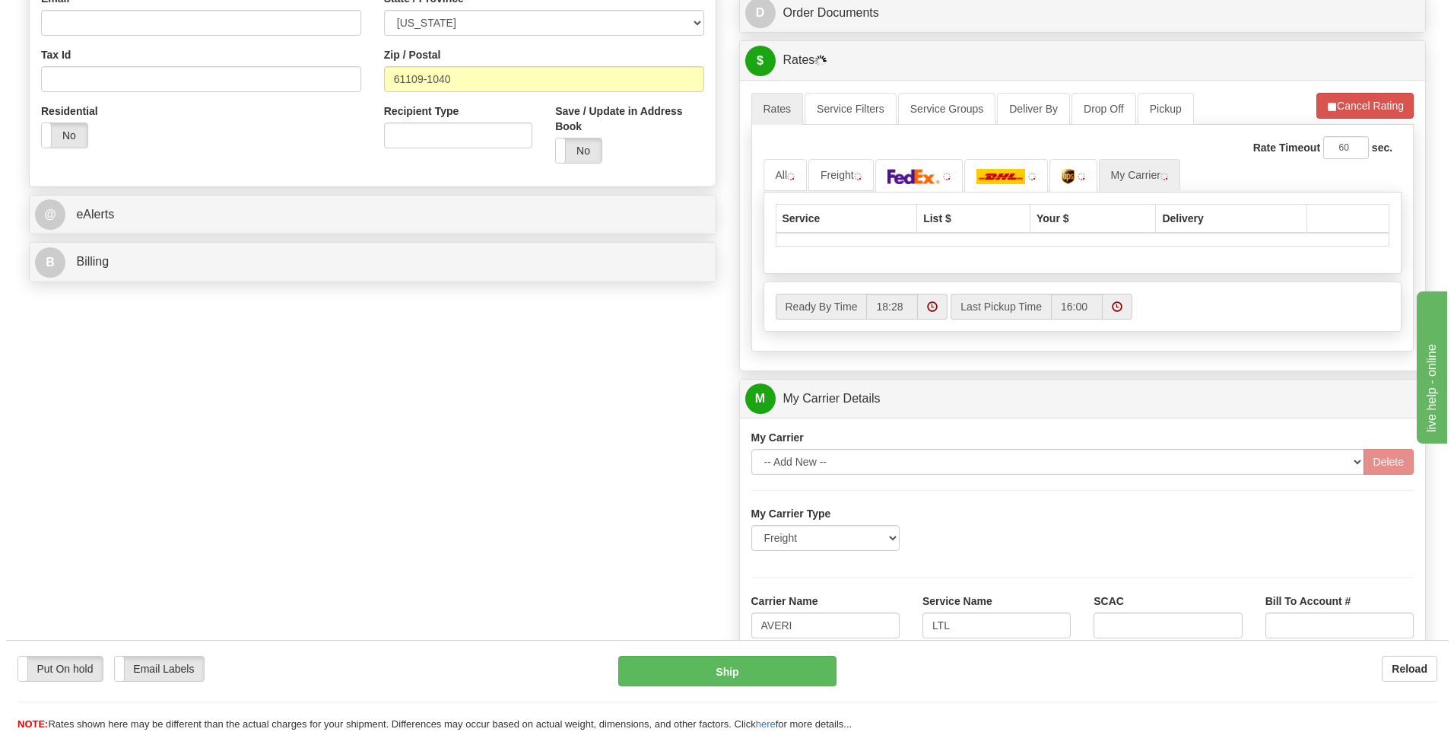
scroll to position [265, 0]
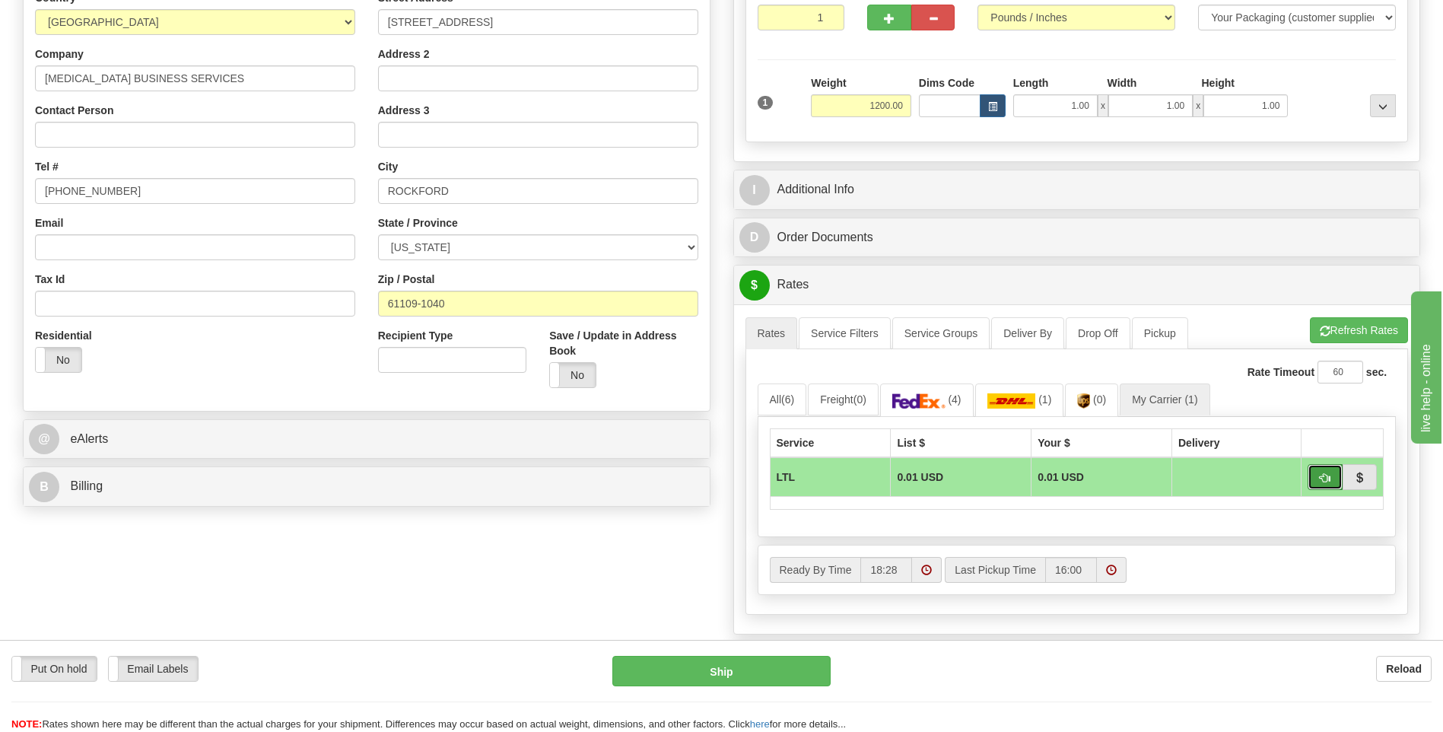
click at [1320, 477] on span "button" at bounding box center [1325, 478] width 11 height 10
type input "00"
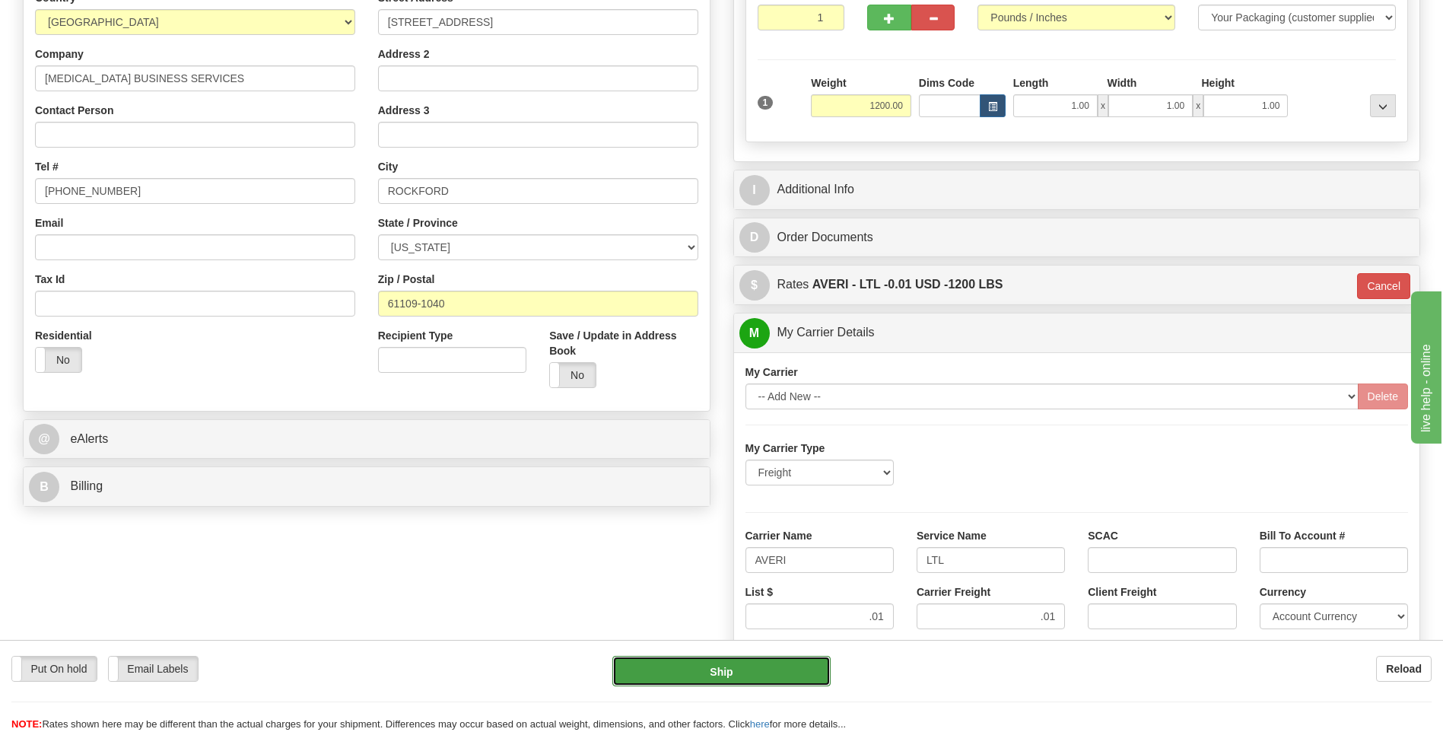
click at [711, 663] on button "Ship" at bounding box center [721, 671] width 218 height 30
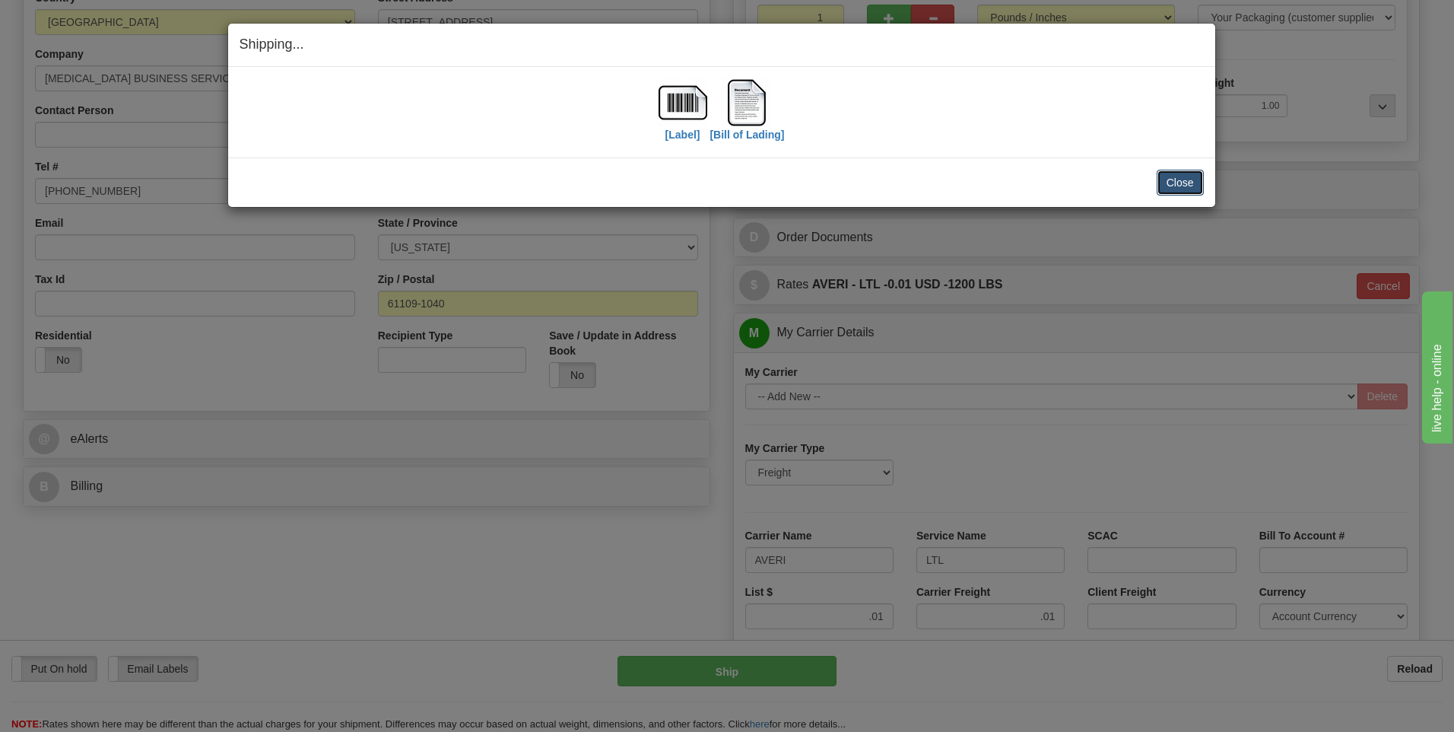
click at [1180, 171] on button "Close" at bounding box center [1180, 183] width 47 height 26
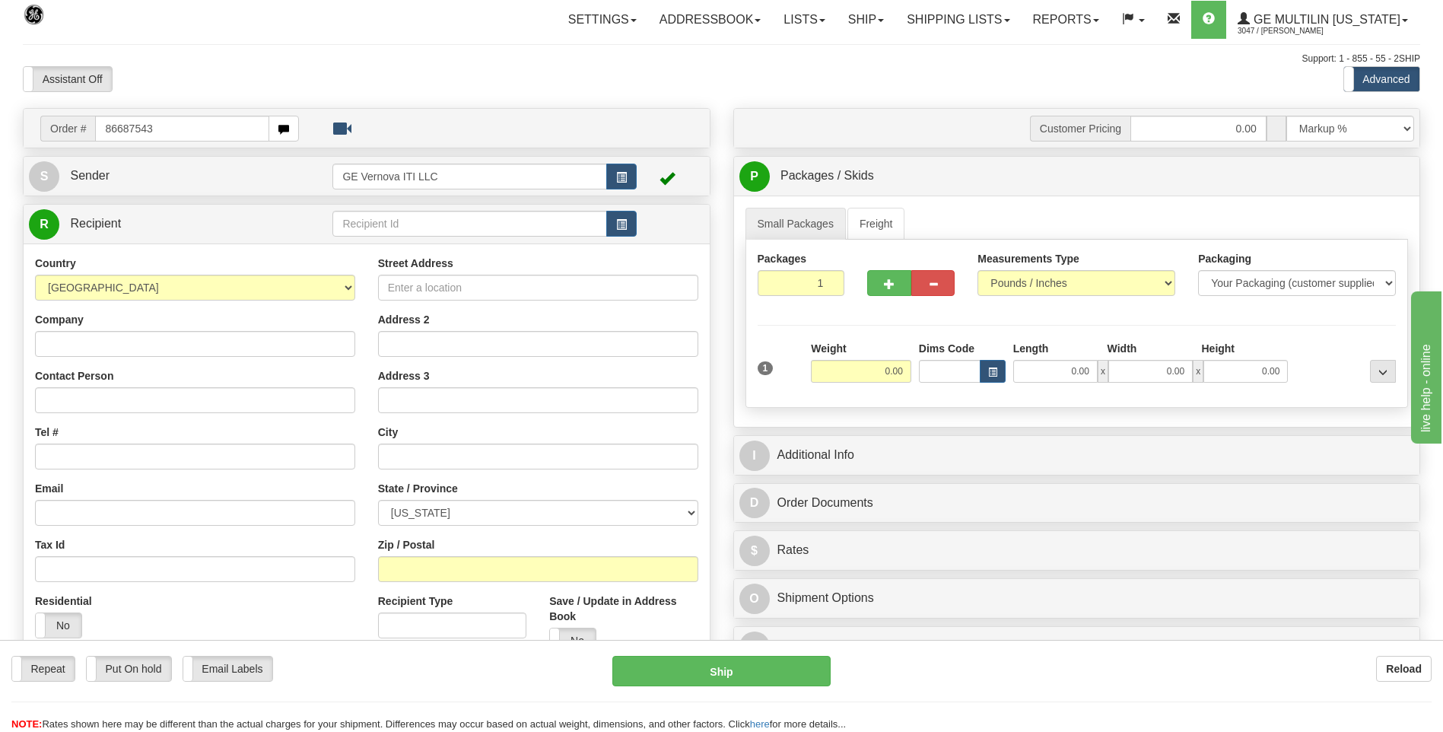
type input "86687543"
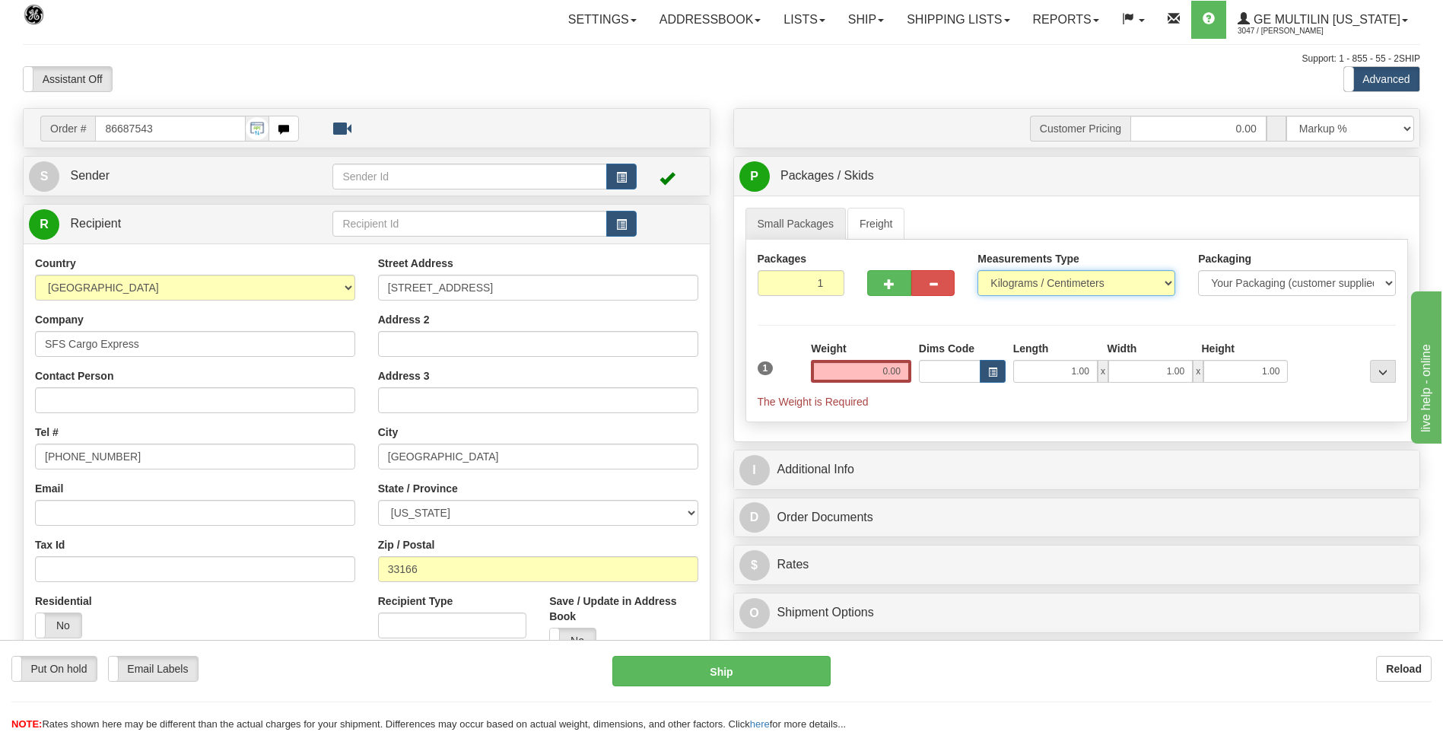
click at [1071, 279] on select "Pounds / Inches Kilograms / Centimeters" at bounding box center [1076, 283] width 198 height 26
select select "0"
click at [977, 270] on select "Pounds / Inches Kilograms / Centimeters" at bounding box center [1076, 283] width 198 height 26
click at [903, 367] on input "0.00" at bounding box center [861, 371] width 100 height 23
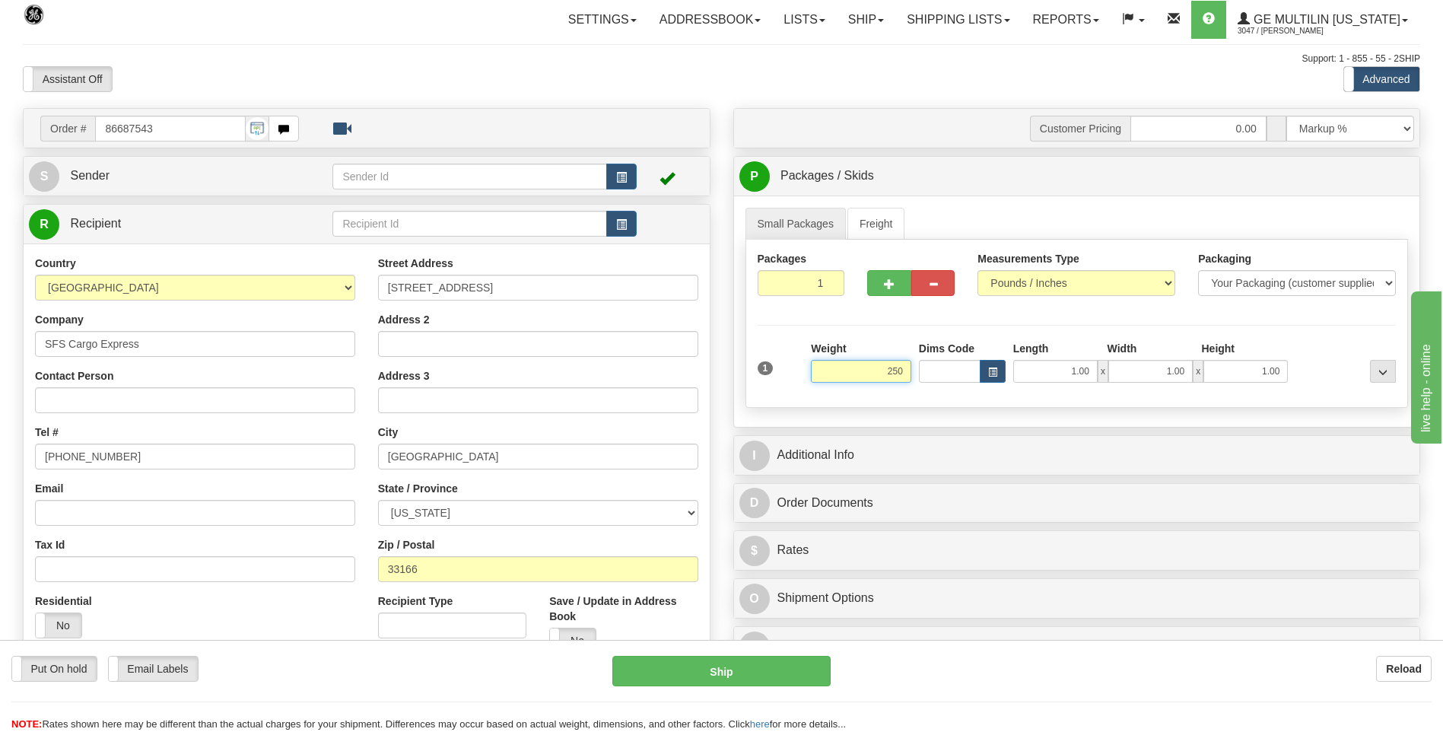
click button "Delete" at bounding box center [0, 0] width 0 height 0
type input "250.00"
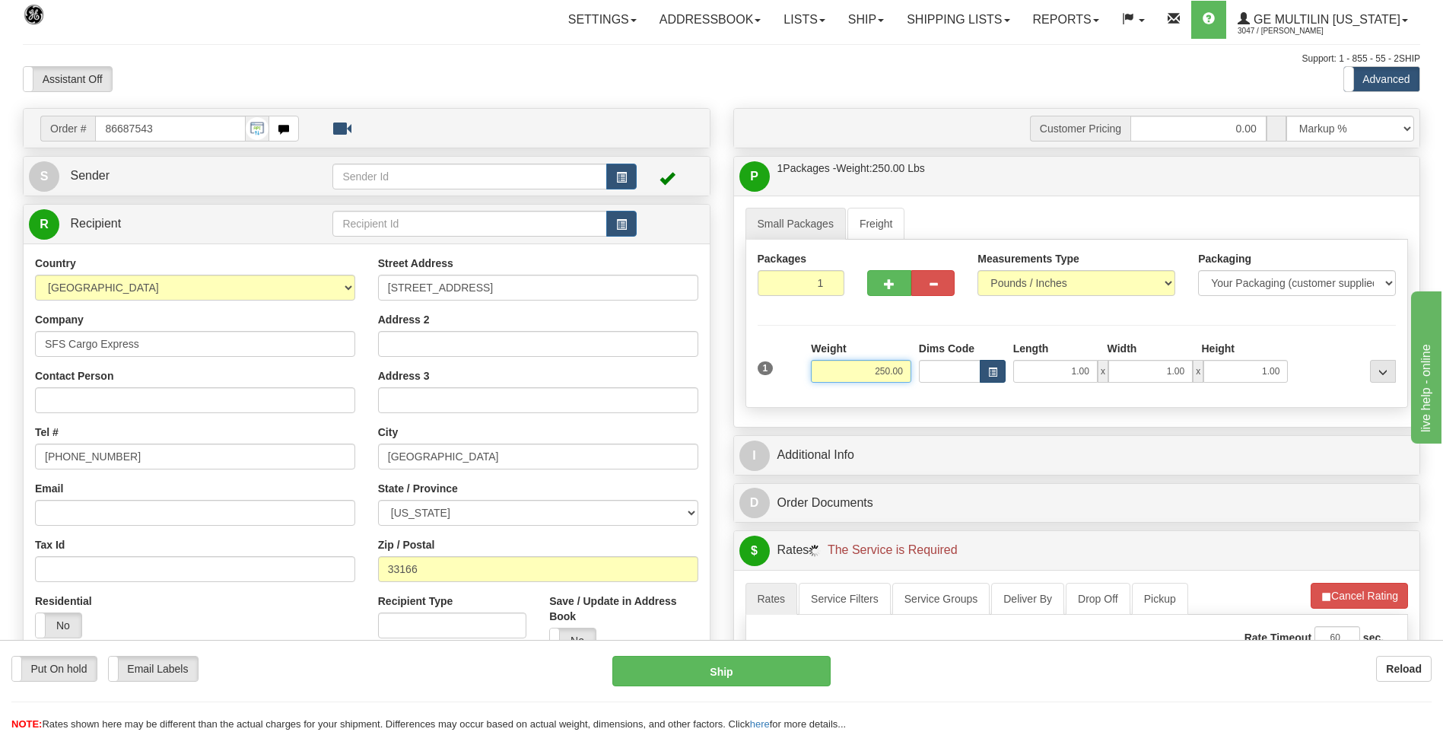
scroll to position [228, 0]
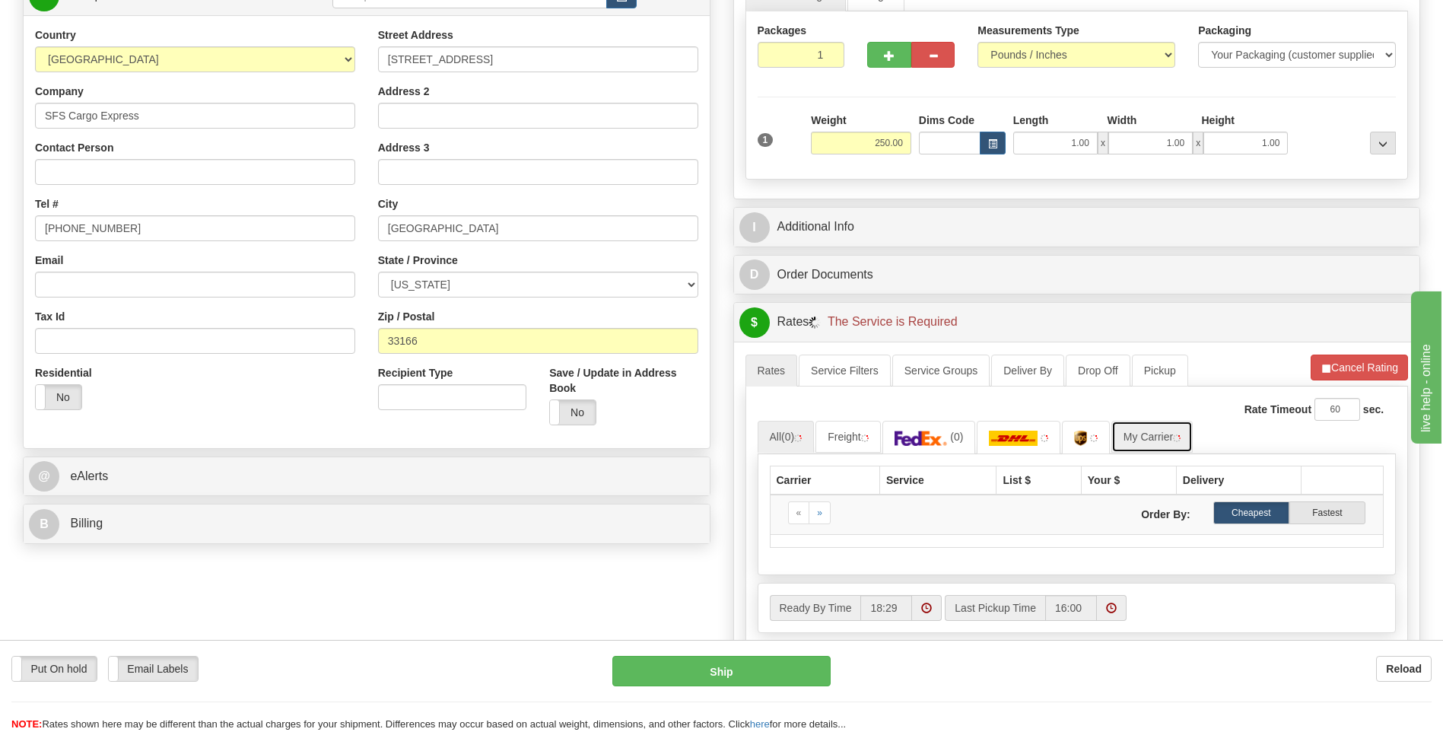
click at [1151, 441] on link "My Carrier" at bounding box center [1151, 437] width 81 height 32
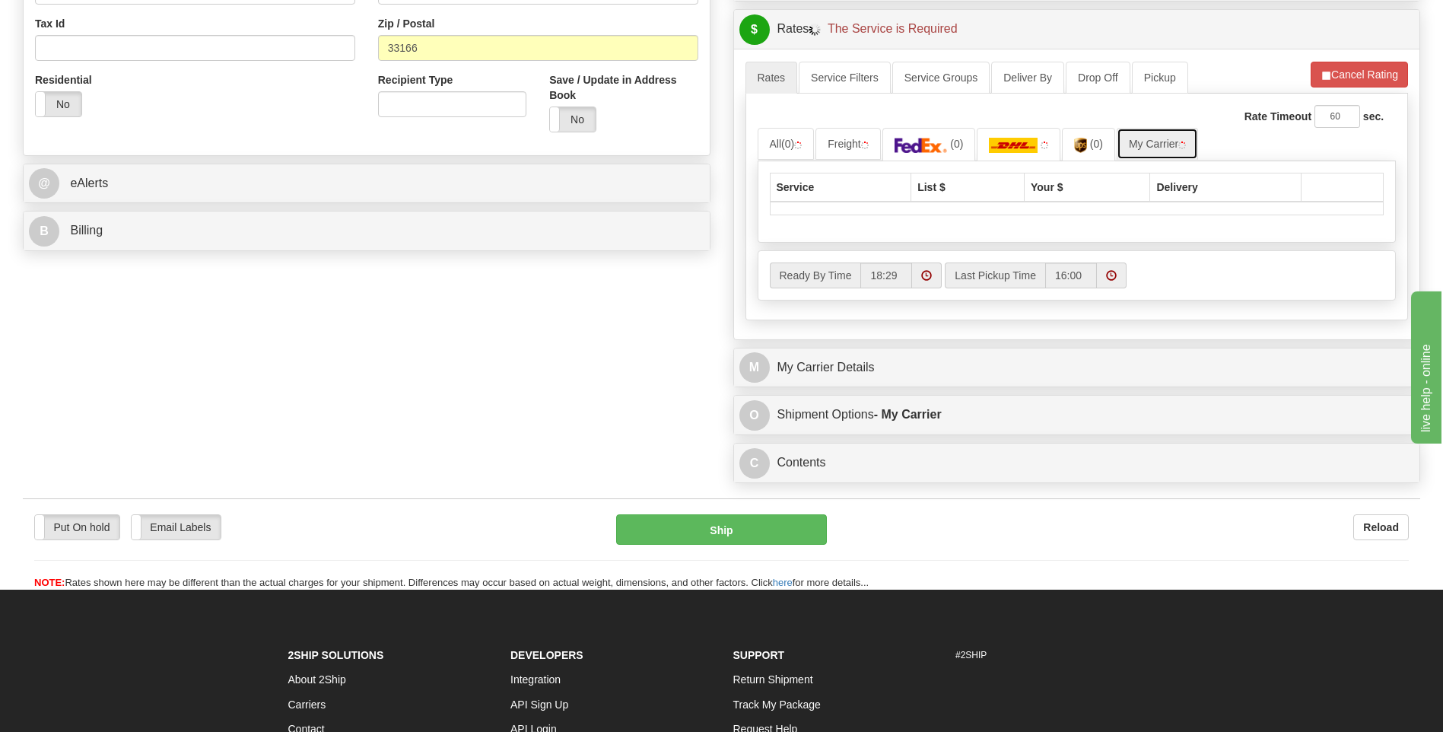
scroll to position [532, 0]
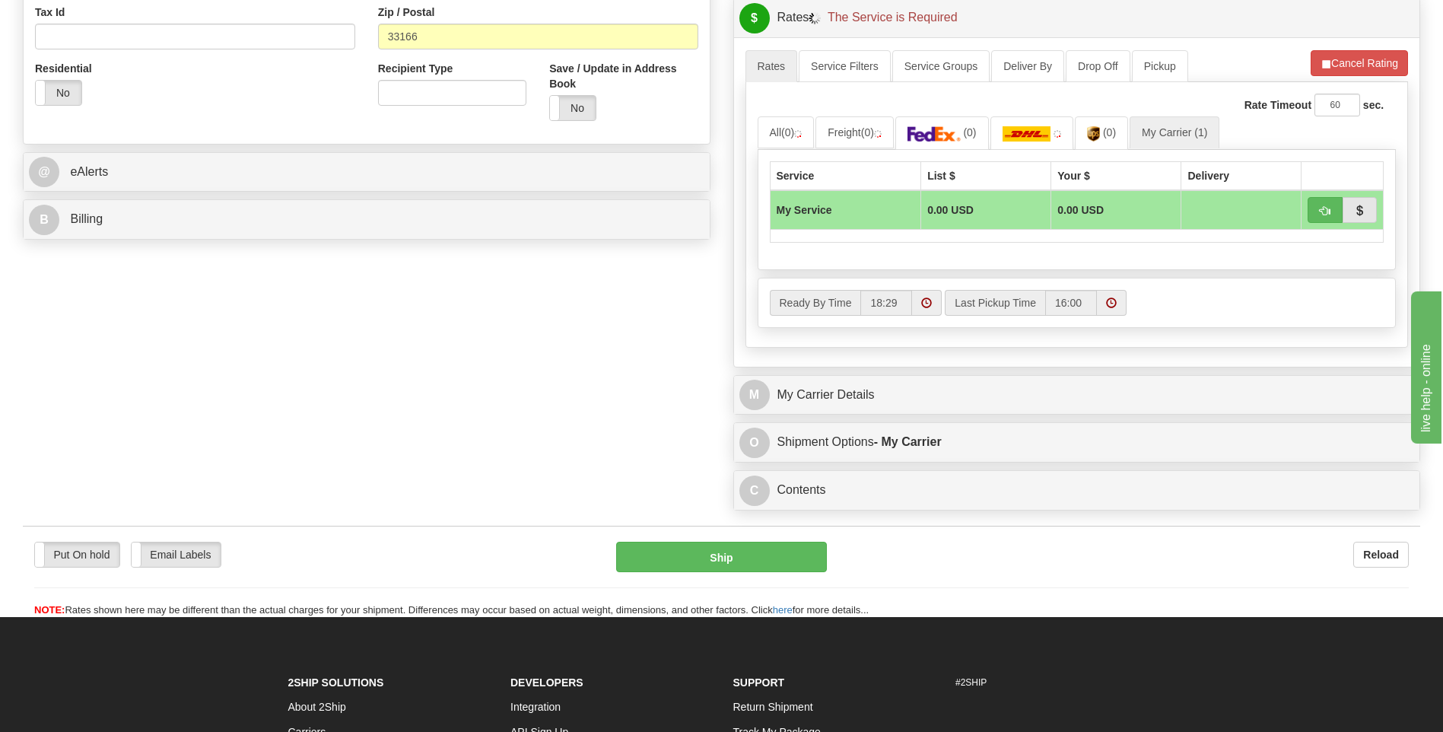
click at [864, 372] on div "Customer Pricing 0.00 Markup % Discount % Flat Amount Per Pound Flat Amount Mar…" at bounding box center [1077, 47] width 710 height 942
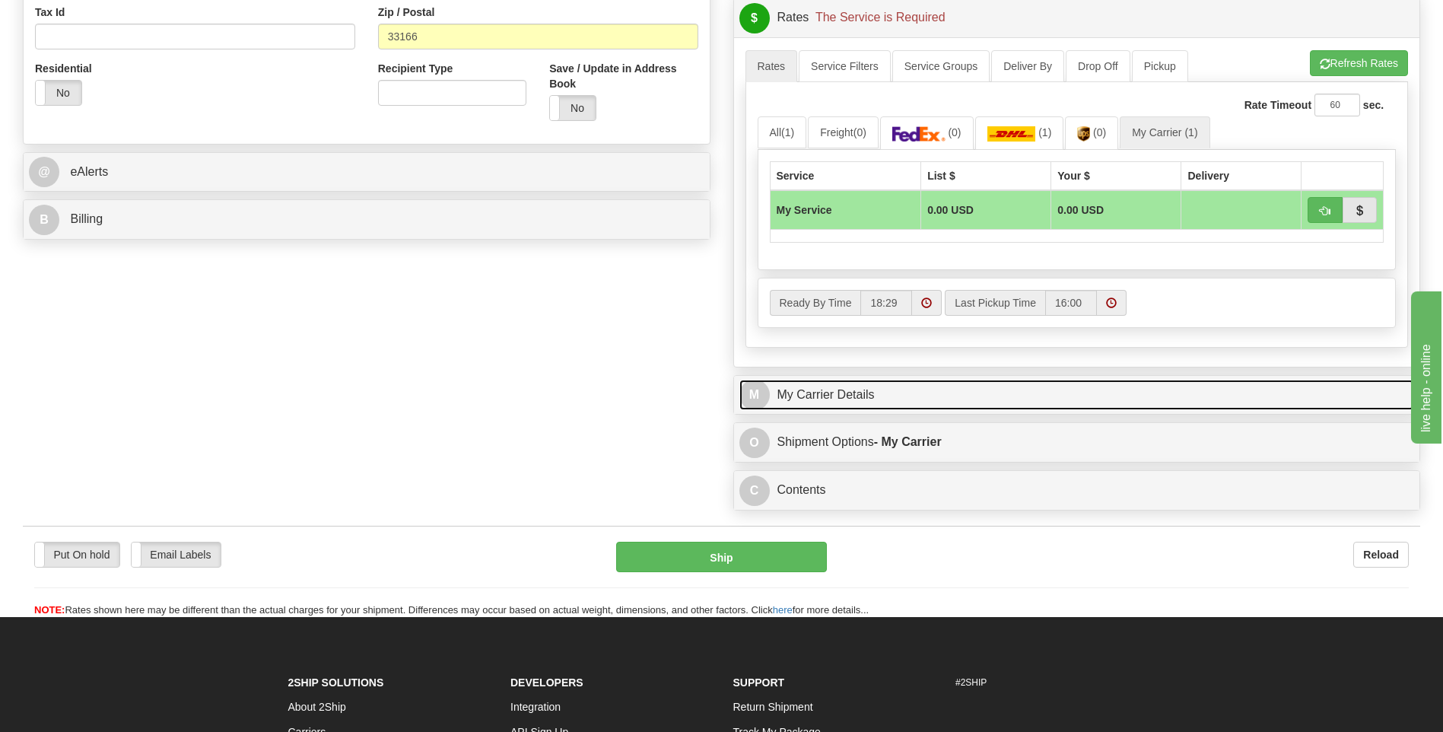
click at [867, 392] on link "M My Carrier Details" at bounding box center [1076, 395] width 675 height 31
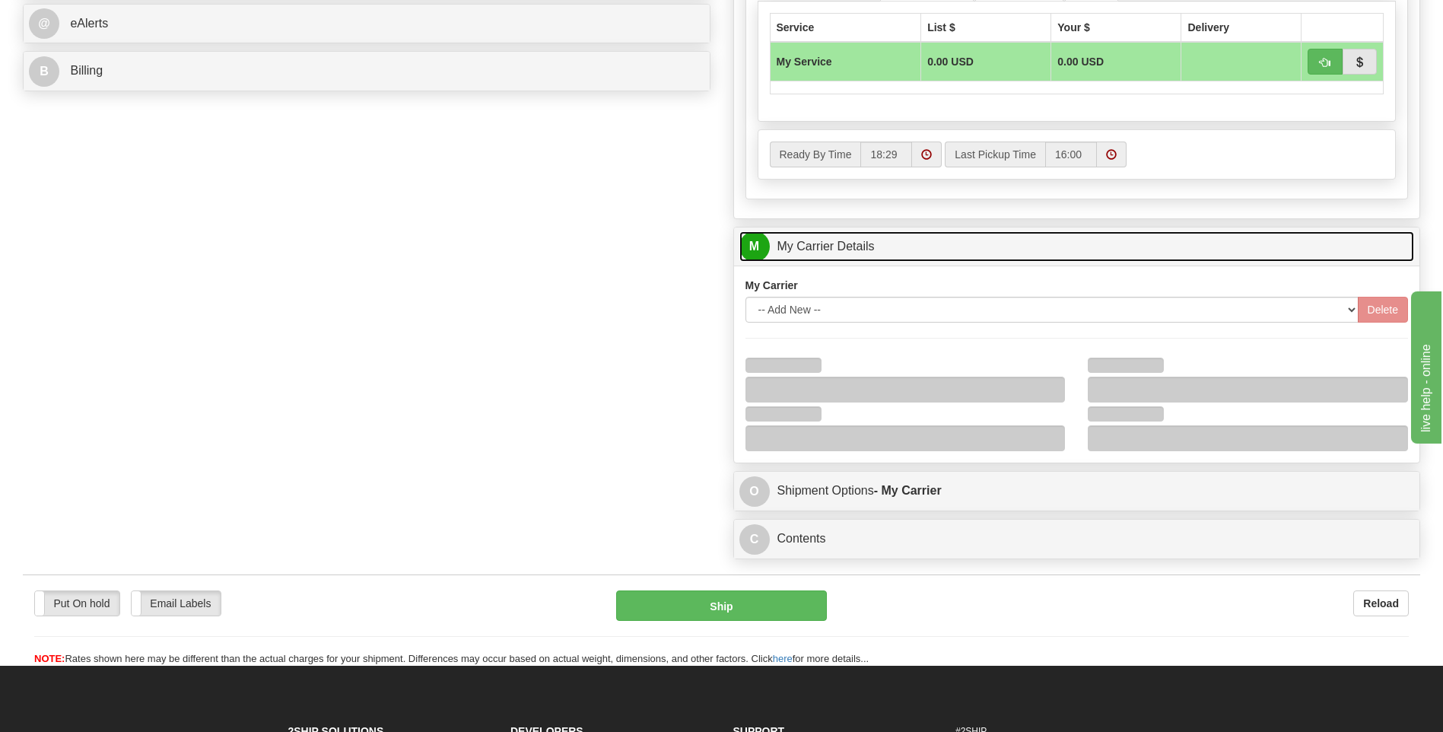
scroll to position [837, 0]
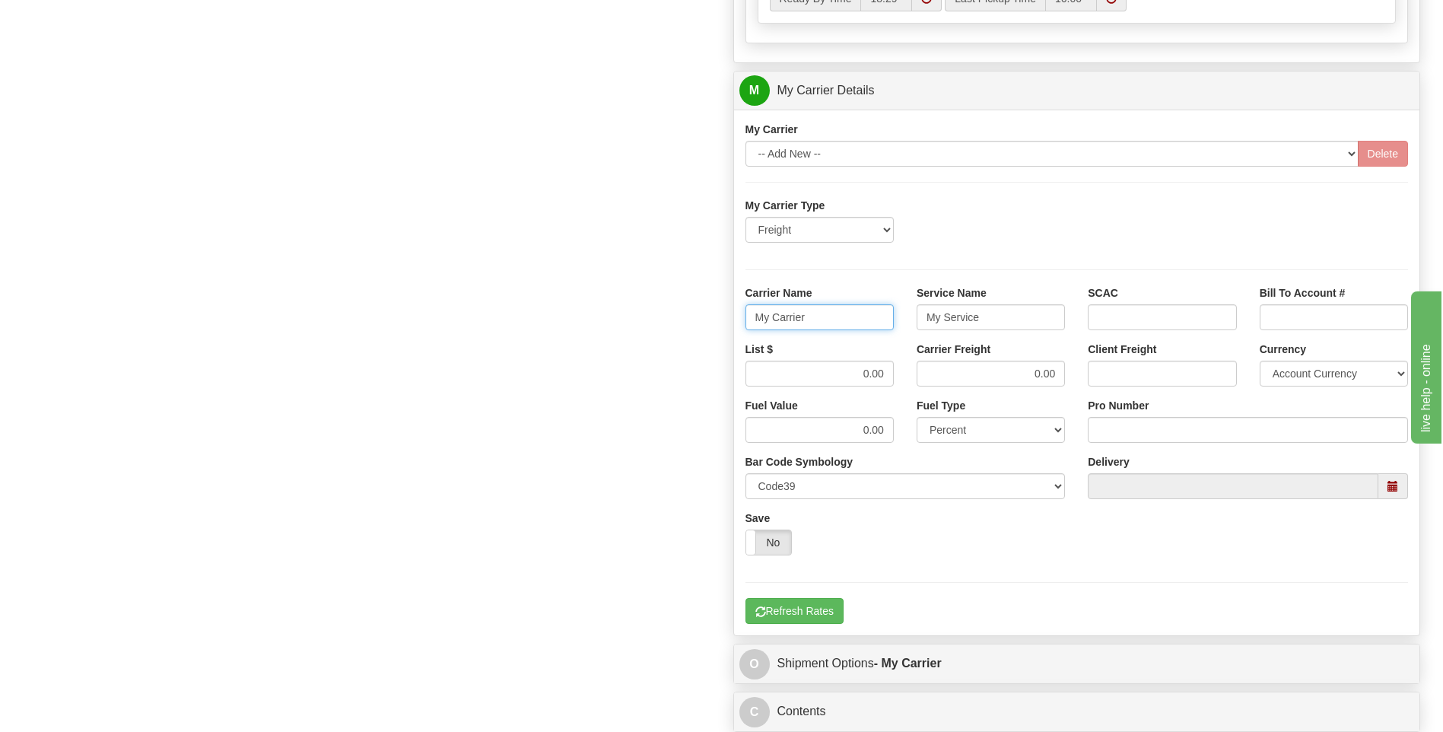
drag, startPoint x: 786, startPoint y: 319, endPoint x: 682, endPoint y: 320, distance: 104.2
click at [683, 319] on div "Order # 86687543 S Sender" at bounding box center [721, 5] width 1420 height 1468
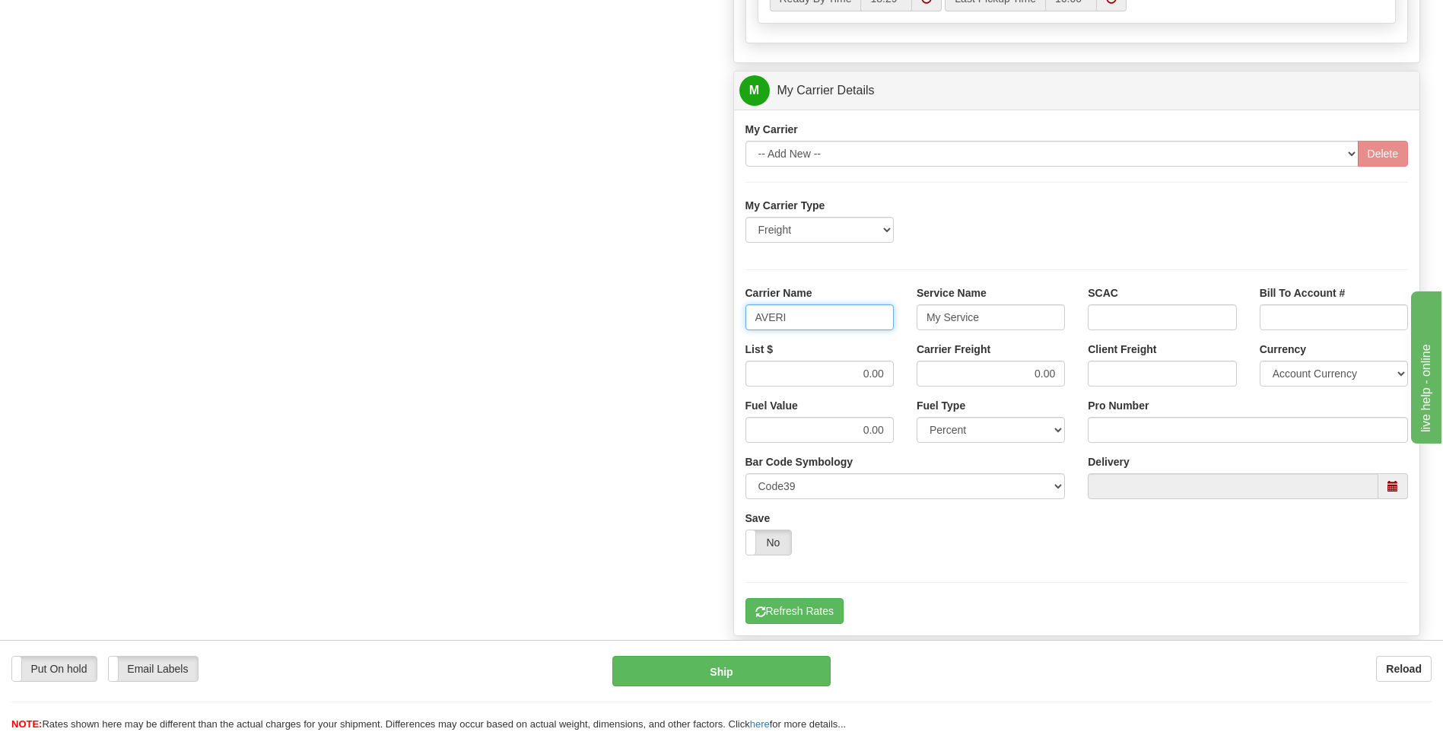
type input "AVERI"
type input "LTL"
drag, startPoint x: 834, startPoint y: 375, endPoint x: 900, endPoint y: 373, distance: 65.4
click at [899, 375] on div "List $ 0.00" at bounding box center [819, 370] width 171 height 56
type input "320"
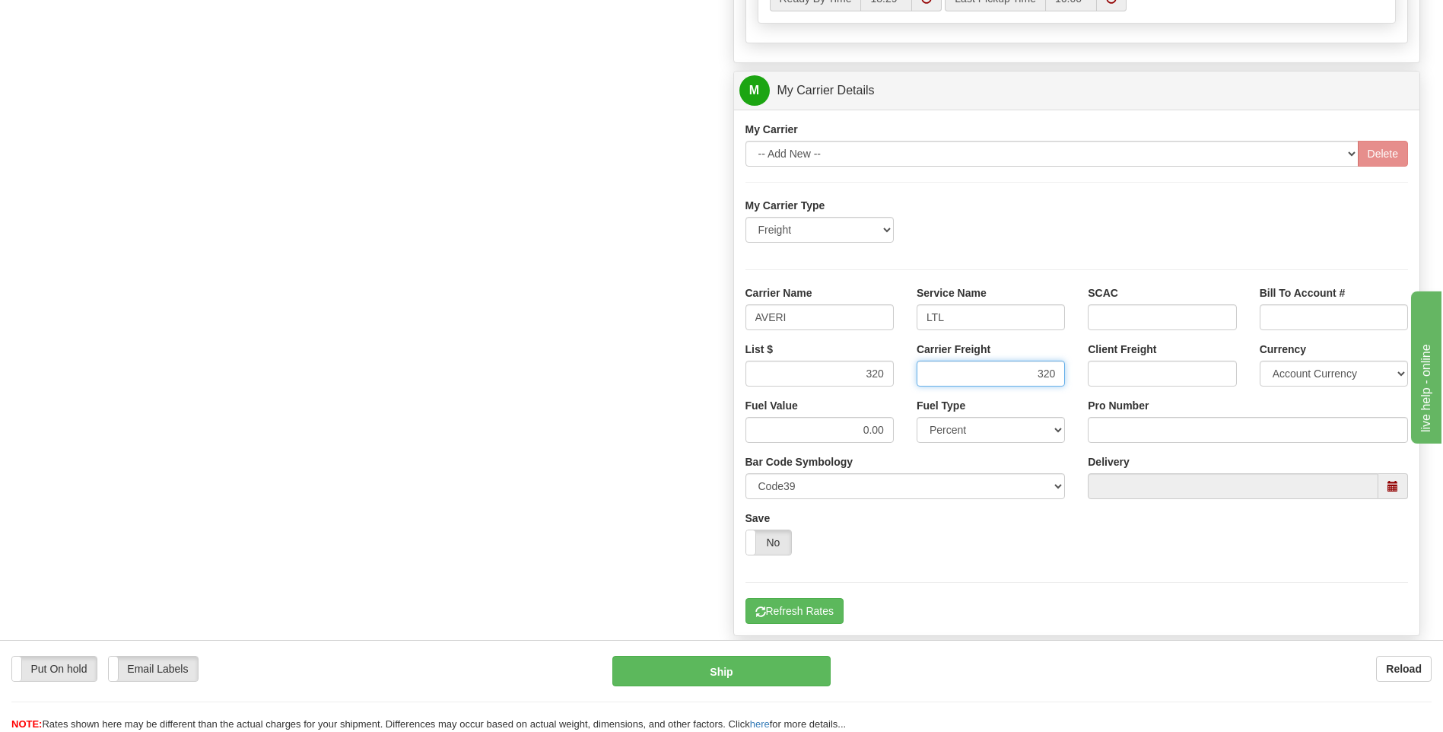
type input "320"
click at [1119, 426] on input "Pro Number" at bounding box center [1248, 430] width 320 height 26
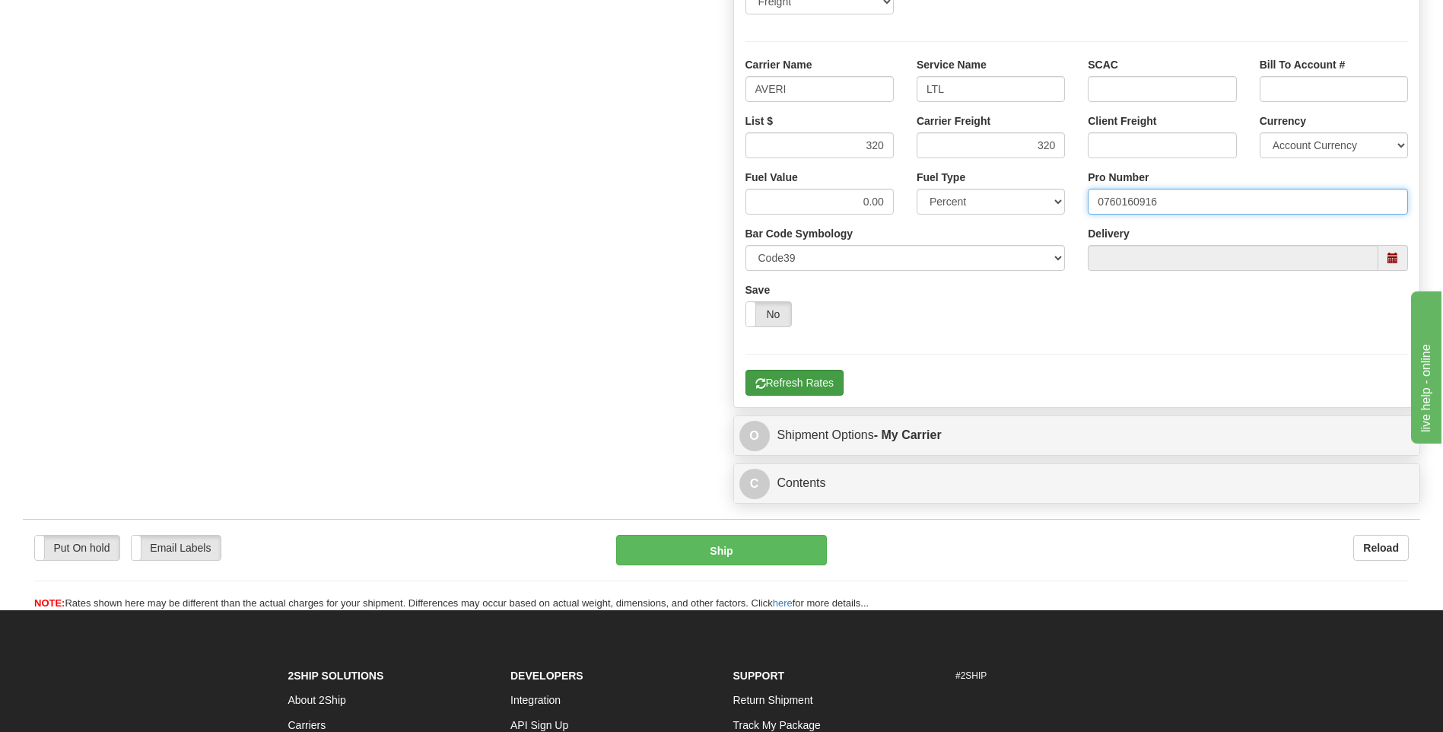
type input "0760160916"
click at [807, 386] on button "Refresh Rates" at bounding box center [794, 383] width 98 height 26
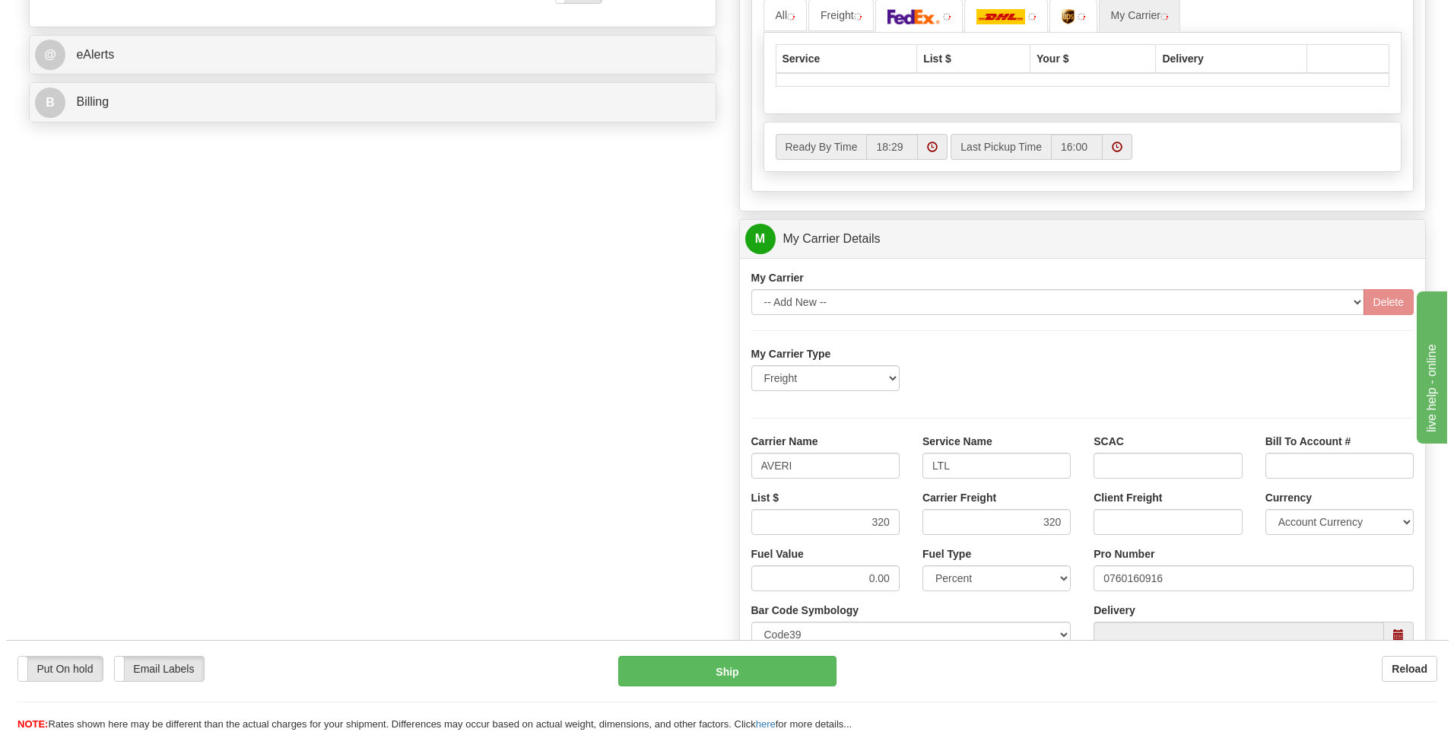
scroll to position [418, 0]
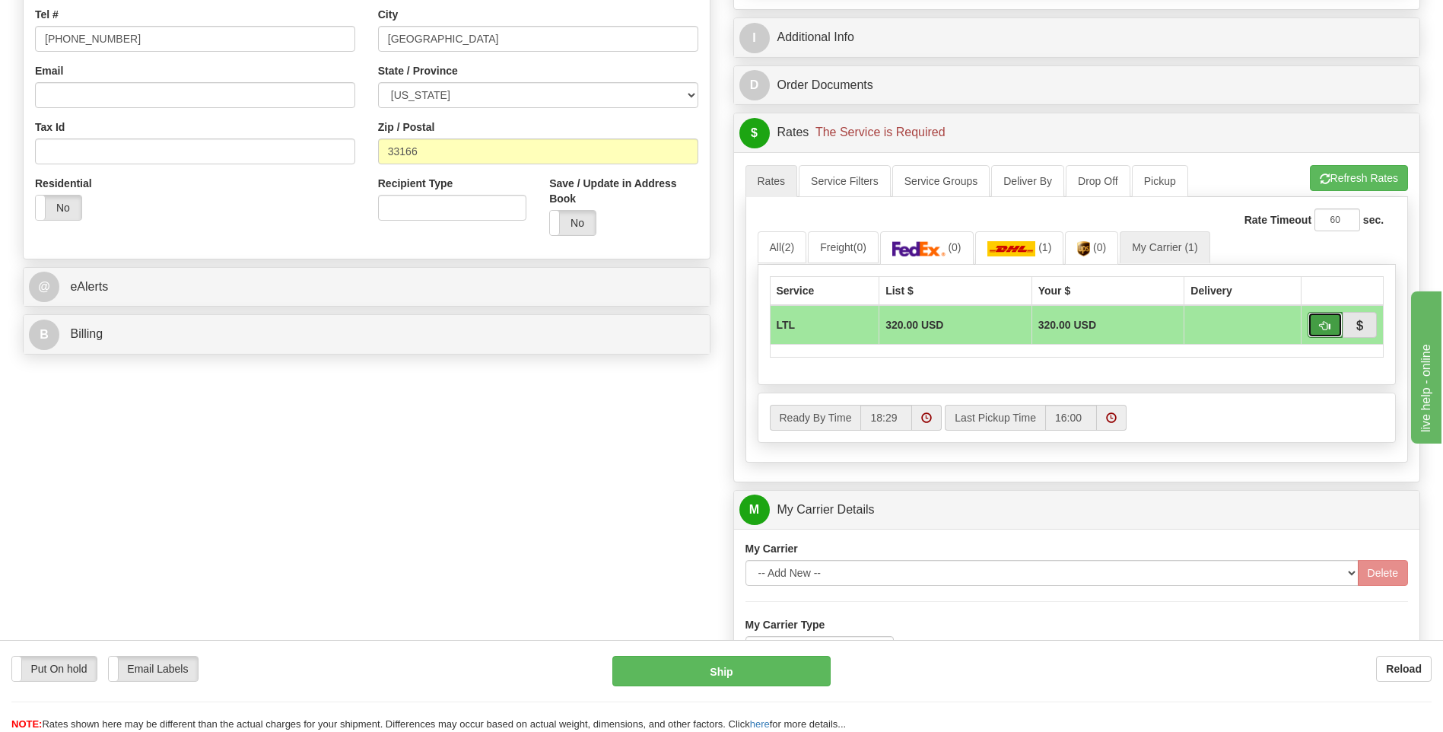
click at [1320, 328] on span "button" at bounding box center [1325, 326] width 11 height 10
type input "00"
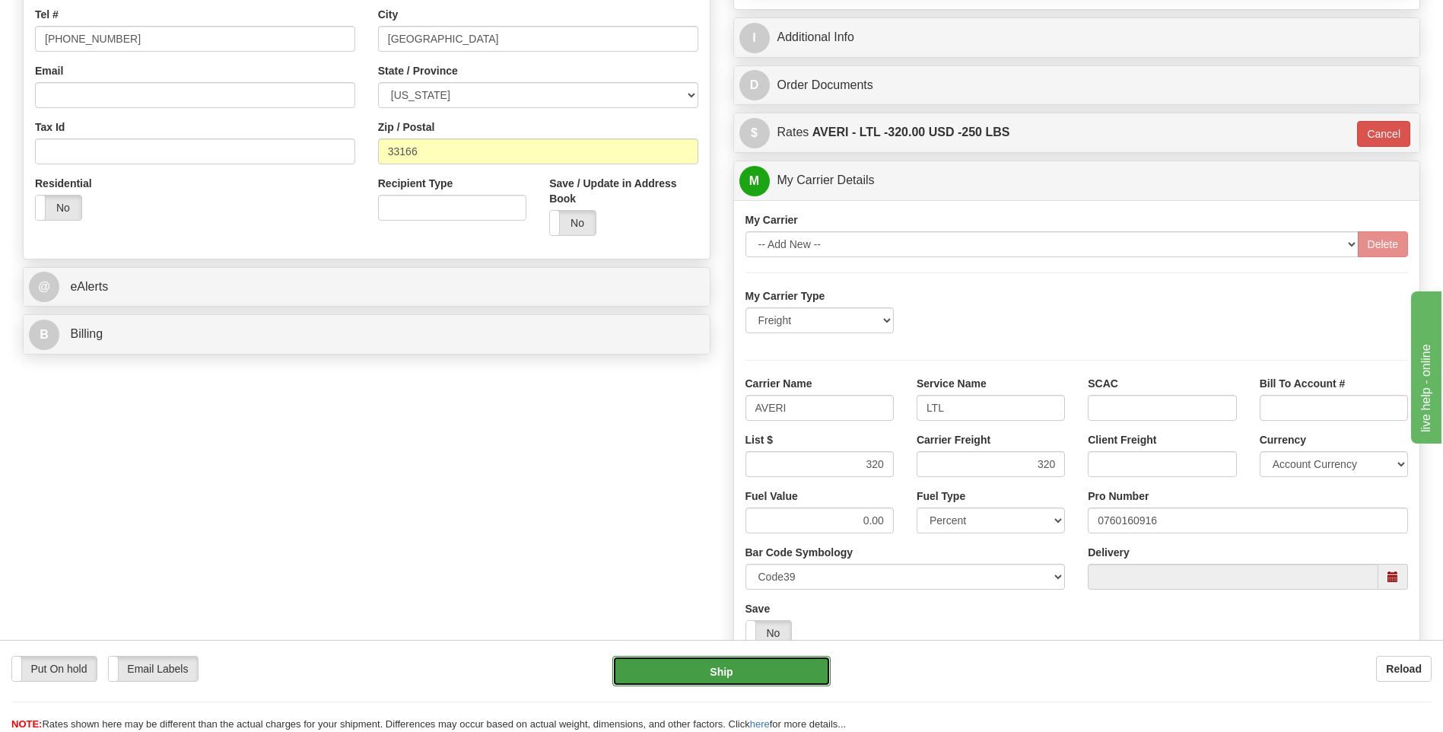
click at [720, 667] on button "Ship" at bounding box center [721, 671] width 218 height 30
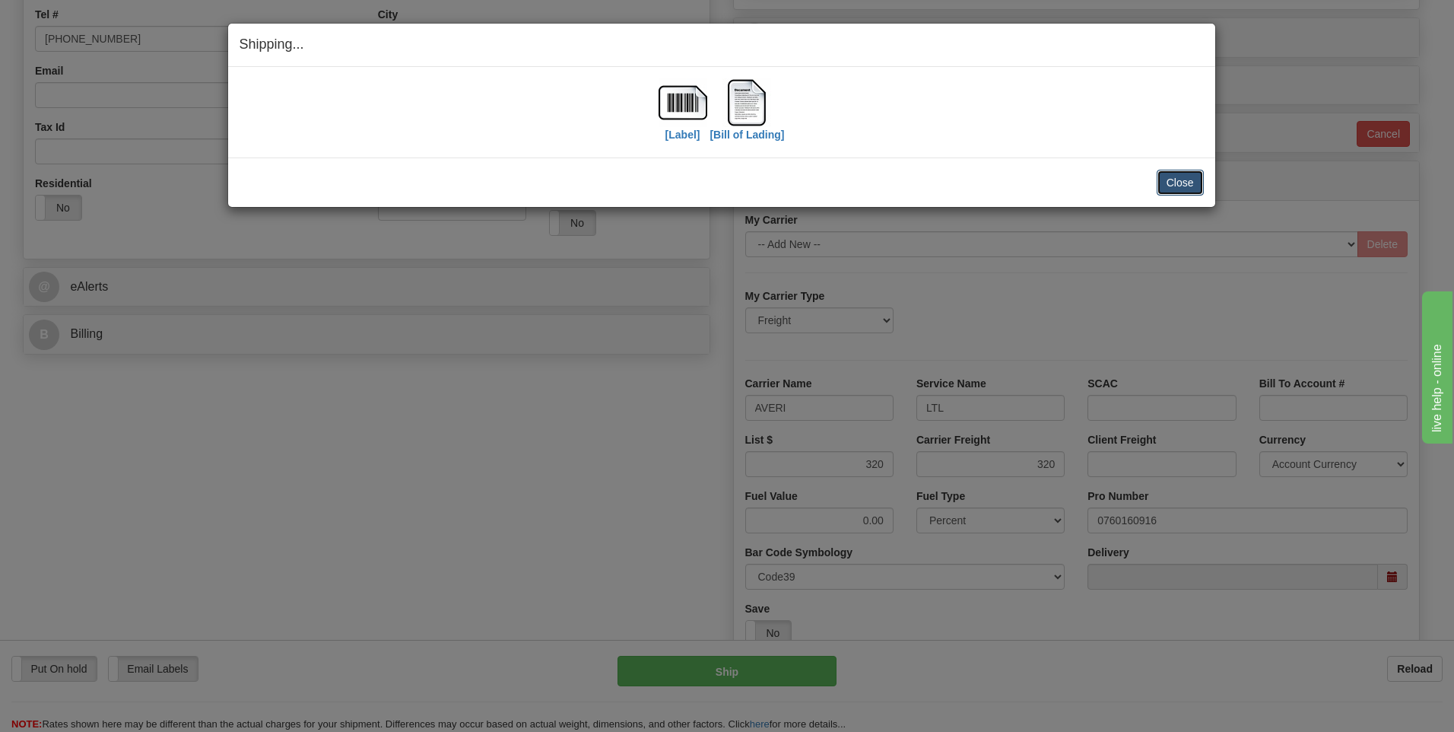
click at [1178, 182] on button "Close" at bounding box center [1180, 183] width 47 height 26
